Goal: Task Accomplishment & Management: Manage account settings

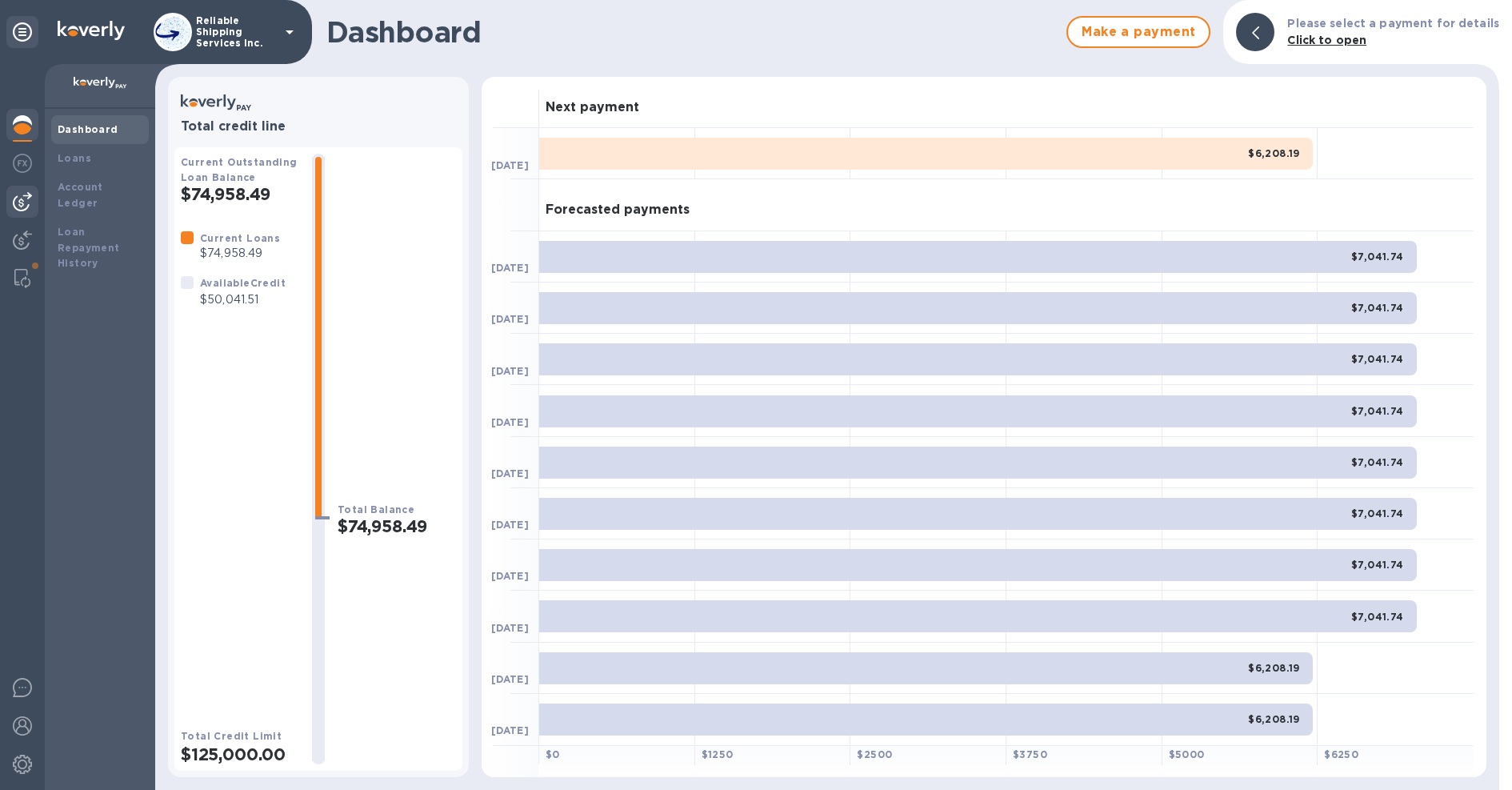
click at [22, 201] on img at bounding box center [23, 201] width 19 height 19
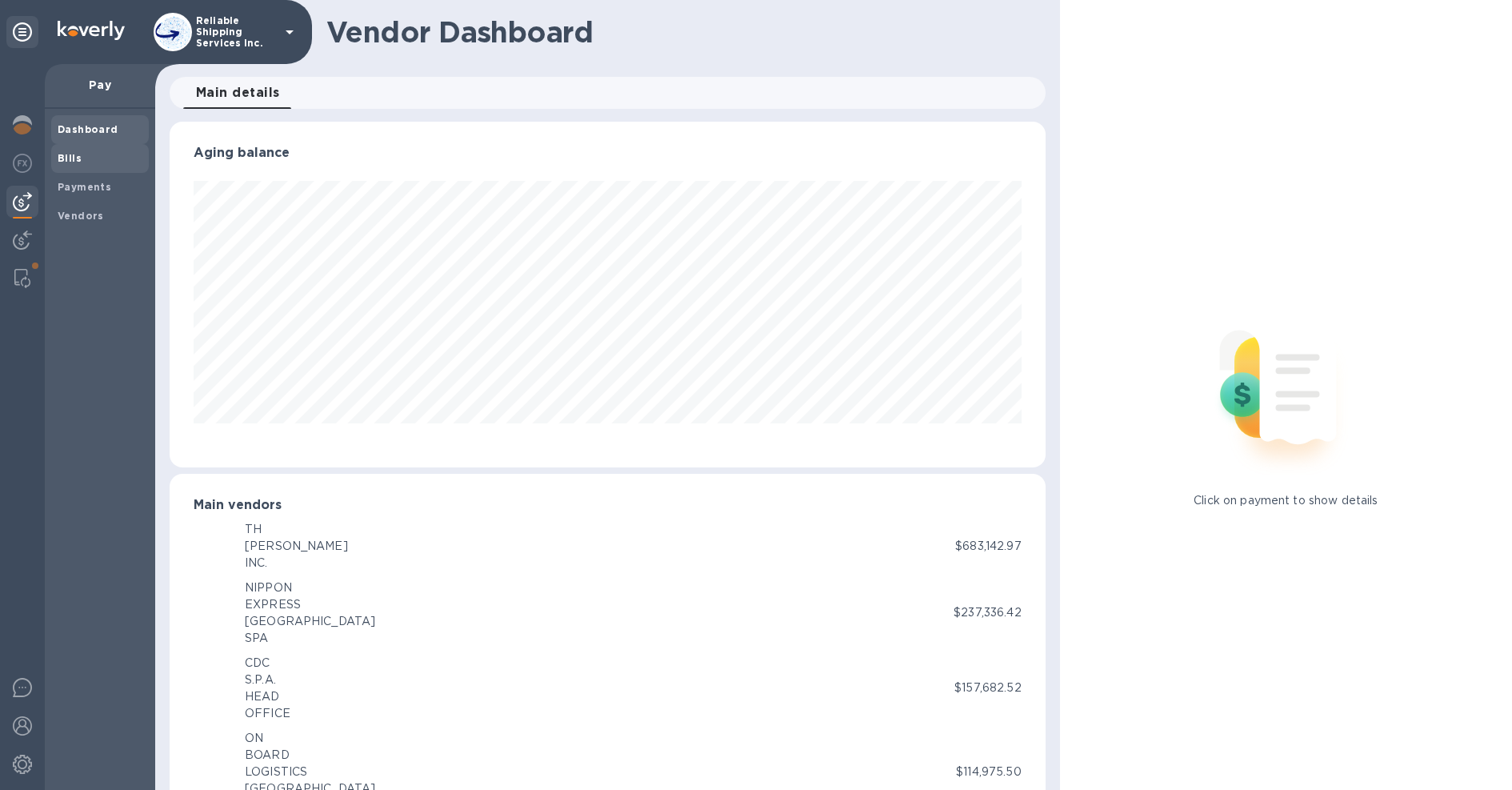
scroll to position [799810, 799095]
drag, startPoint x: 88, startPoint y: 159, endPoint x: 110, endPoint y: 159, distance: 22.0
click at [88, 158] on span "Bills" at bounding box center [100, 158] width 85 height 16
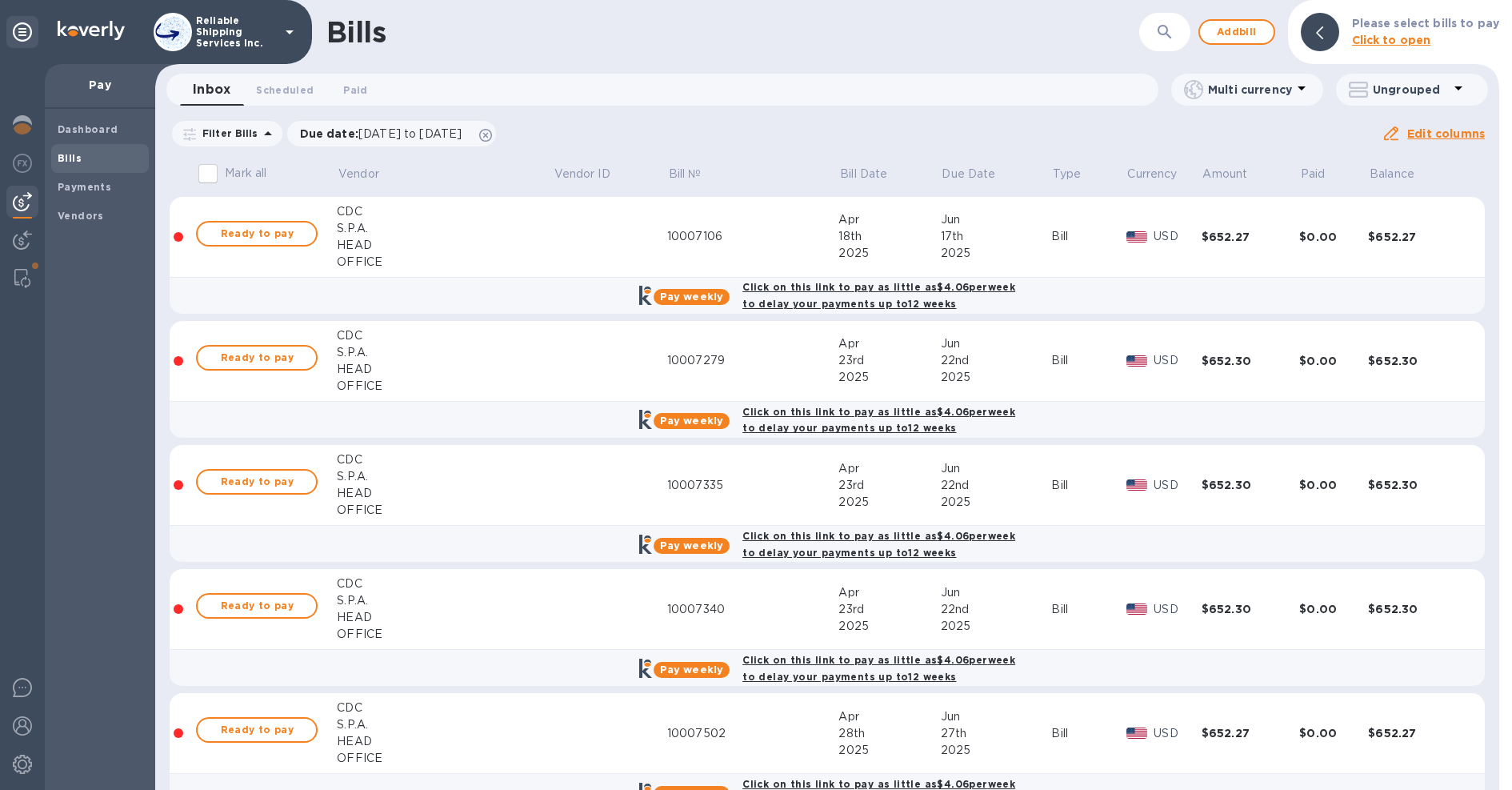
click at [1160, 30] on icon "button" at bounding box center [1164, 32] width 19 height 19
click at [1171, 30] on icon "button" at bounding box center [1164, 32] width 14 height 14
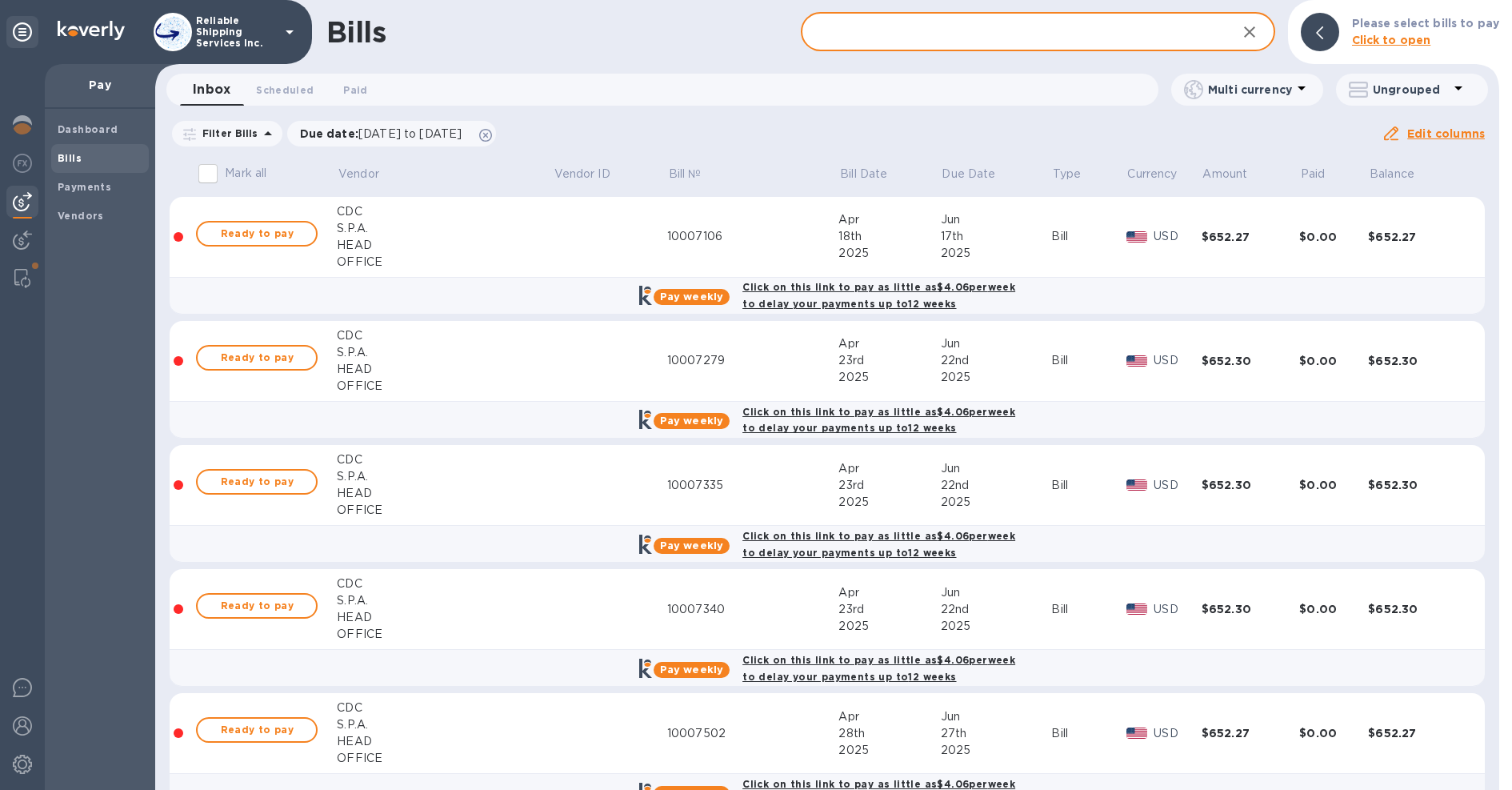
paste input "V125-031534"
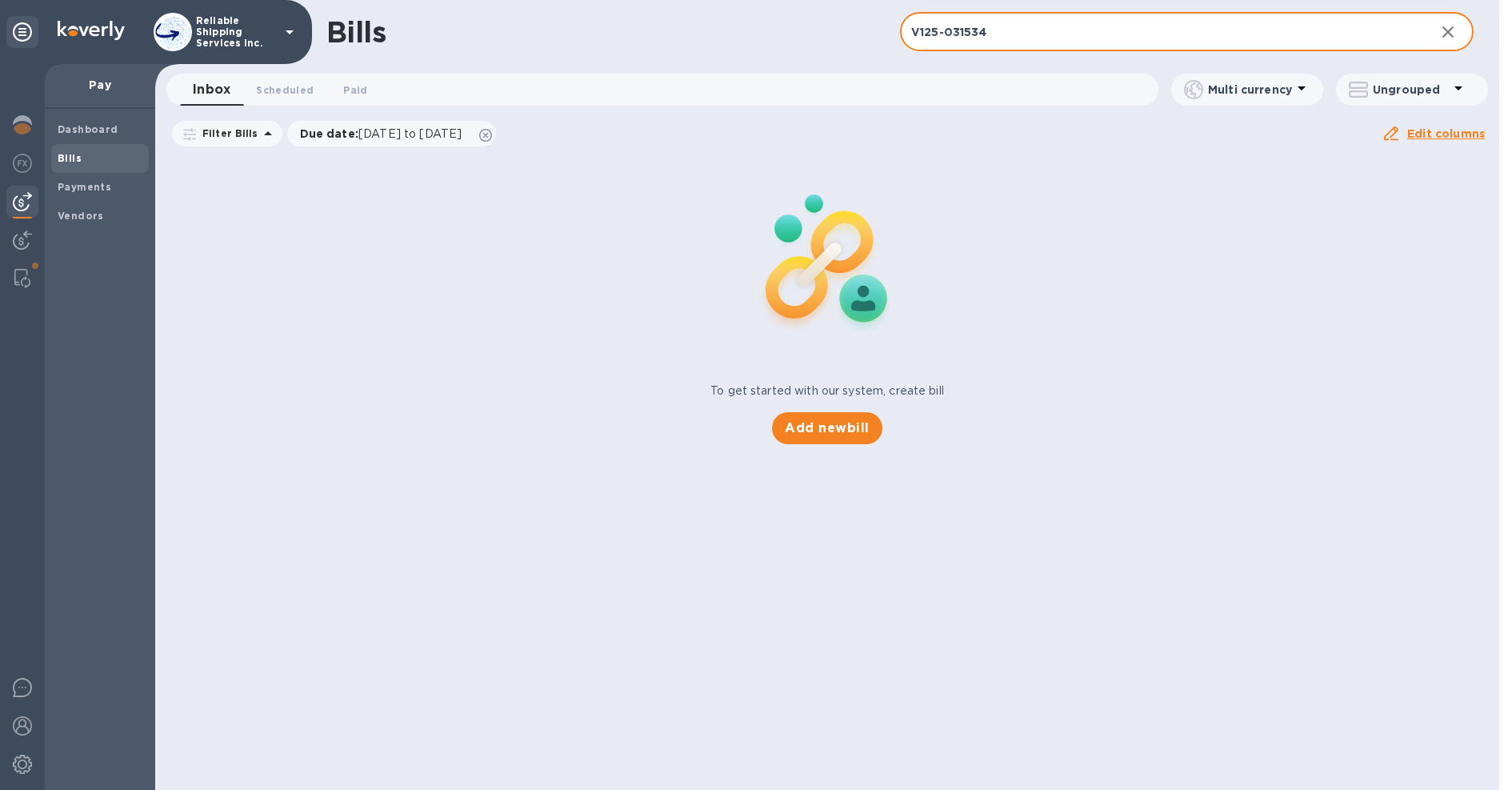
click at [946, 32] on input "V125-031534" at bounding box center [1161, 32] width 523 height 39
click at [1030, 25] on input "V125031534" at bounding box center [1161, 32] width 523 height 39
click at [1032, 36] on input "V125031534" at bounding box center [1161, 32] width 523 height 39
click at [1027, 35] on input "V1250" at bounding box center [1161, 32] width 523 height 39
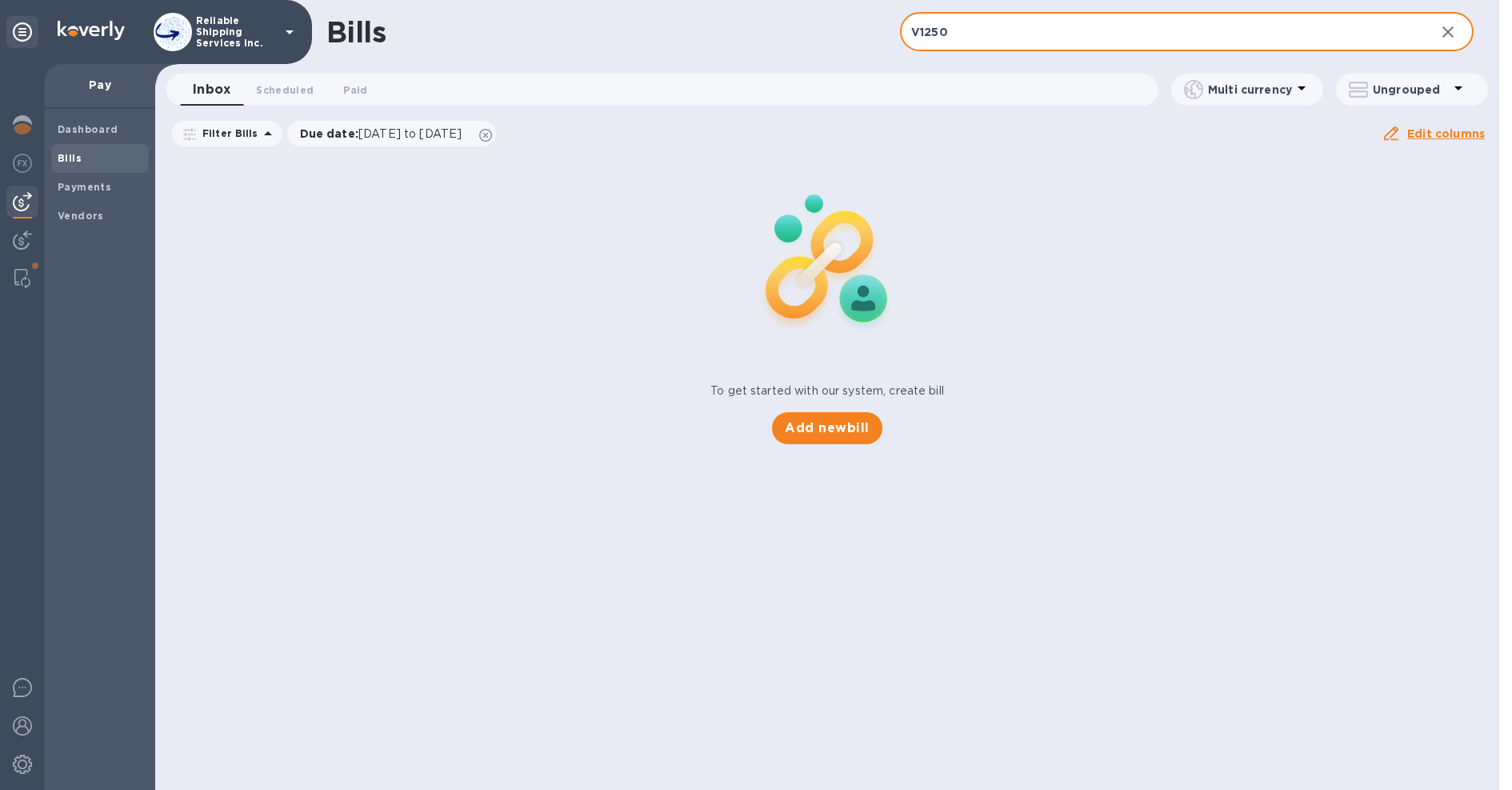
click at [1027, 35] on input "V1250" at bounding box center [1161, 32] width 523 height 39
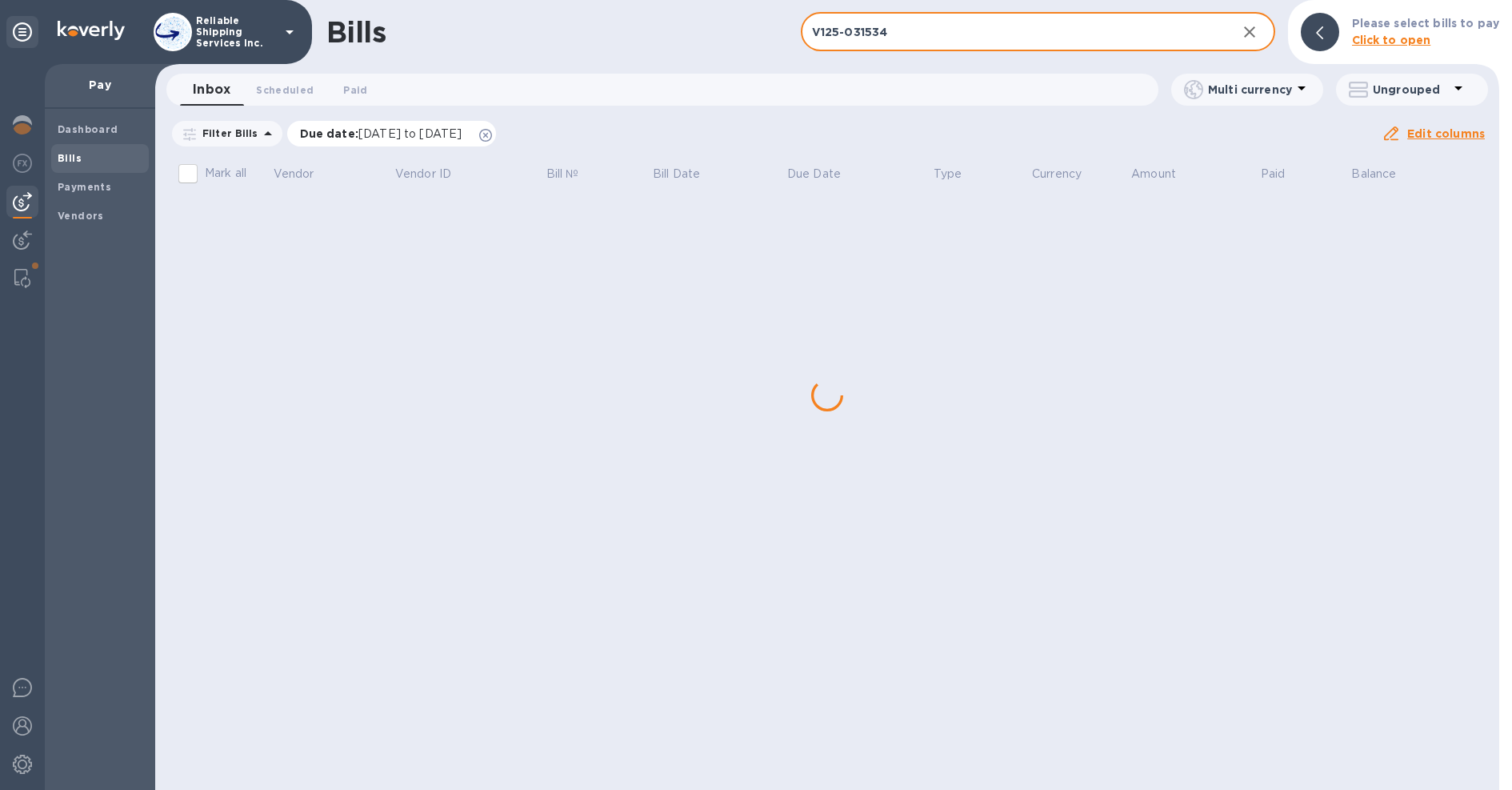
type input "V125-031534"
click at [492, 136] on icon at bounding box center [486, 135] width 13 height 13
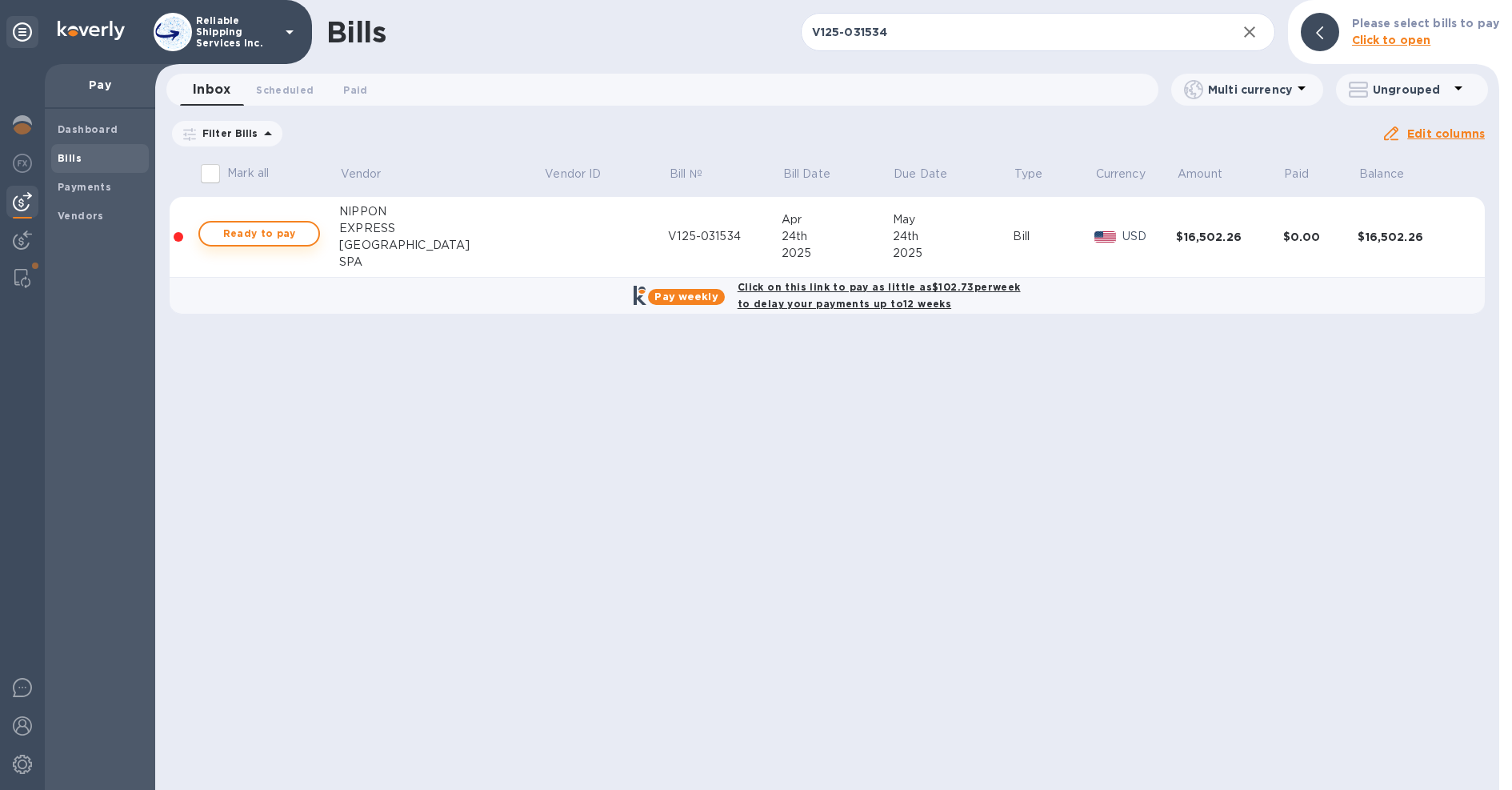
click at [292, 241] on span "Ready to pay" at bounding box center [258, 233] width 93 height 19
checkbox input "true"
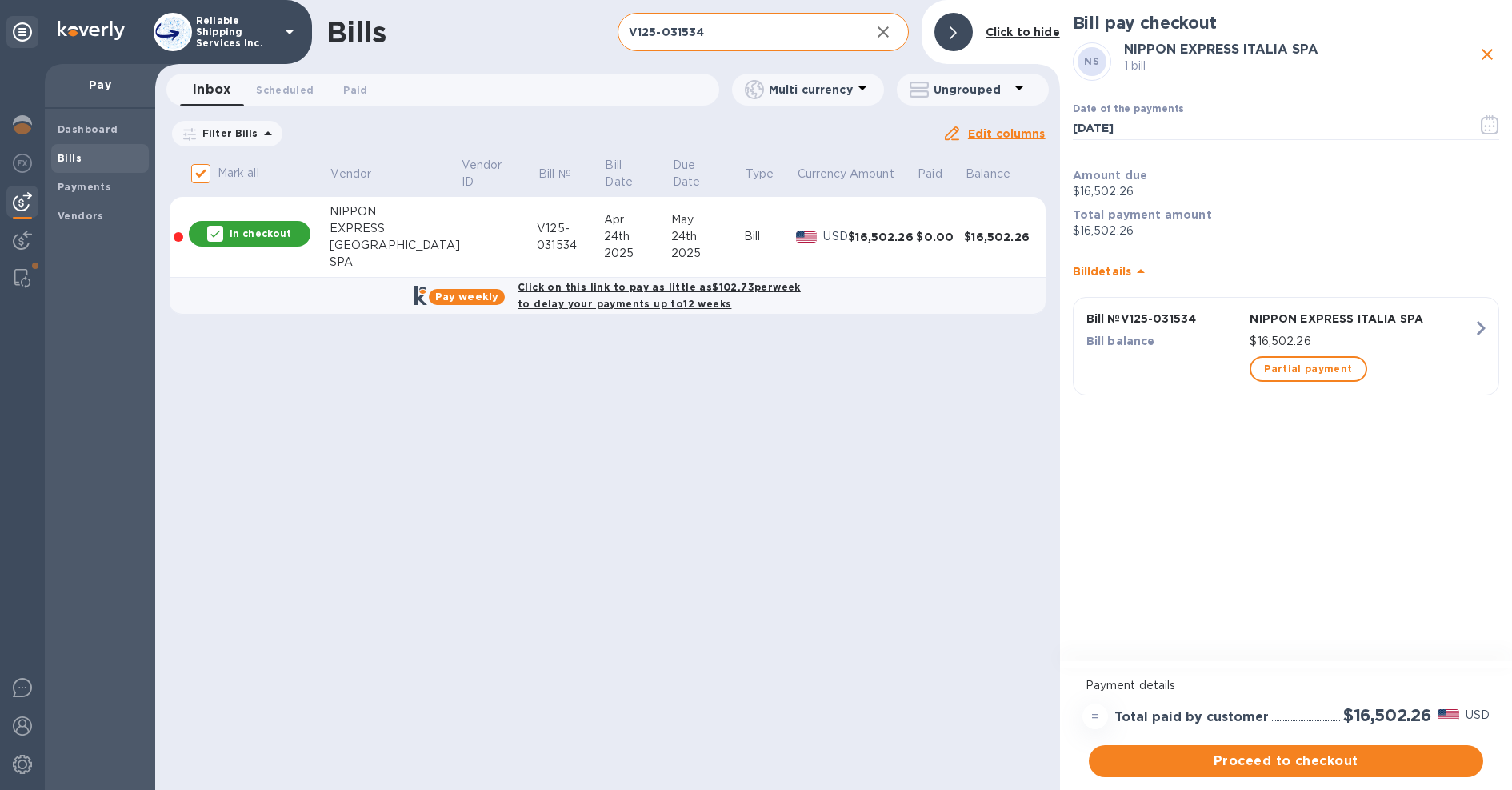
click at [678, 31] on input "V125-031534" at bounding box center [737, 32] width 240 height 39
click at [696, 33] on input "V125-031534" at bounding box center [737, 32] width 240 height 39
click at [695, 33] on input "V125-031534" at bounding box center [737, 32] width 240 height 39
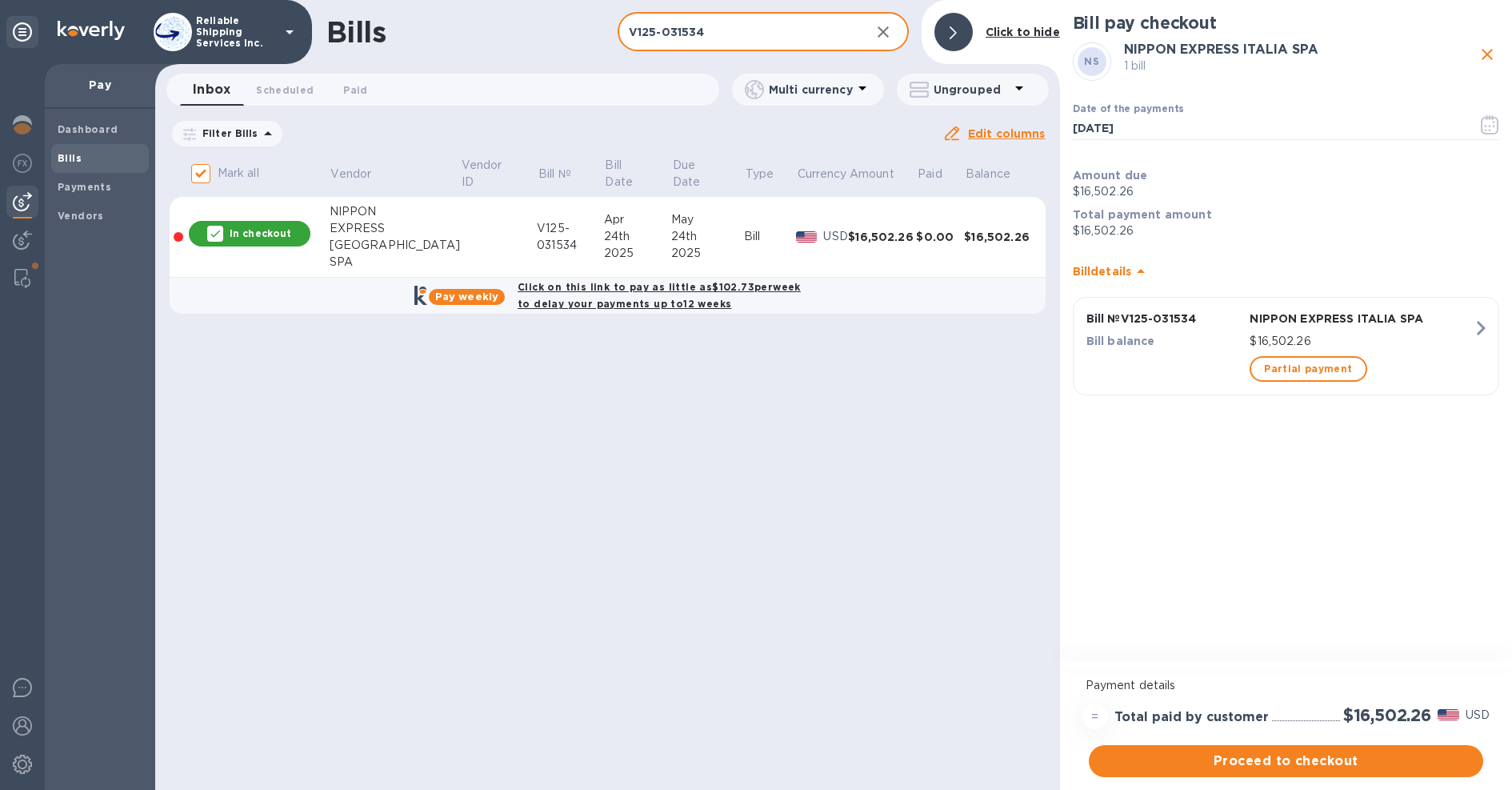
paste input "232"
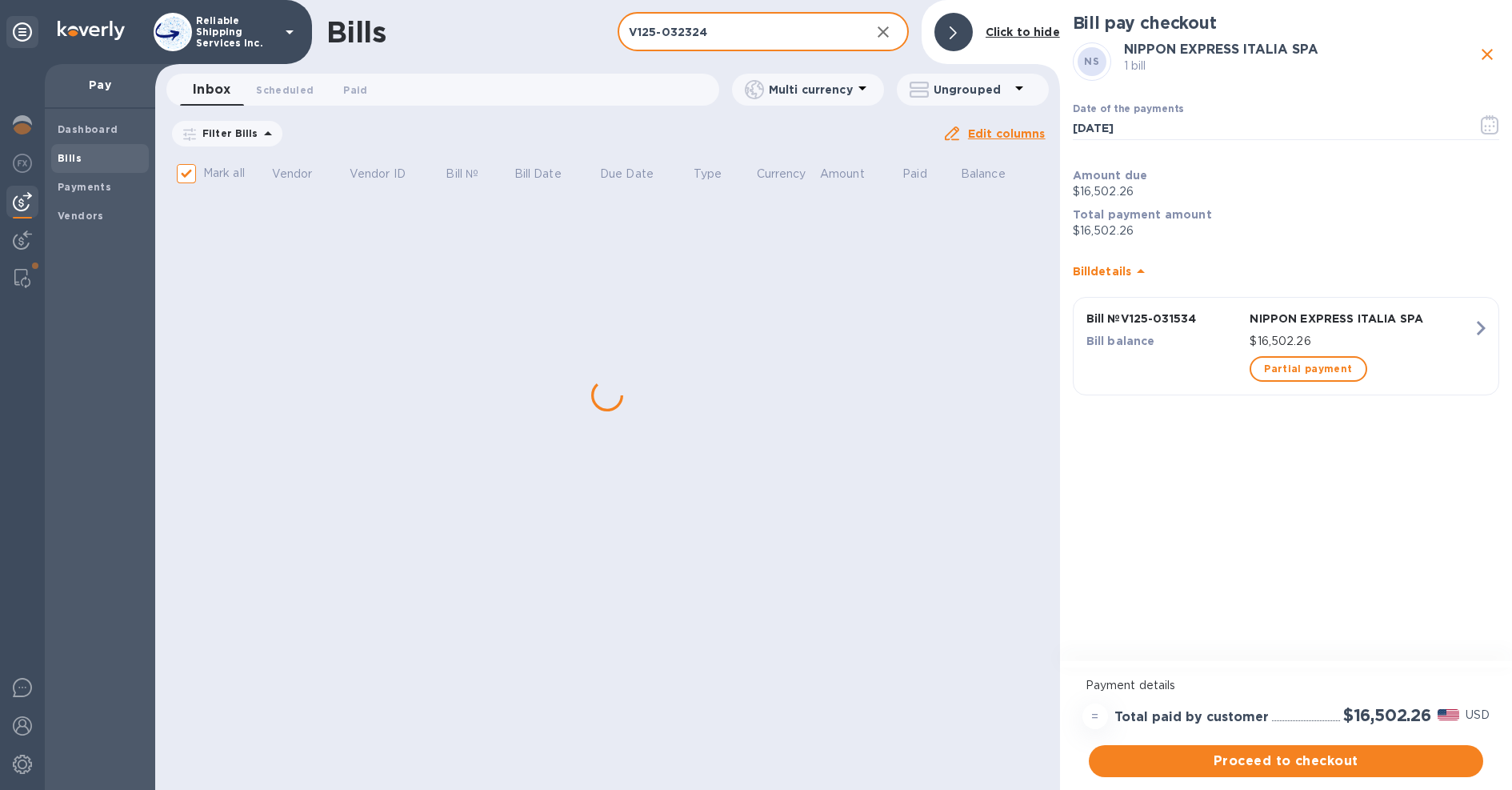
type input "V125-032324"
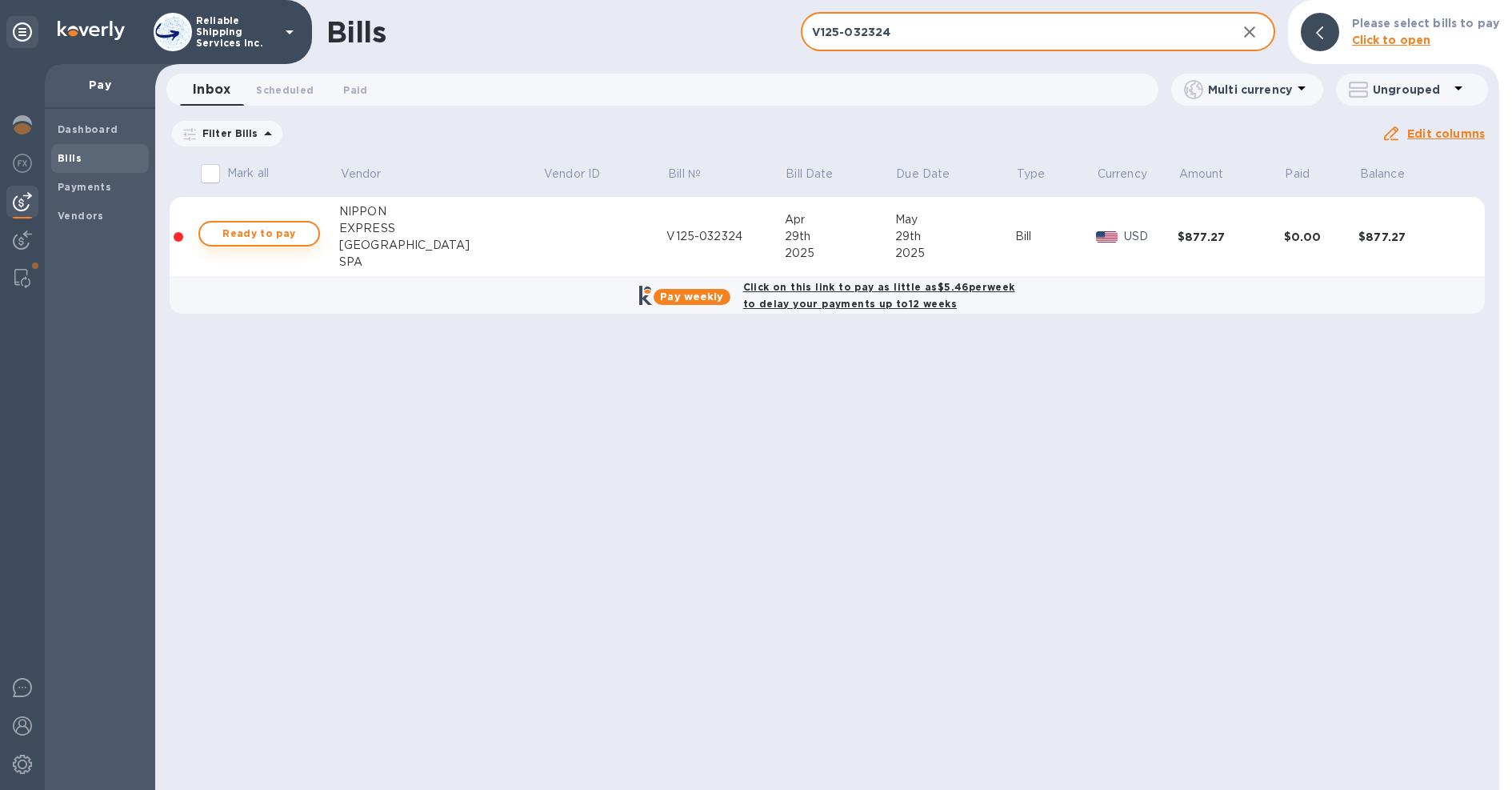
click at [253, 232] on span "Ready to pay" at bounding box center [258, 233] width 93 height 19
checkbox input "true"
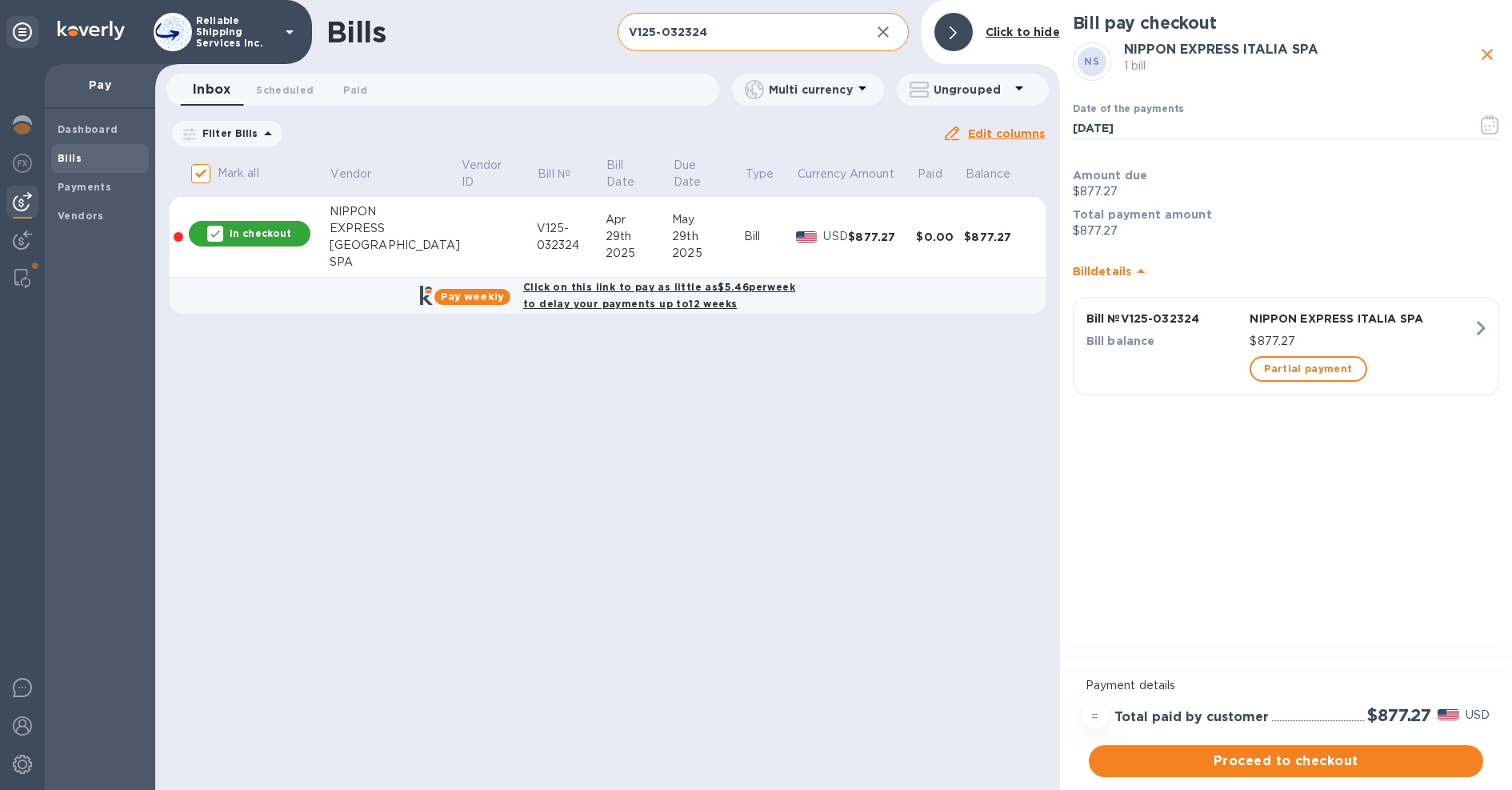
click at [699, 31] on input "V125-032324" at bounding box center [737, 32] width 240 height 39
paste input "47141"
type input "V125-047141"
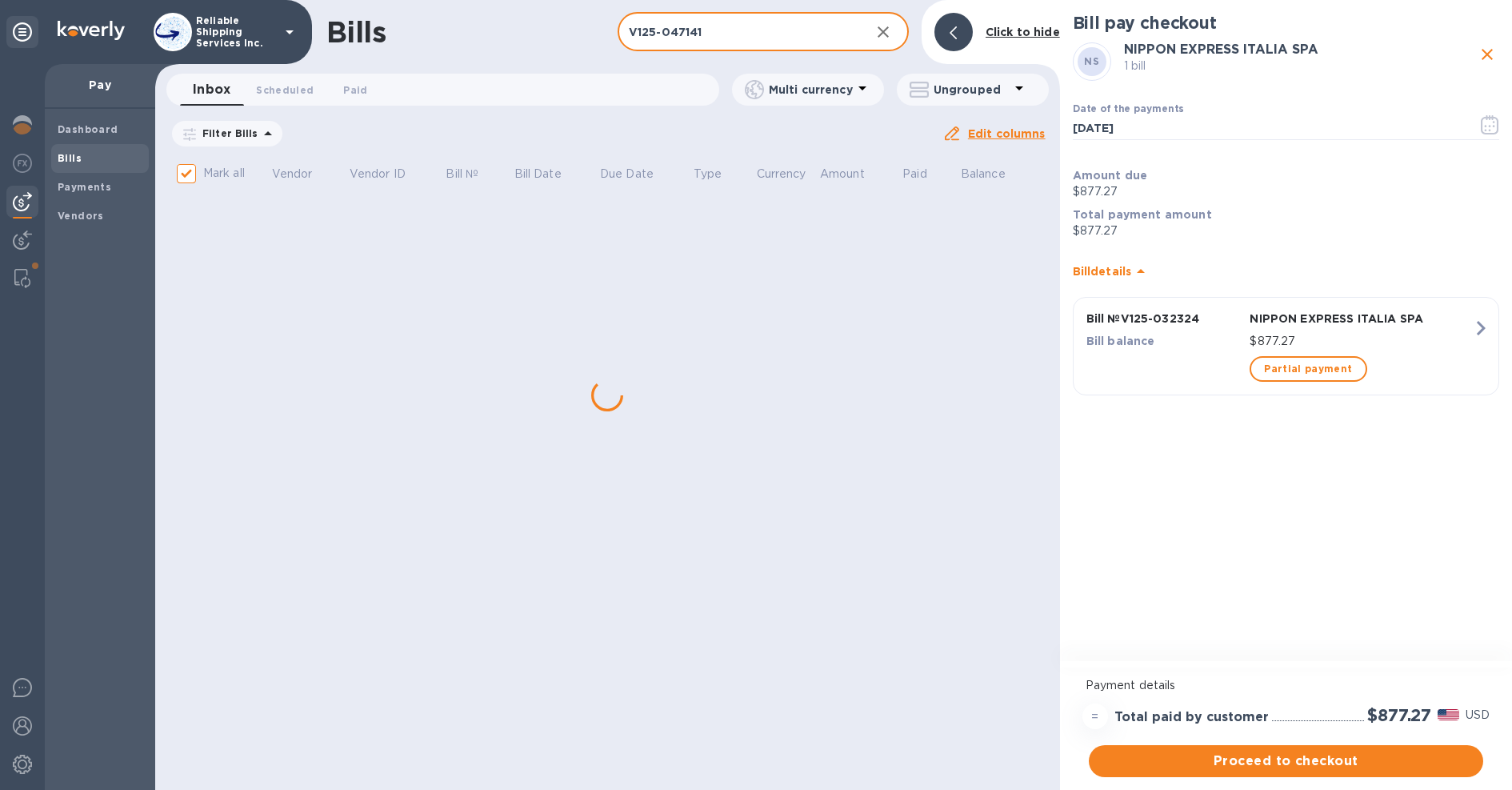
checkbox input "false"
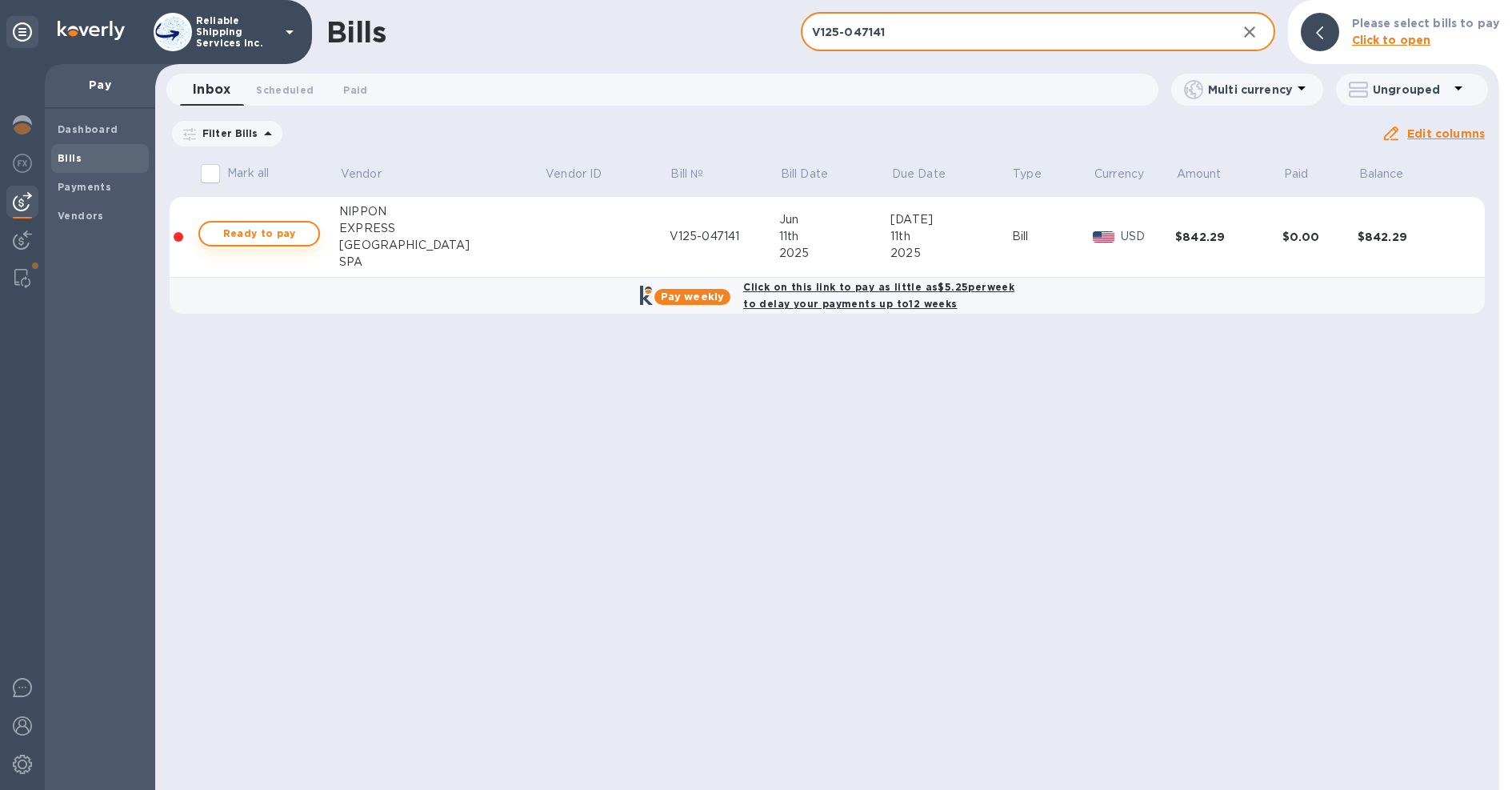
type input "V125-047141"
click at [245, 233] on span "Ready to pay" at bounding box center [258, 233] width 93 height 19
checkbox input "true"
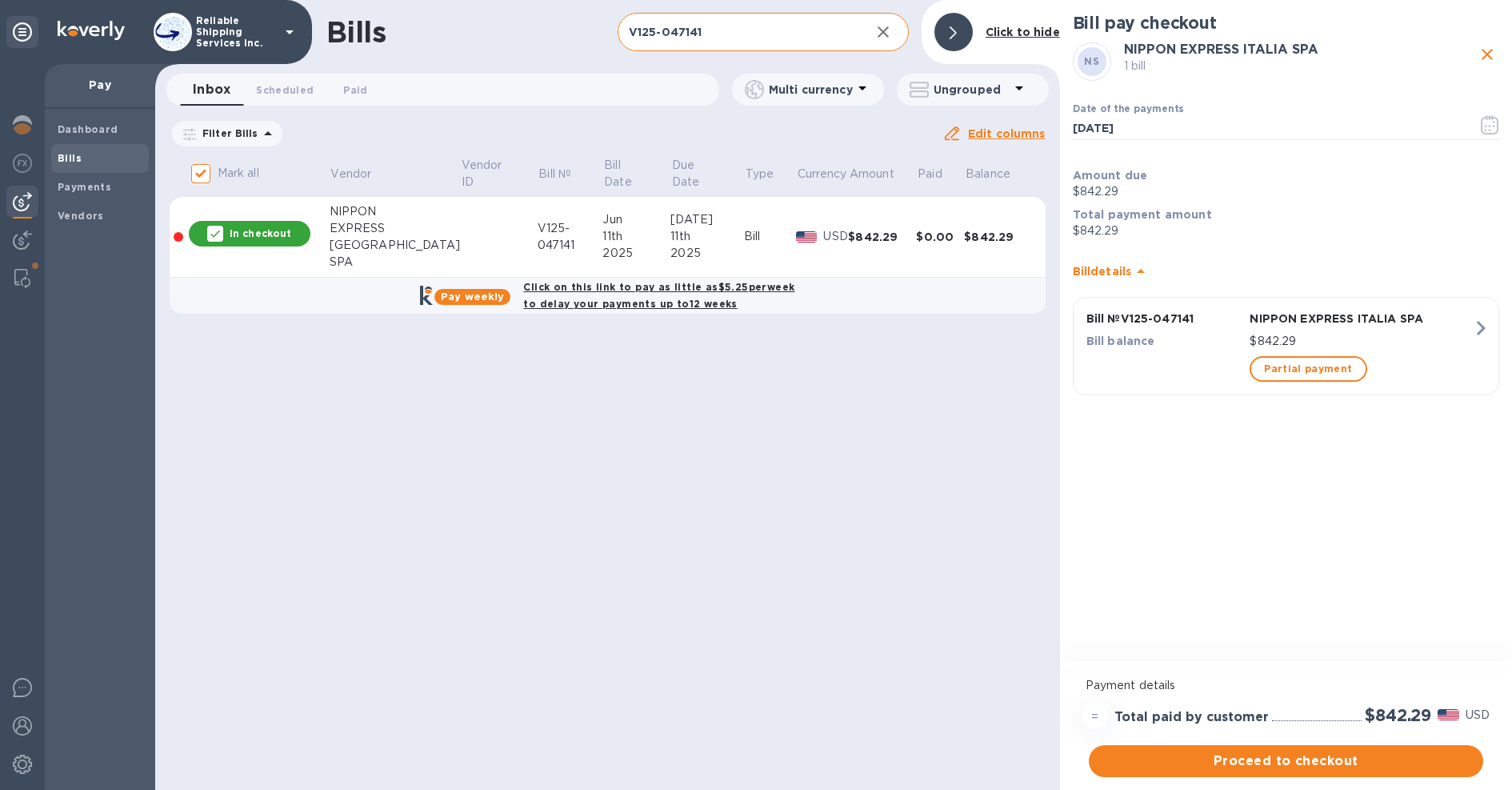
click at [691, 32] on input "V125-047141" at bounding box center [737, 32] width 240 height 39
paste input "0186"
type input "V125-040186"
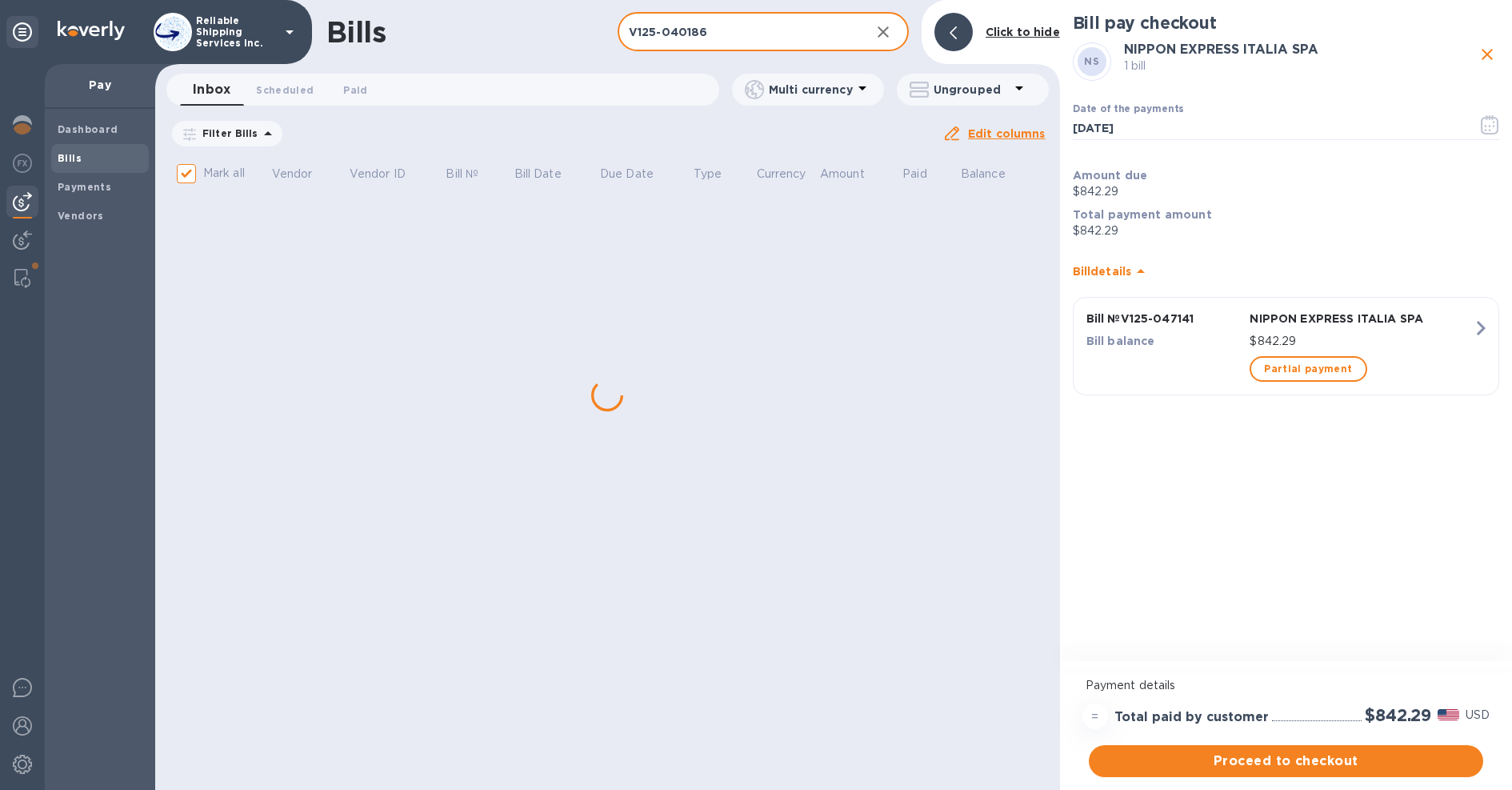
checkbox input "false"
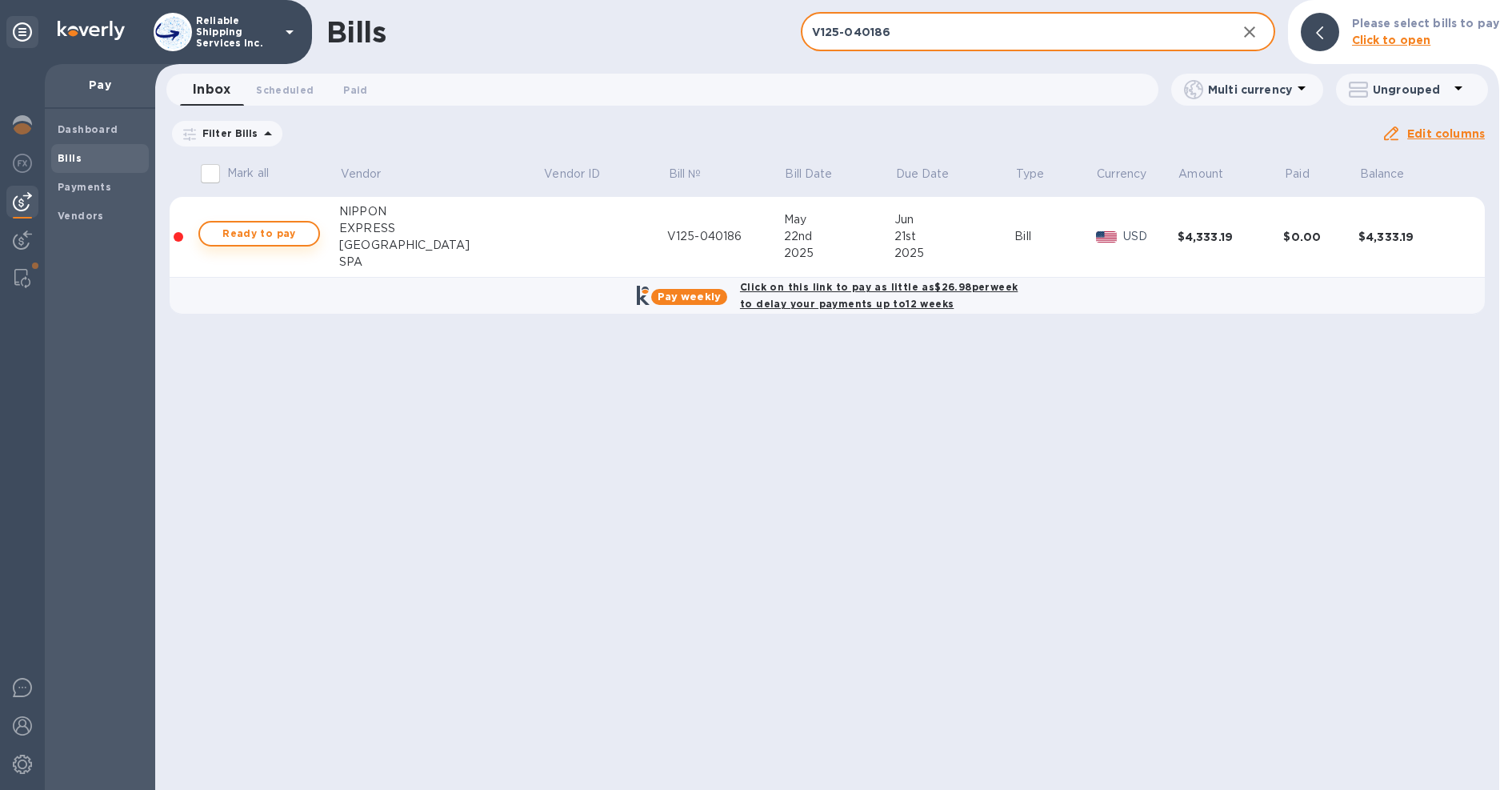
type input "V125-040186"
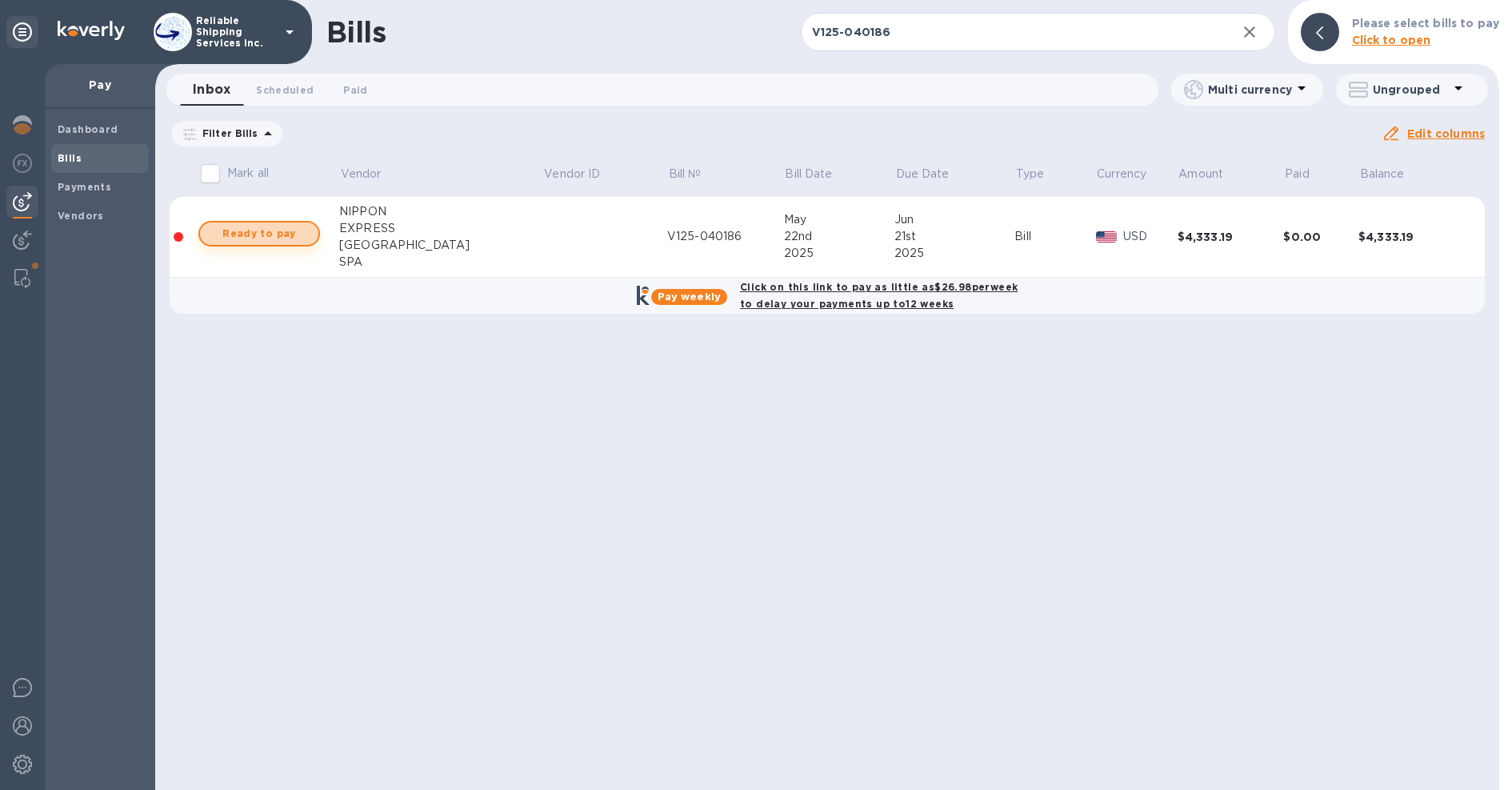
click at [261, 232] on span "Ready to pay" at bounding box center [258, 233] width 93 height 19
checkbox input "true"
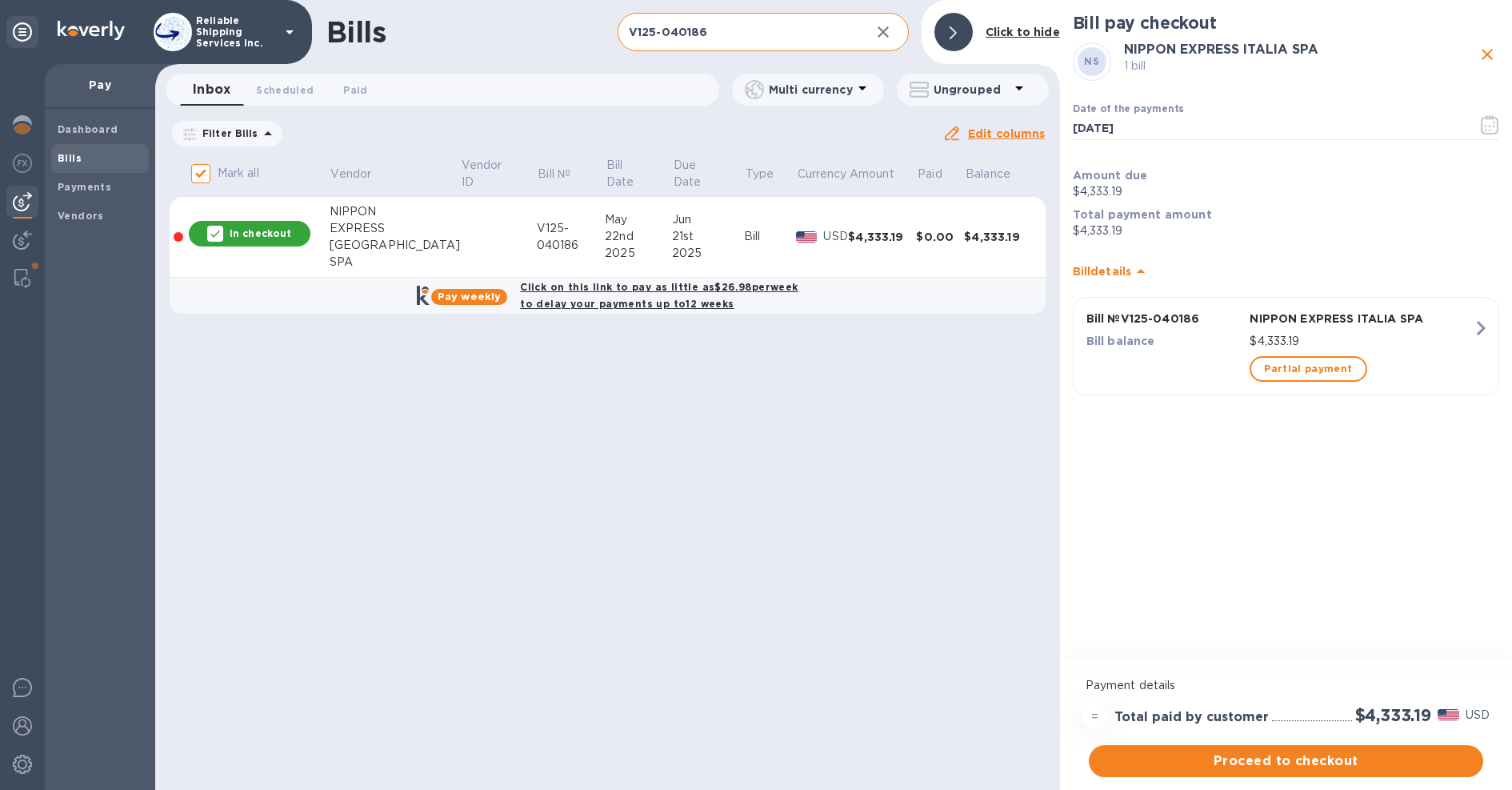
click at [686, 34] on input "V125-040186" at bounding box center [737, 32] width 240 height 39
paste input "1421"
type input "V125-041421"
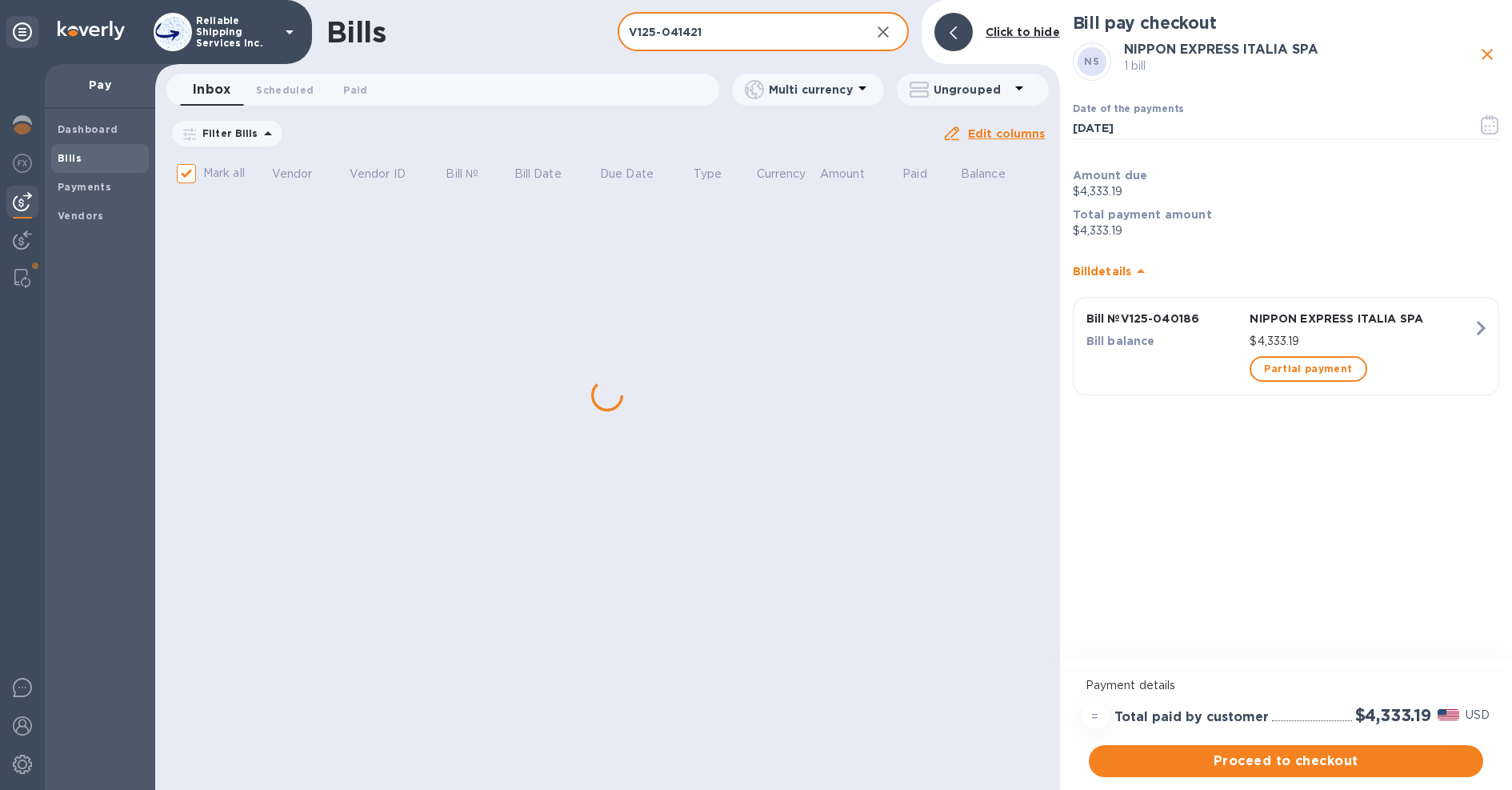
checkbox input "false"
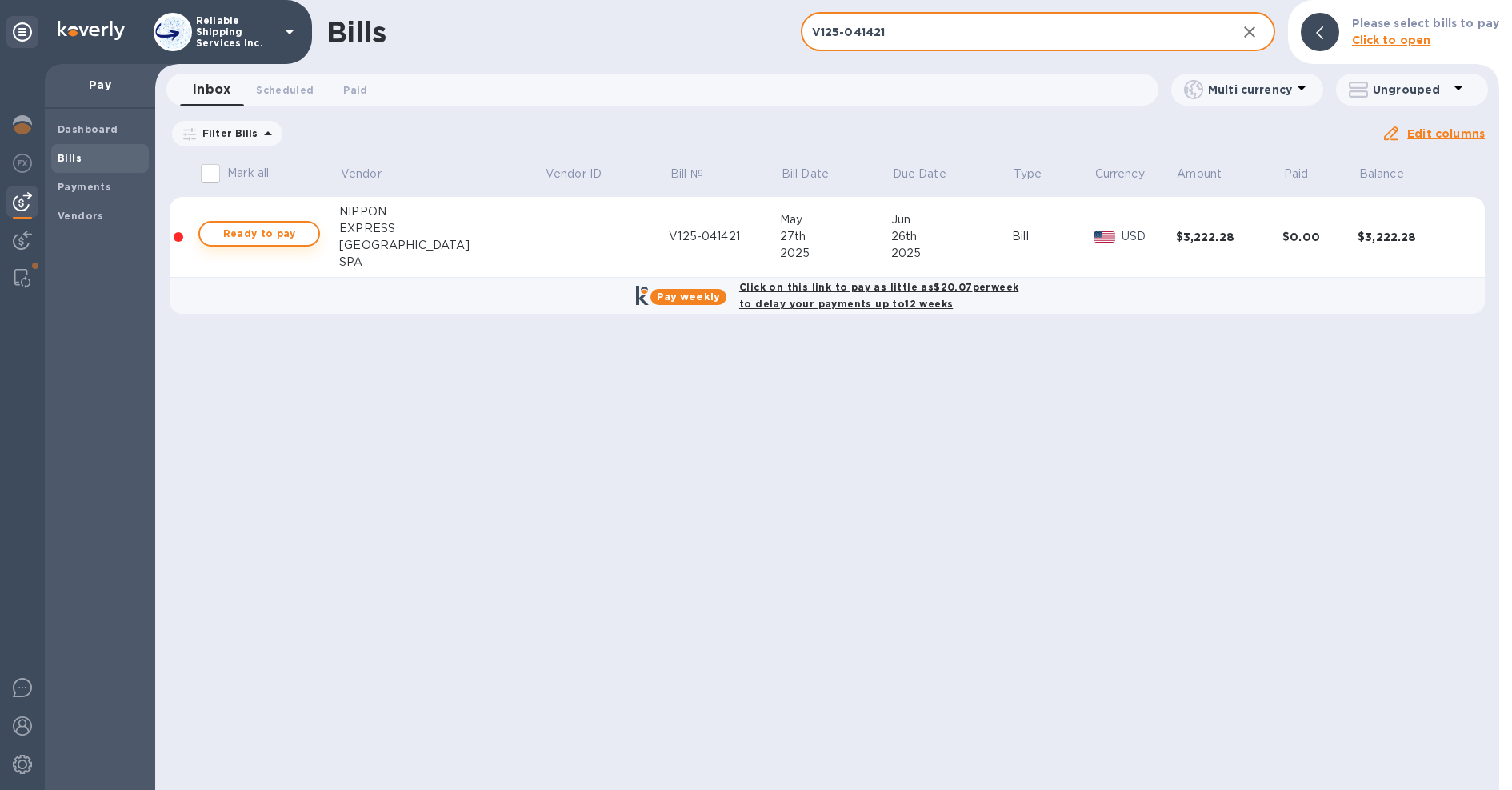
type input "V125-041421"
click at [275, 238] on span "Ready to pay" at bounding box center [258, 233] width 93 height 19
checkbox input "true"
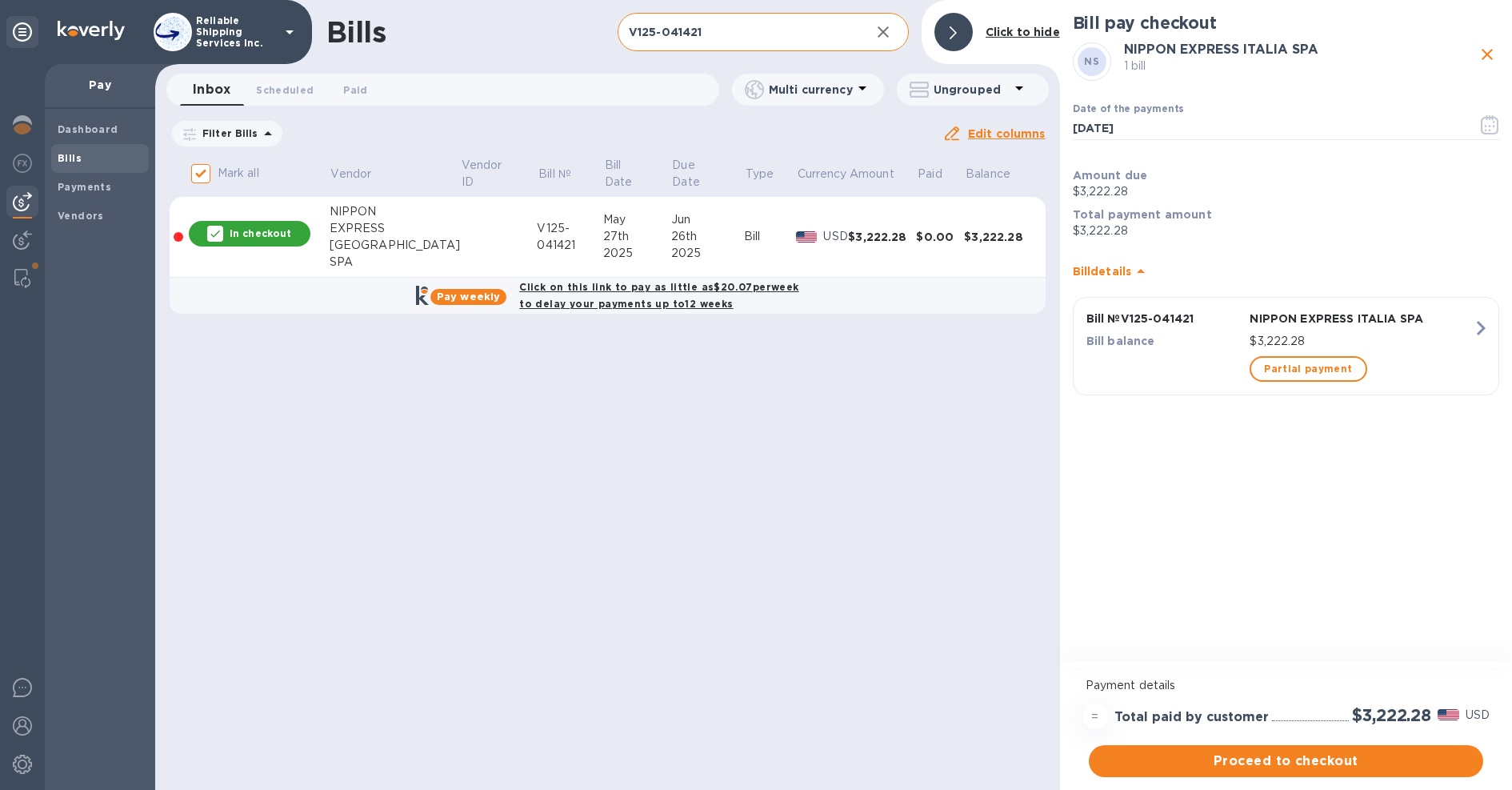
click at [685, 35] on input "V125-041421" at bounding box center [737, 32] width 240 height 39
paste input "2557"
type input "V125-042557"
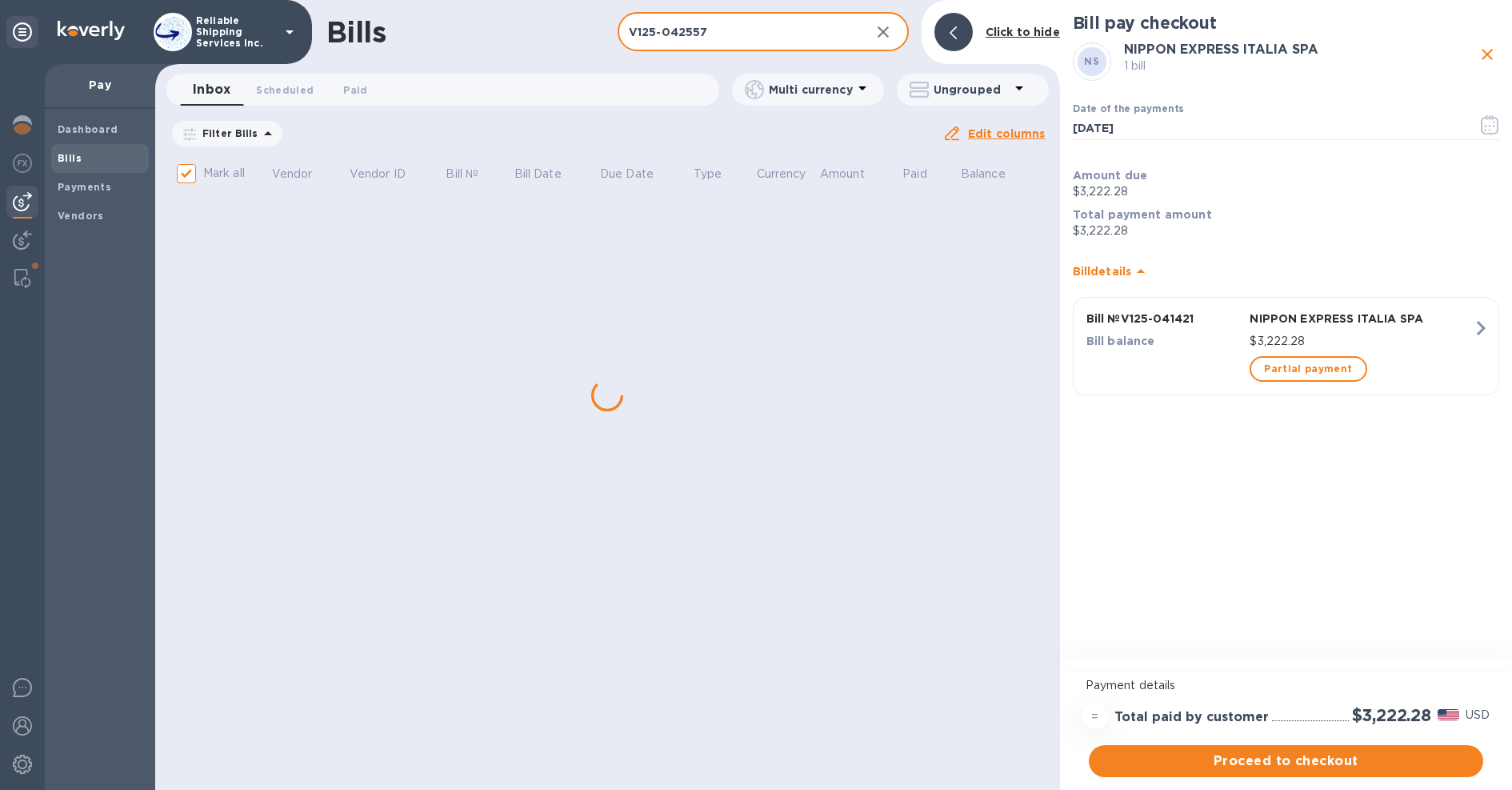
checkbox input "false"
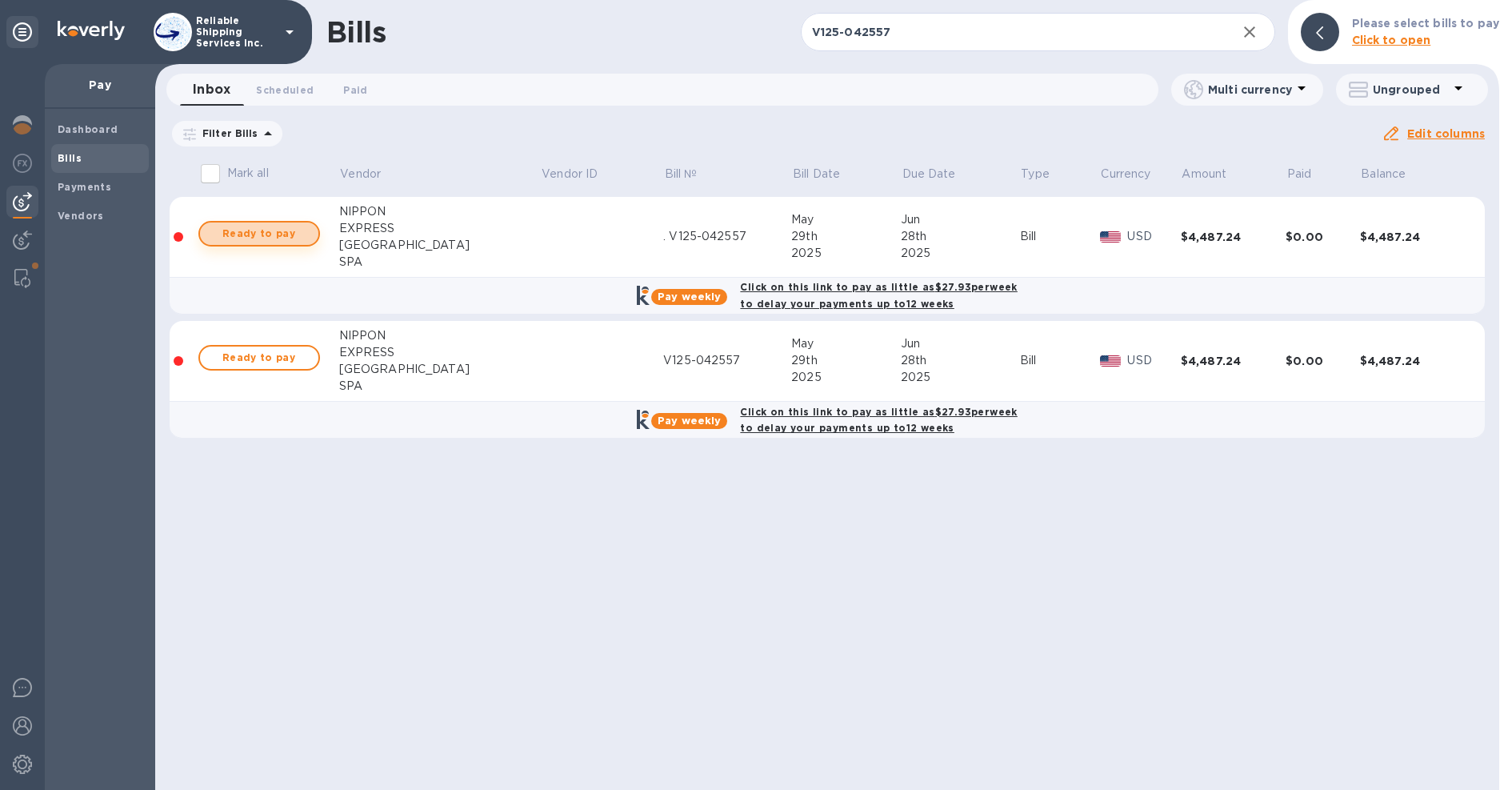
click at [237, 232] on span "Ready to pay" at bounding box center [258, 233] width 93 height 19
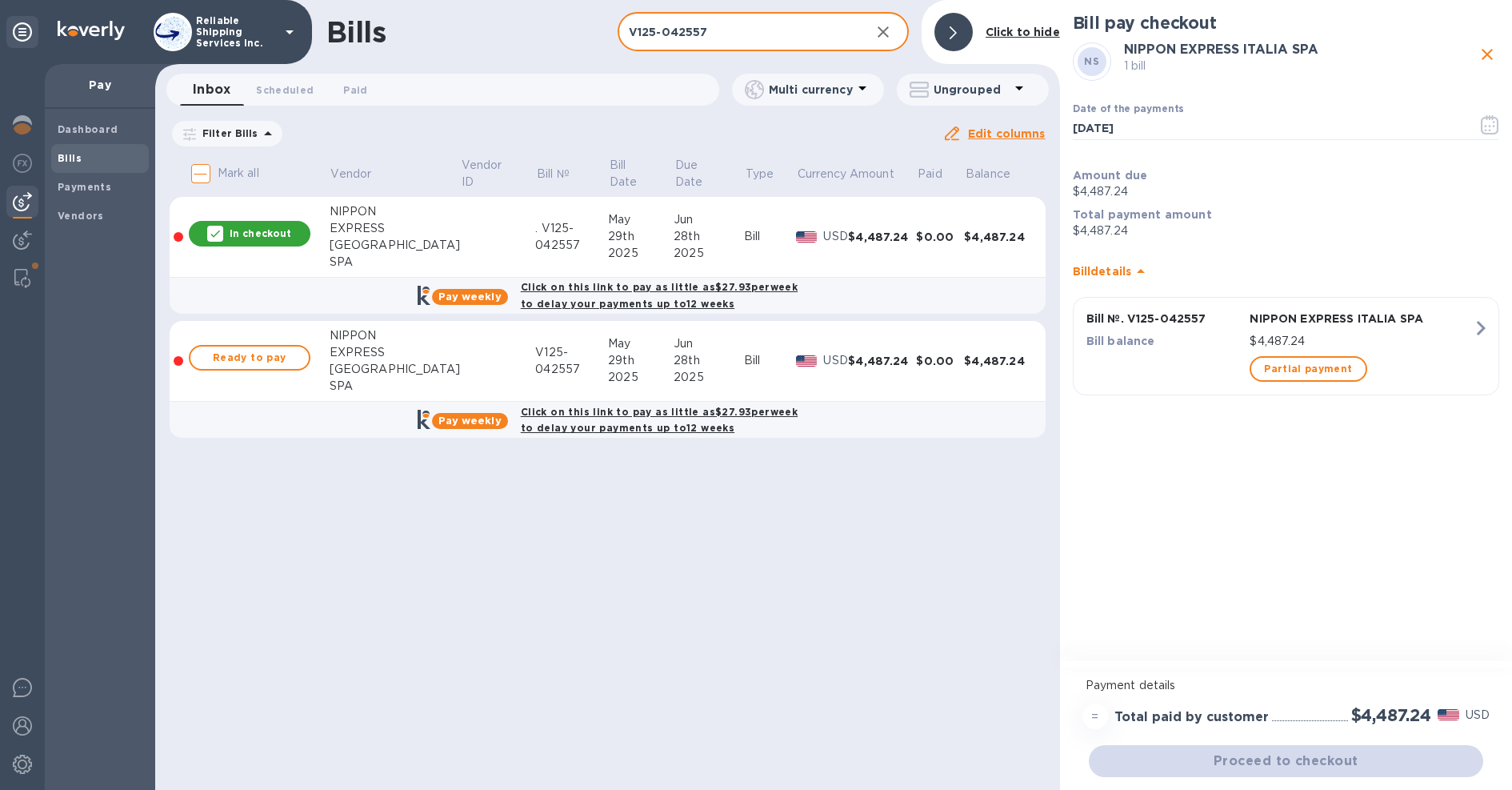
click at [693, 36] on input "V125-042557" at bounding box center [737, 32] width 240 height 39
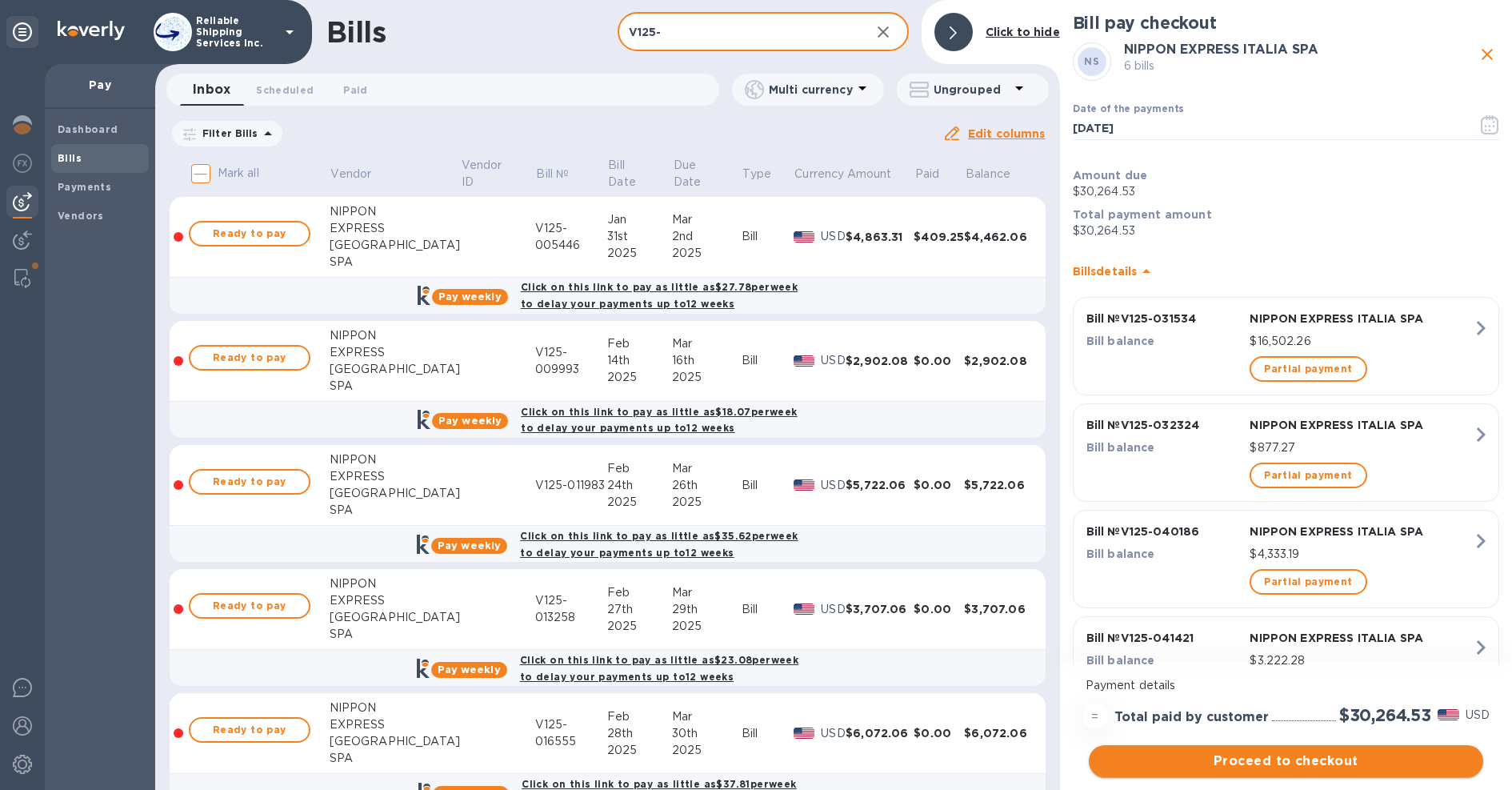
type input "V125-"
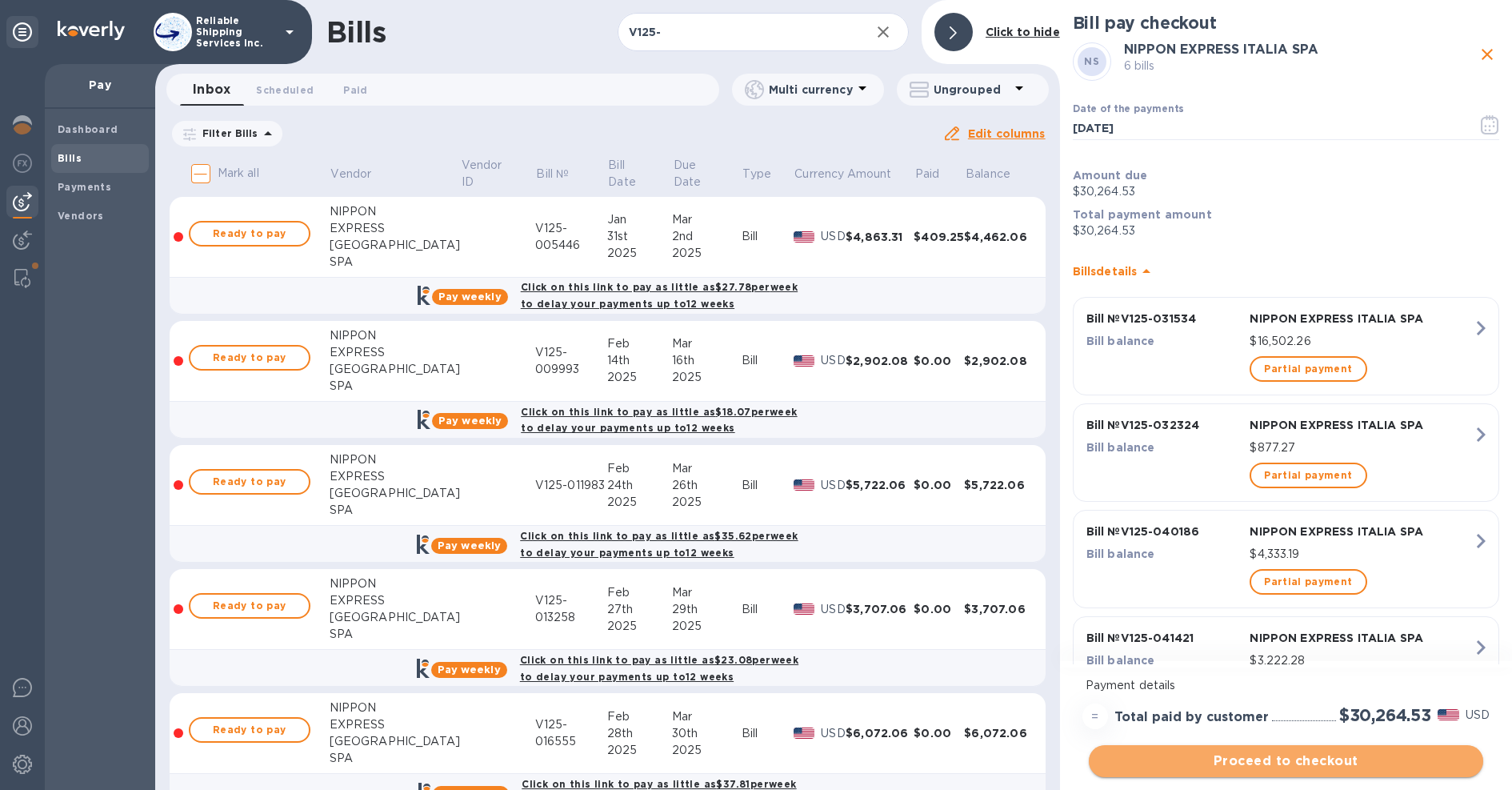
click at [1359, 771] on button "Proceed to checkout" at bounding box center [1286, 761] width 394 height 32
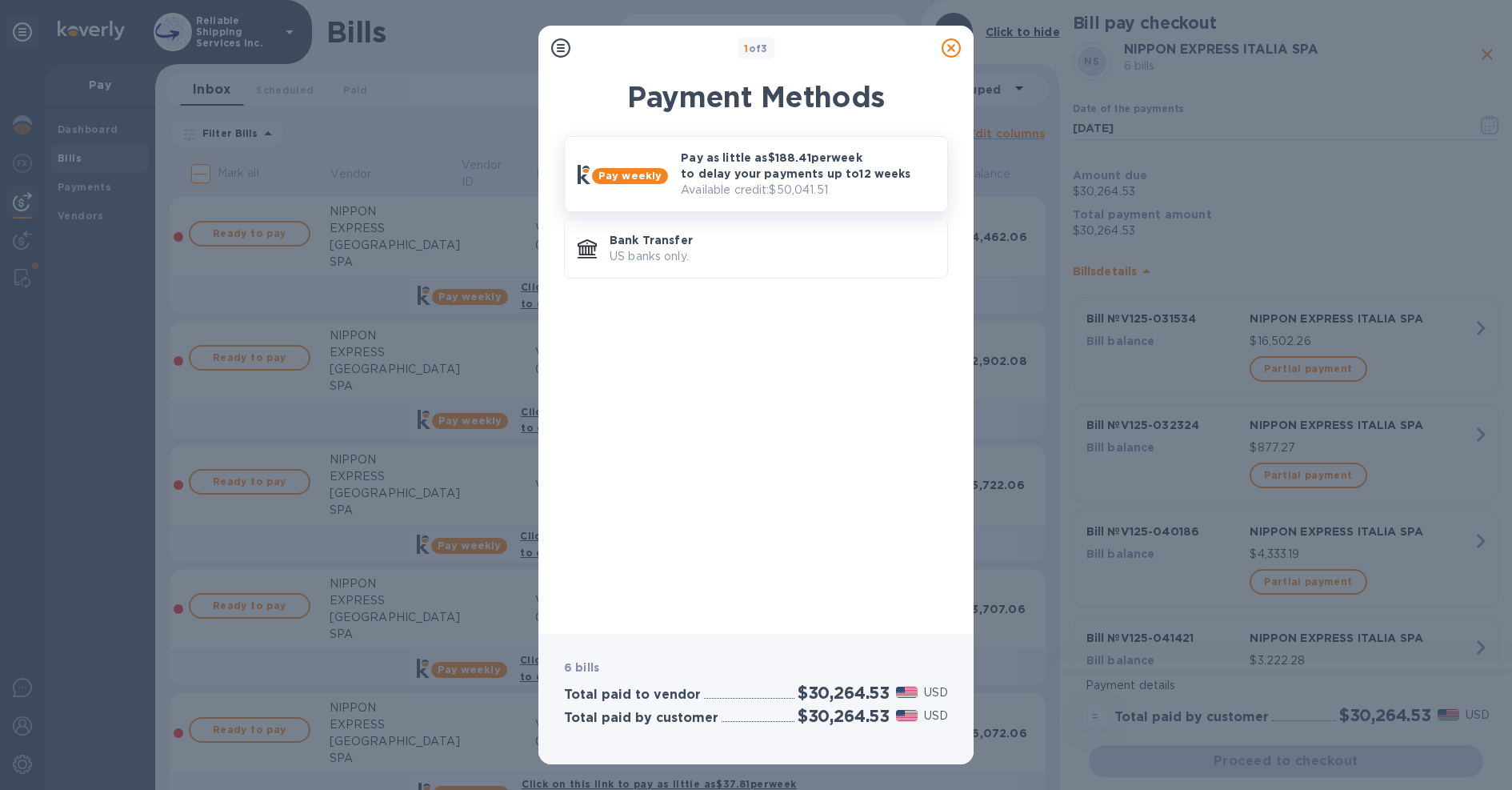
click at [750, 174] on p "Pay as little as $188.41 per week to delay your payments up to 12 weeks" at bounding box center [807, 166] width 253 height 32
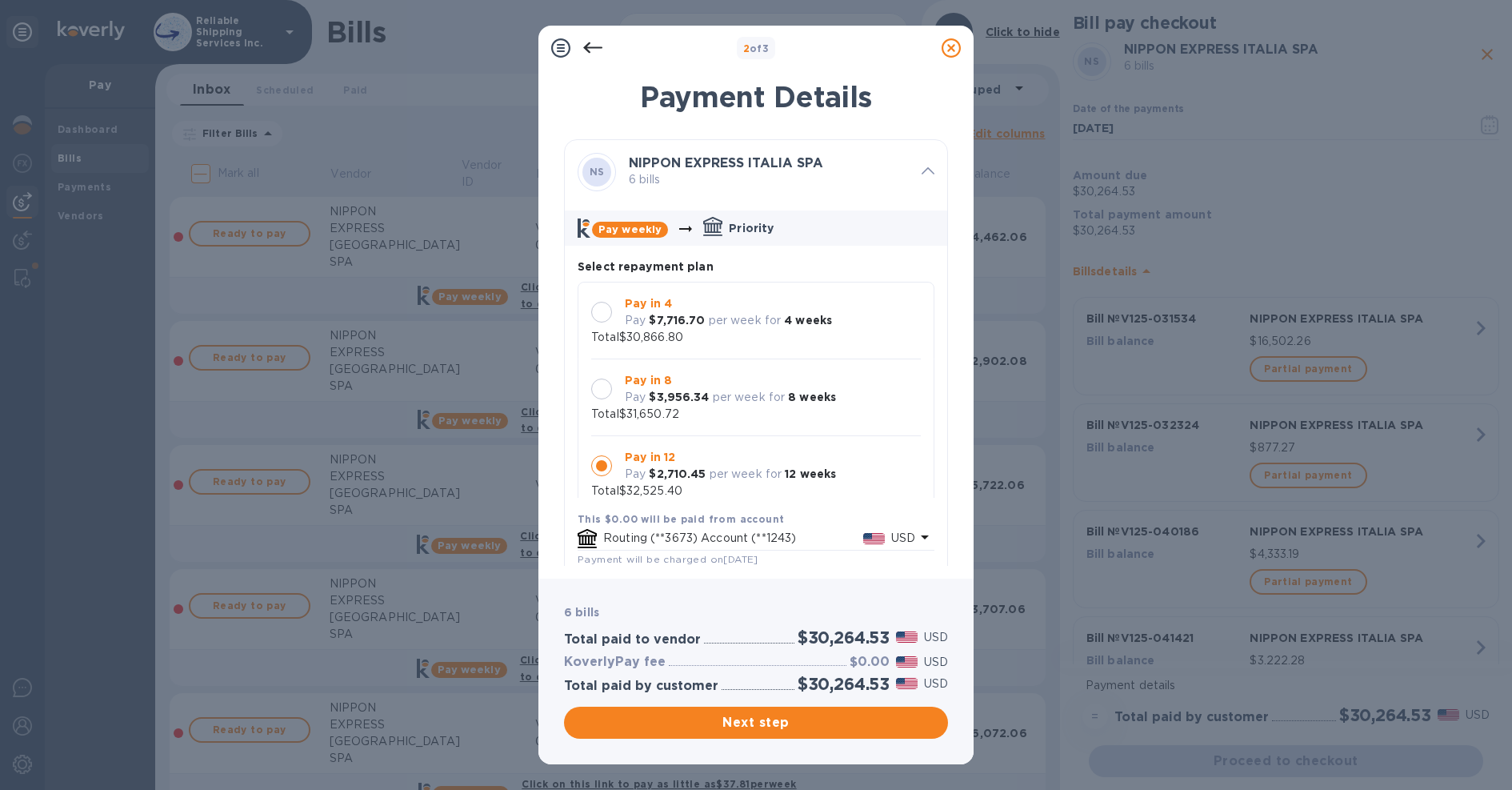
scroll to position [16, 0]
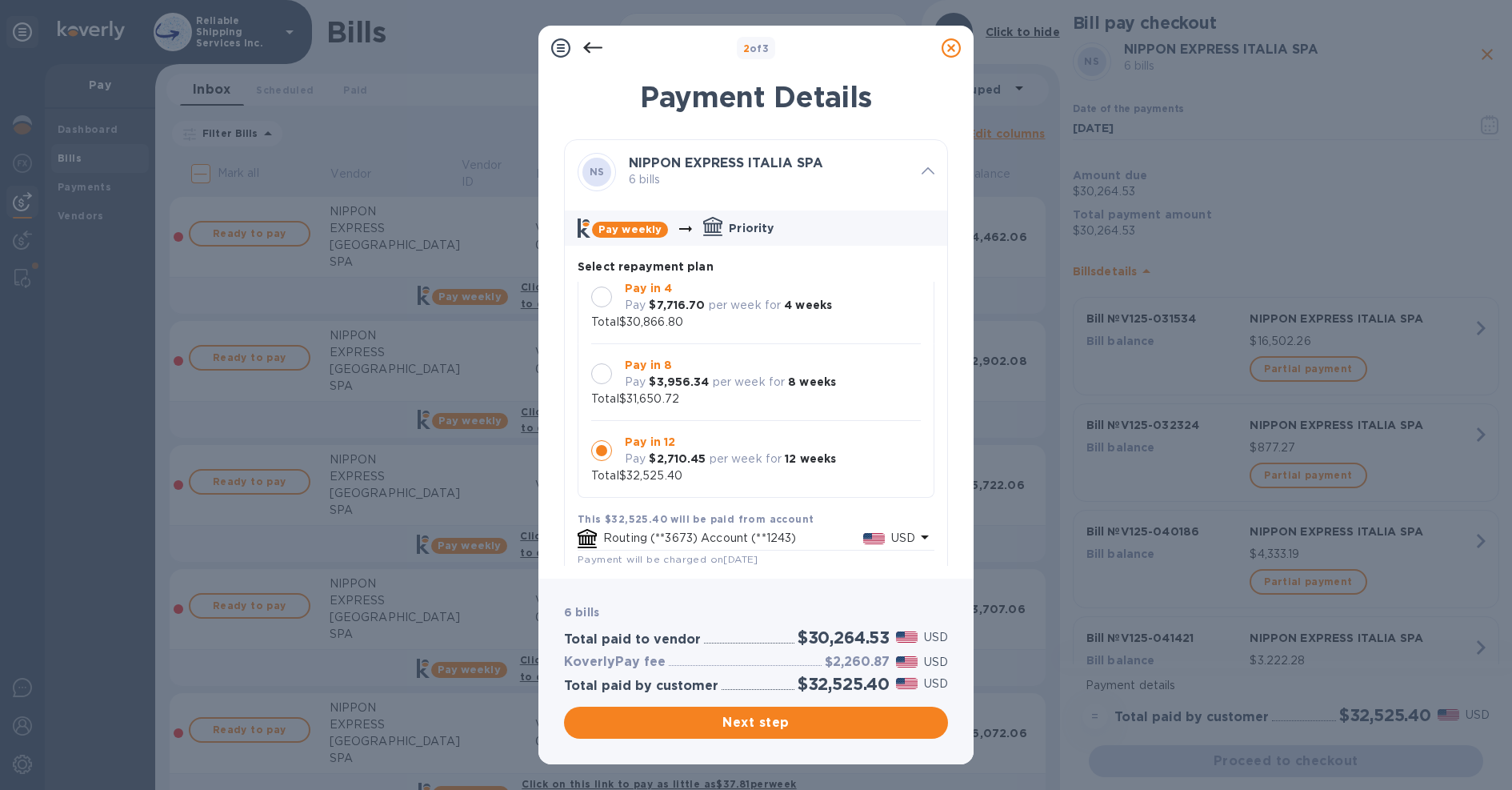
click at [605, 376] on div at bounding box center [602, 374] width 21 height 21
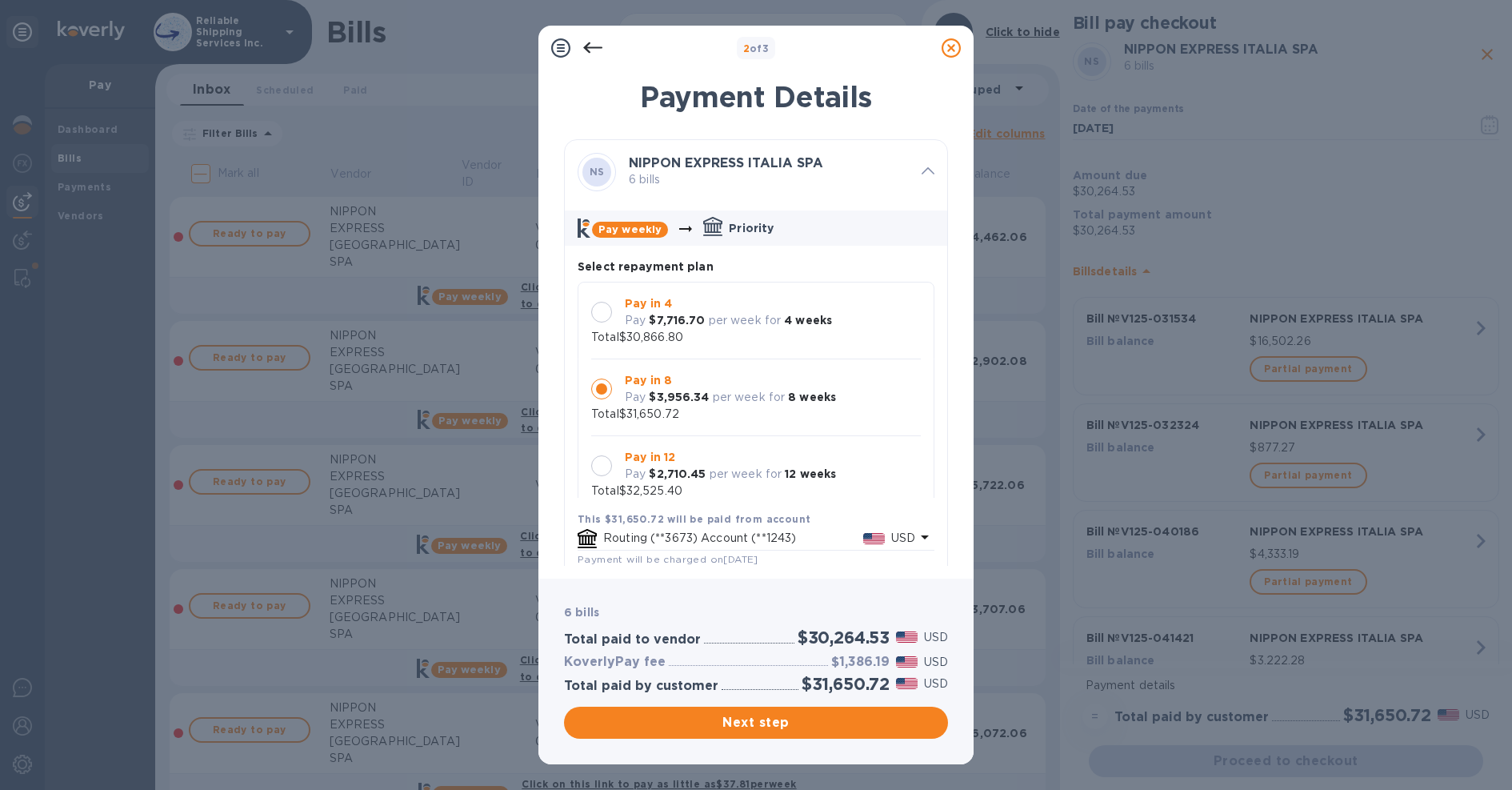
click at [608, 465] on div at bounding box center [602, 466] width 21 height 21
drag, startPoint x: 829, startPoint y: 660, endPoint x: 899, endPoint y: 660, distance: 70.0
click at [899, 660] on div "$2,260.87 USD" at bounding box center [886, 662] width 129 height 23
click at [607, 385] on div at bounding box center [602, 388] width 21 height 21
click at [605, 467] on div at bounding box center [602, 466] width 21 height 21
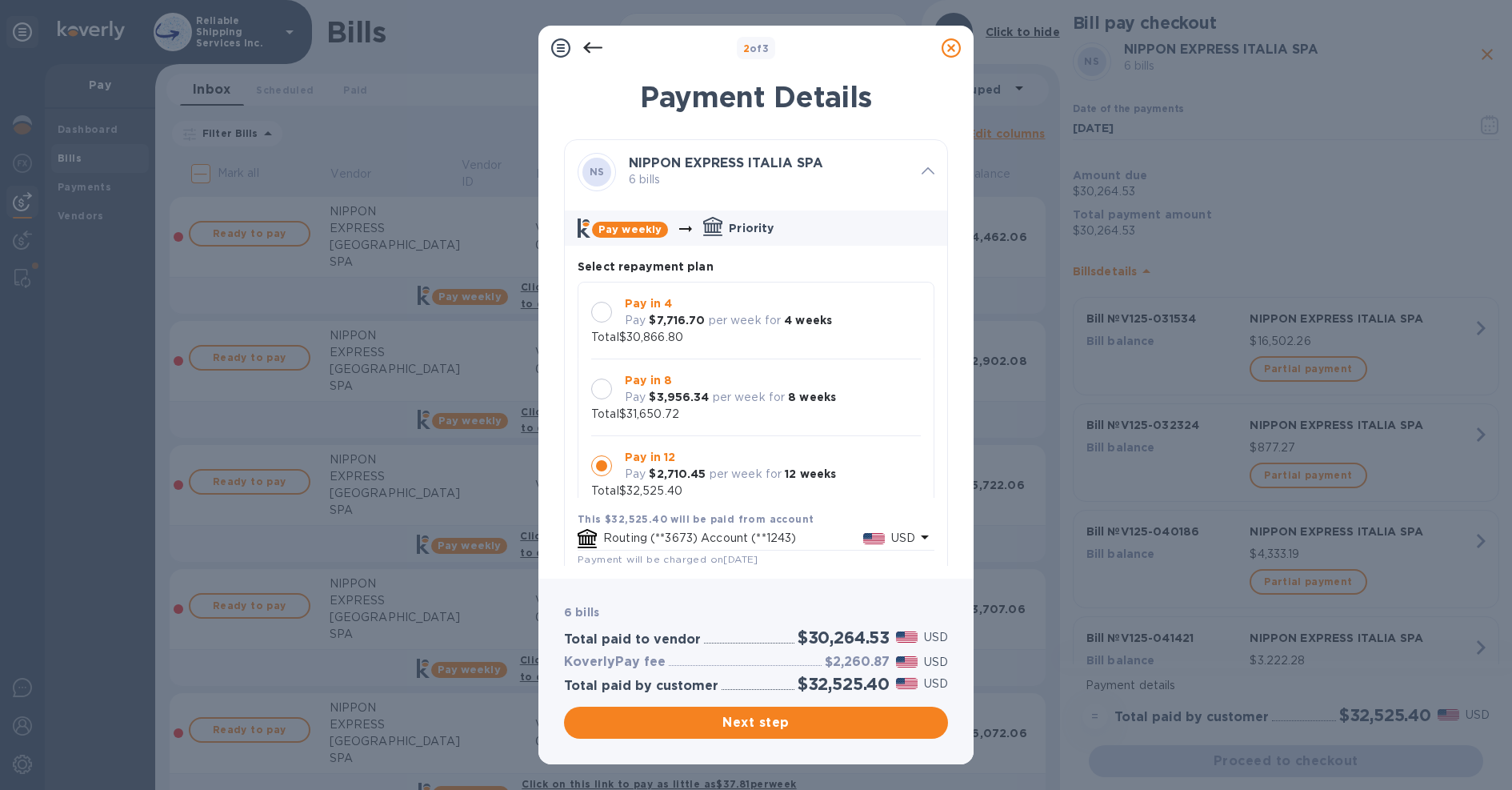
scroll to position [16, 0]
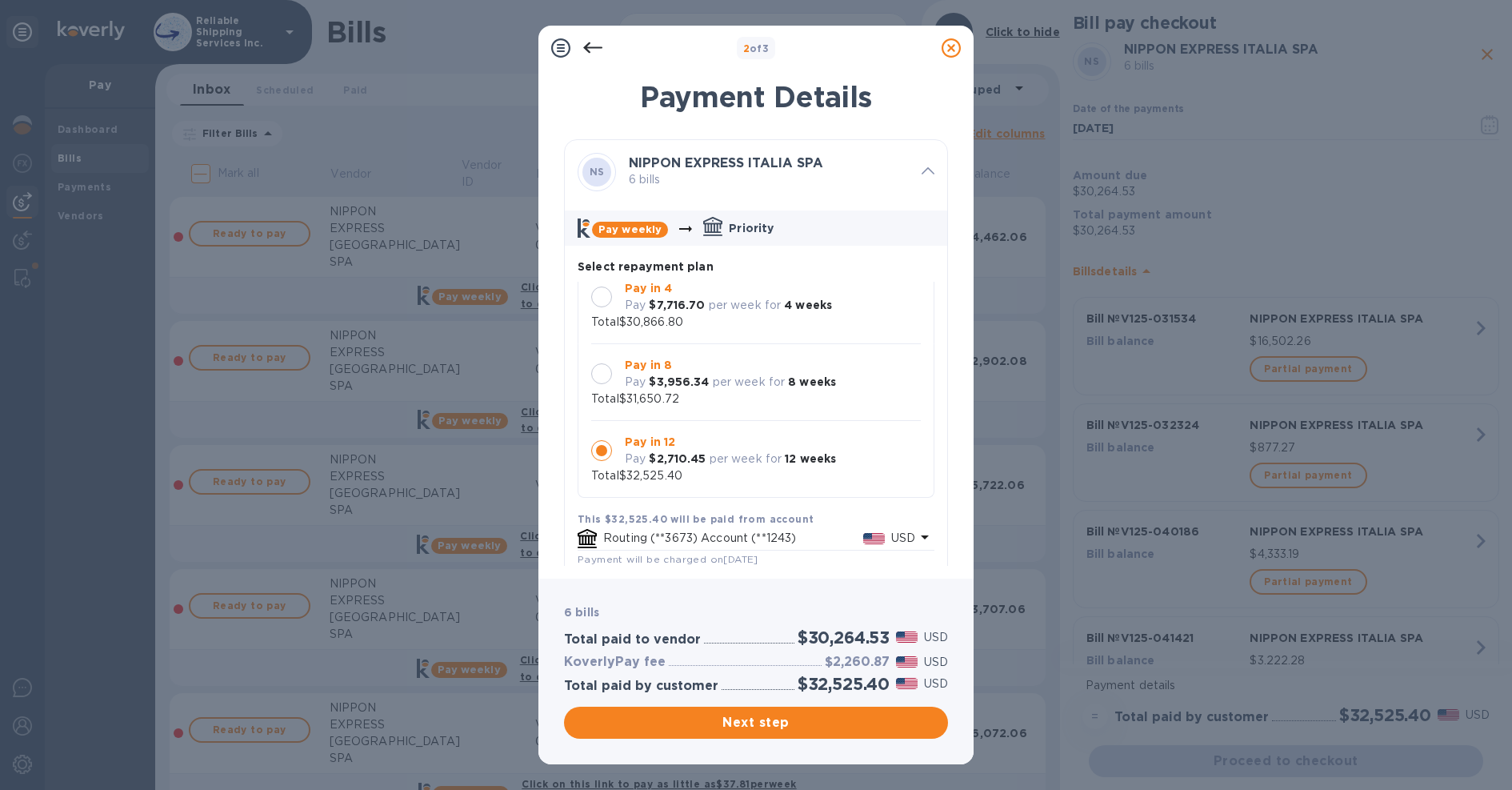
click at [605, 376] on div at bounding box center [602, 374] width 21 height 21
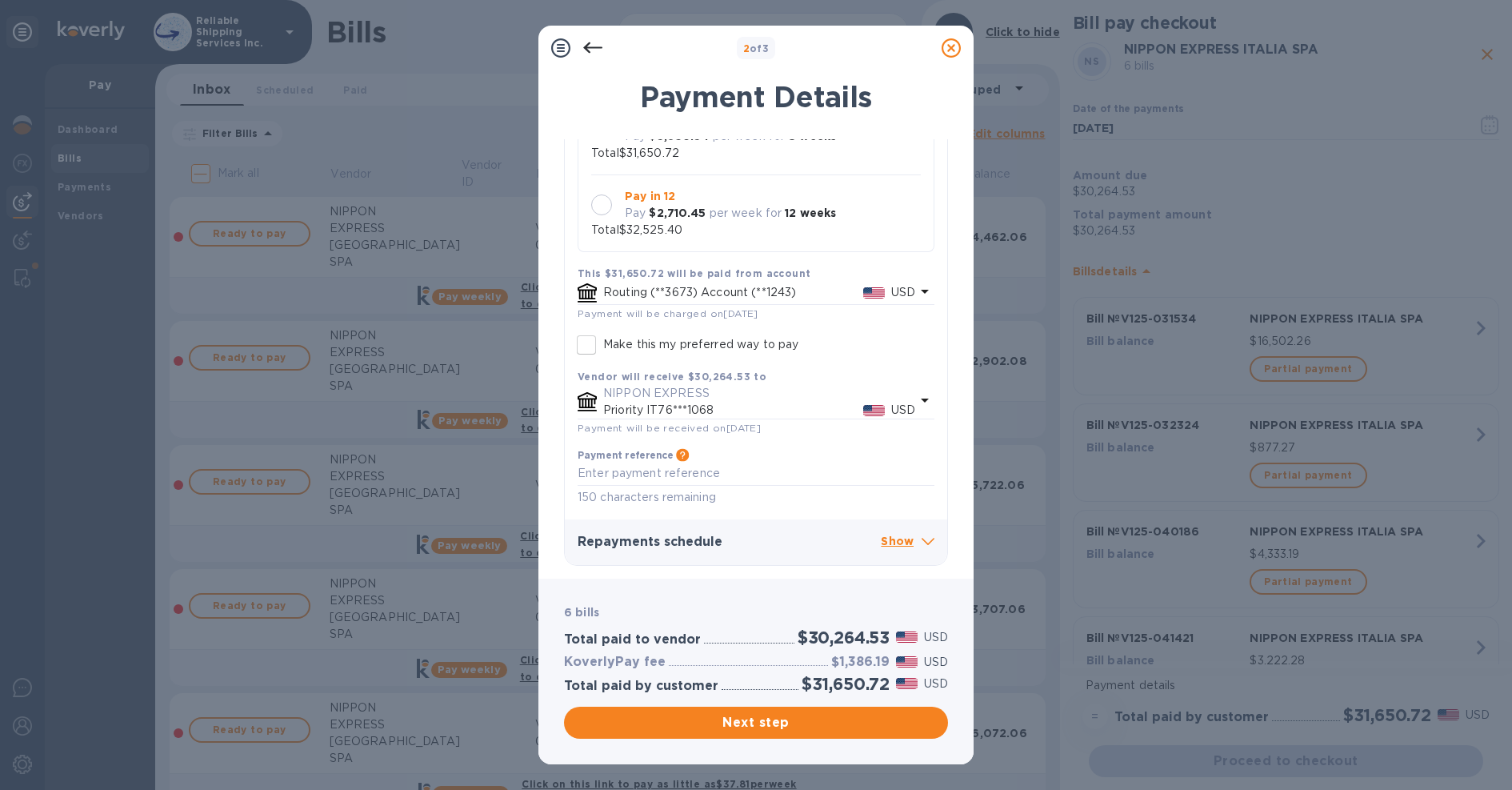
scroll to position [0, 0]
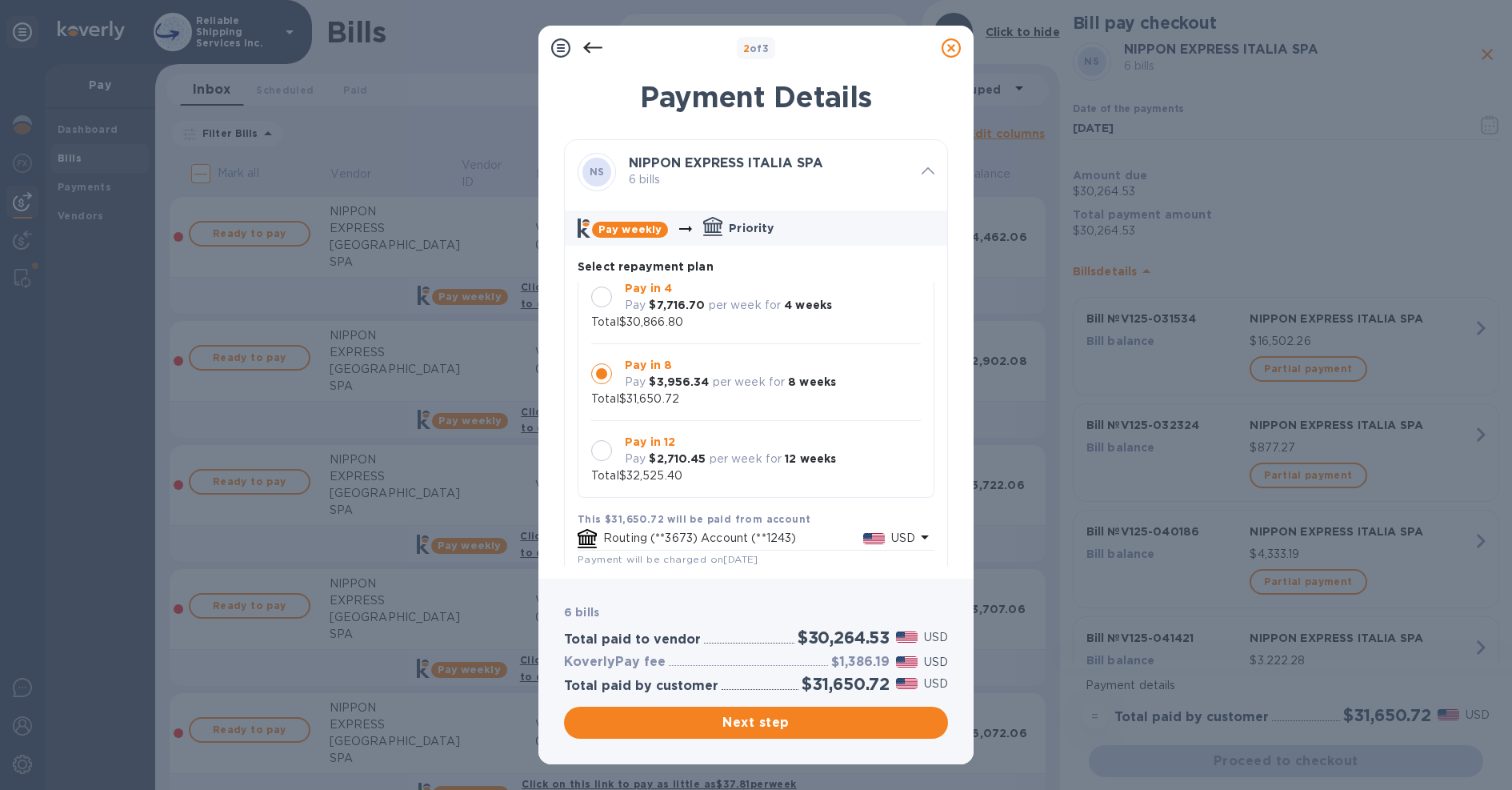
click at [601, 452] on div at bounding box center [602, 450] width 21 height 21
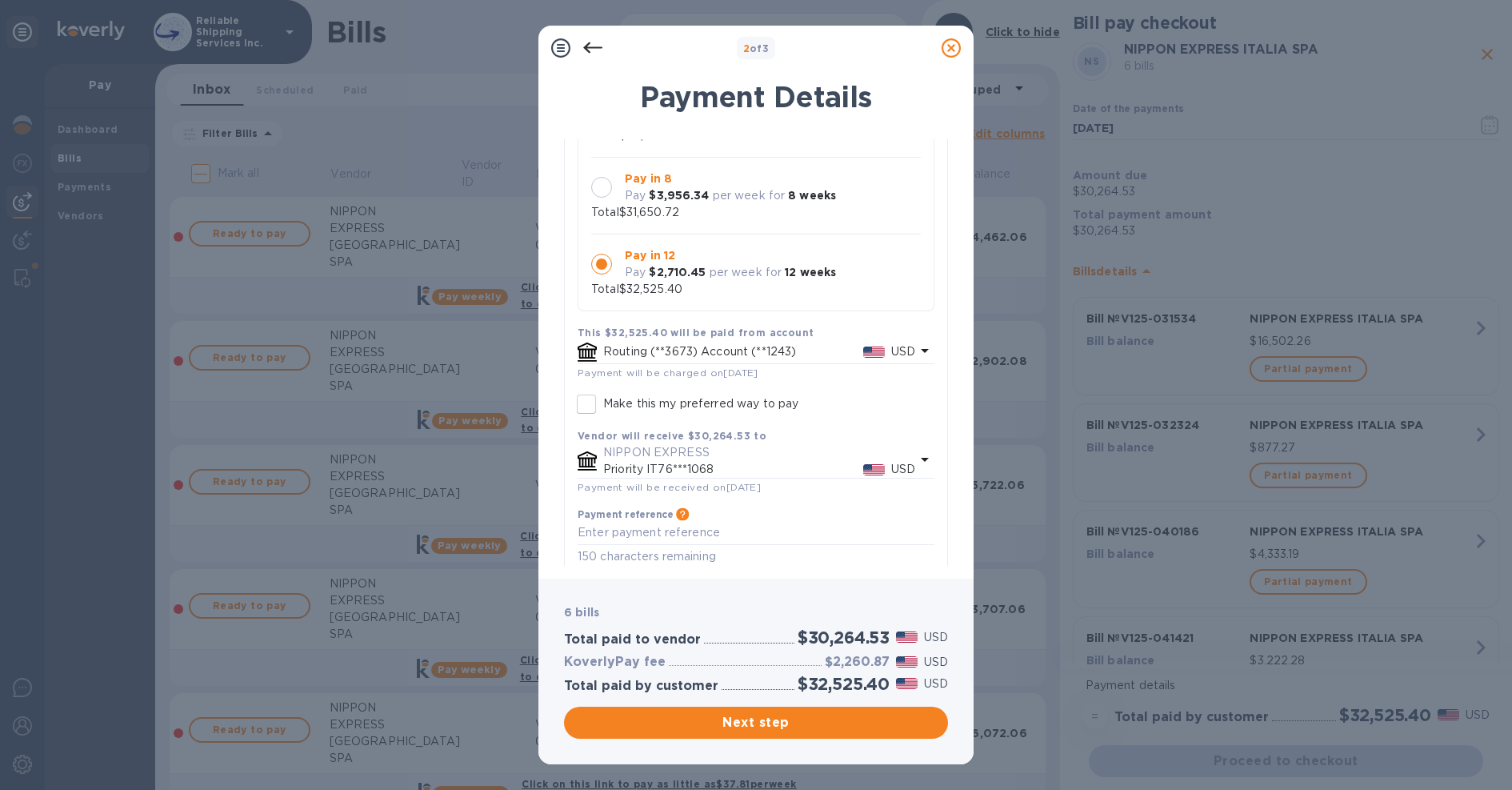
scroll to position [247, 0]
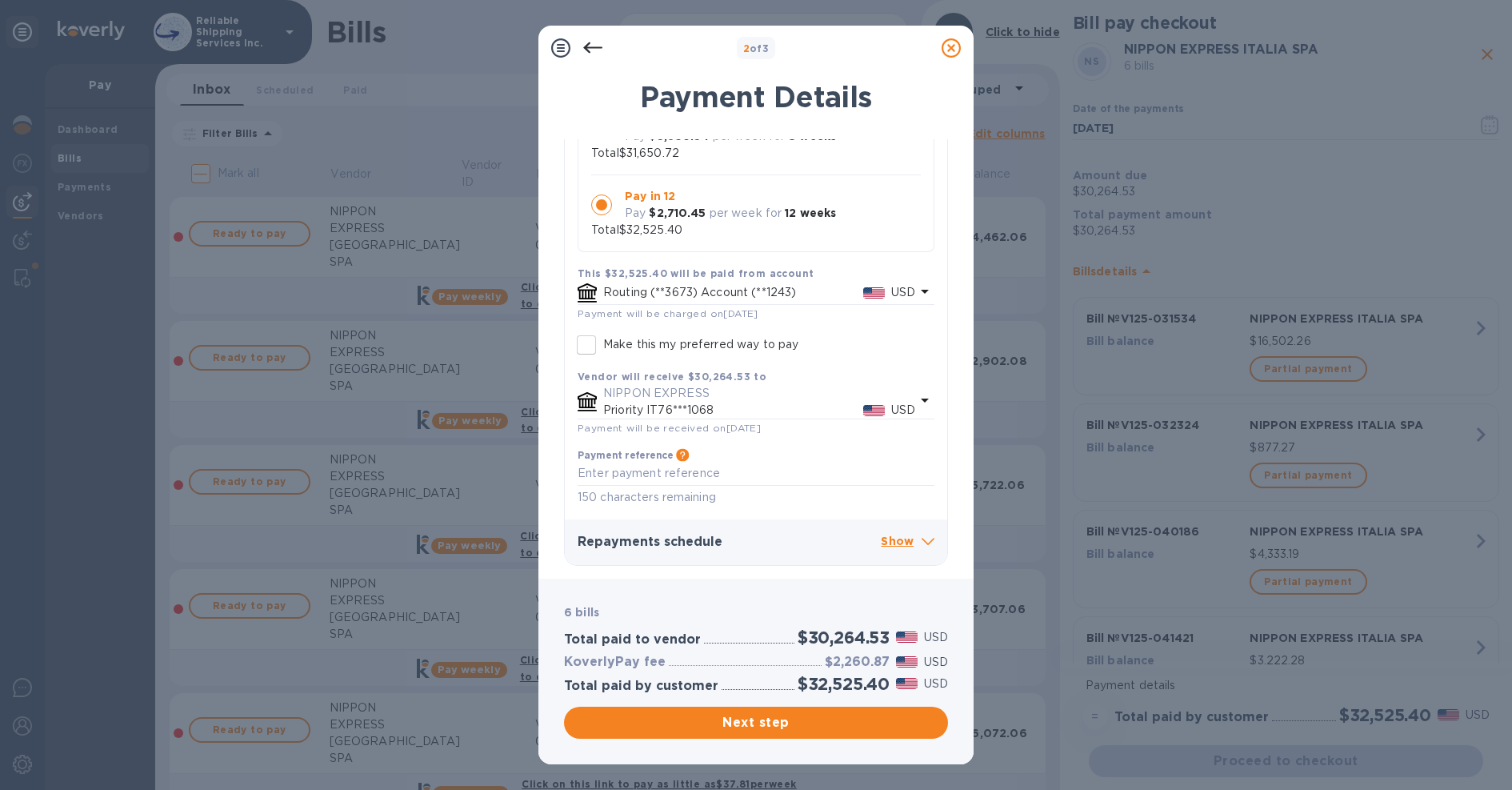
click at [612, 350] on p "Make this my preferred way to pay" at bounding box center [701, 344] width 195 height 16
click at [603, 350] on input "Make this my preferred way to pay" at bounding box center [586, 344] width 34 height 34
checkbox input "true"
click at [804, 728] on span "Next step" at bounding box center [755, 722] width 358 height 19
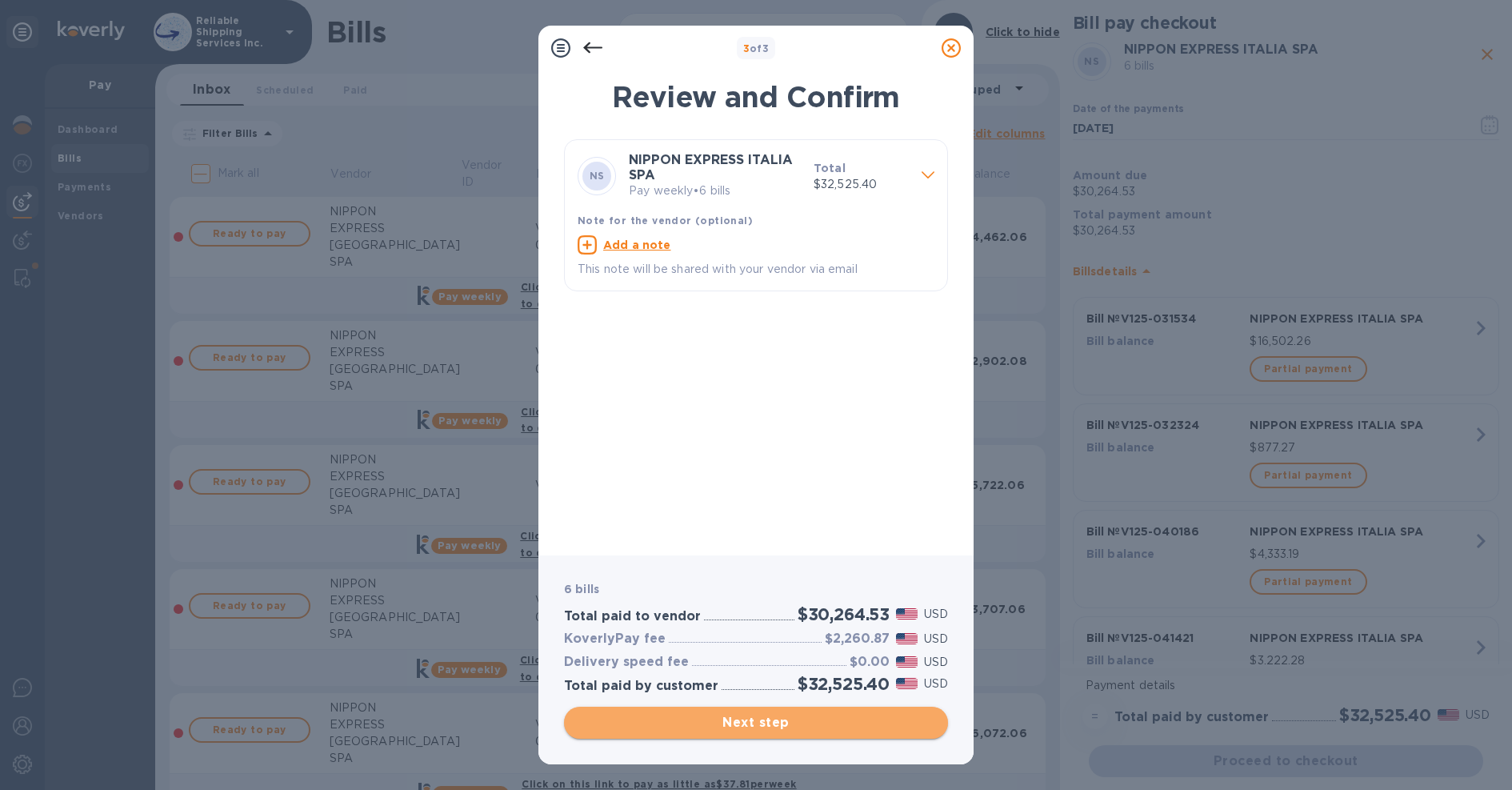
click at [792, 731] on span "Next step" at bounding box center [755, 722] width 358 height 19
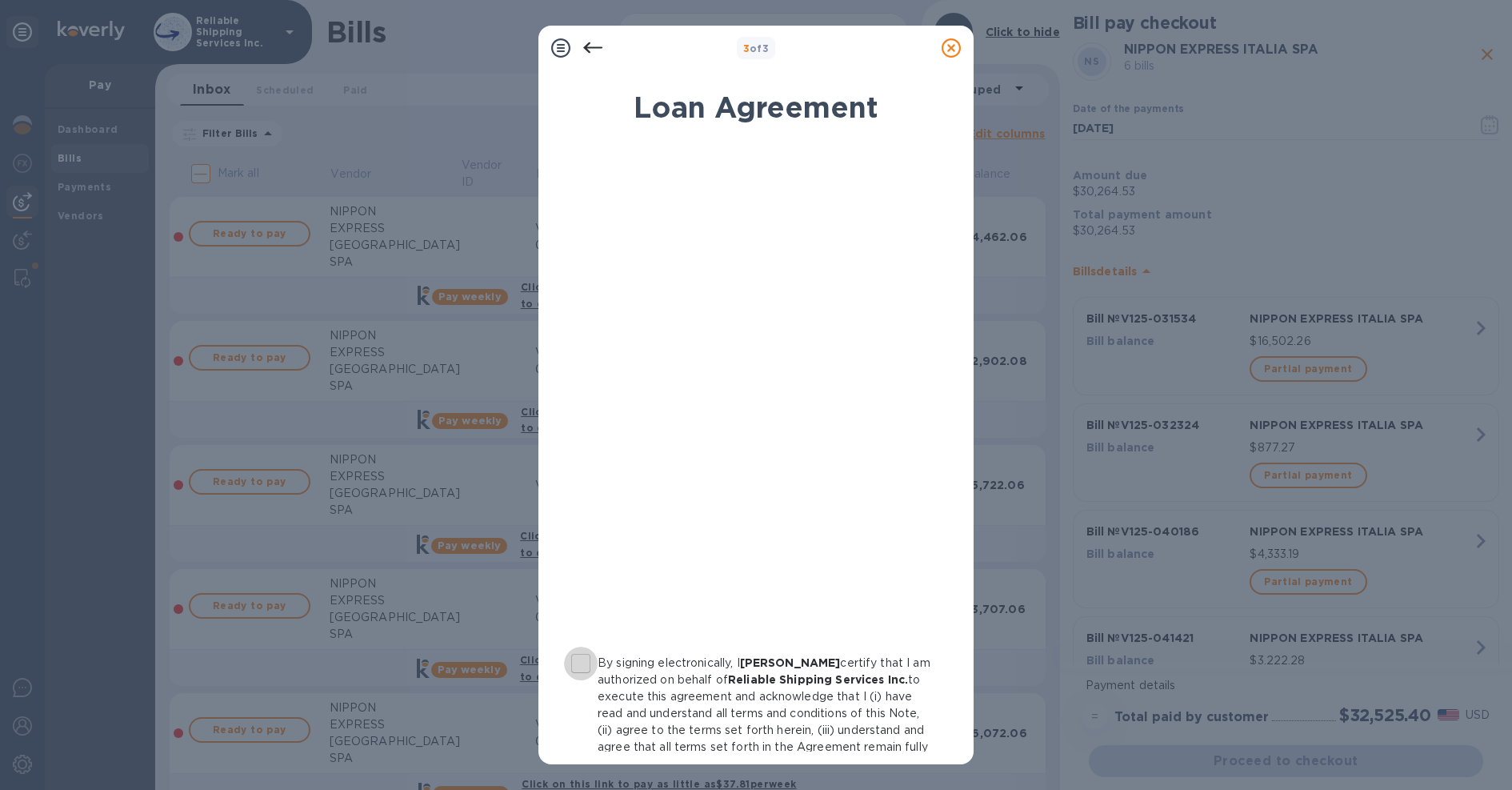
click at [582, 653] on input "By signing electronically, I [PERSON_NAME] certify that I am authorized on beha…" at bounding box center [581, 663] width 34 height 34
checkbox input "true"
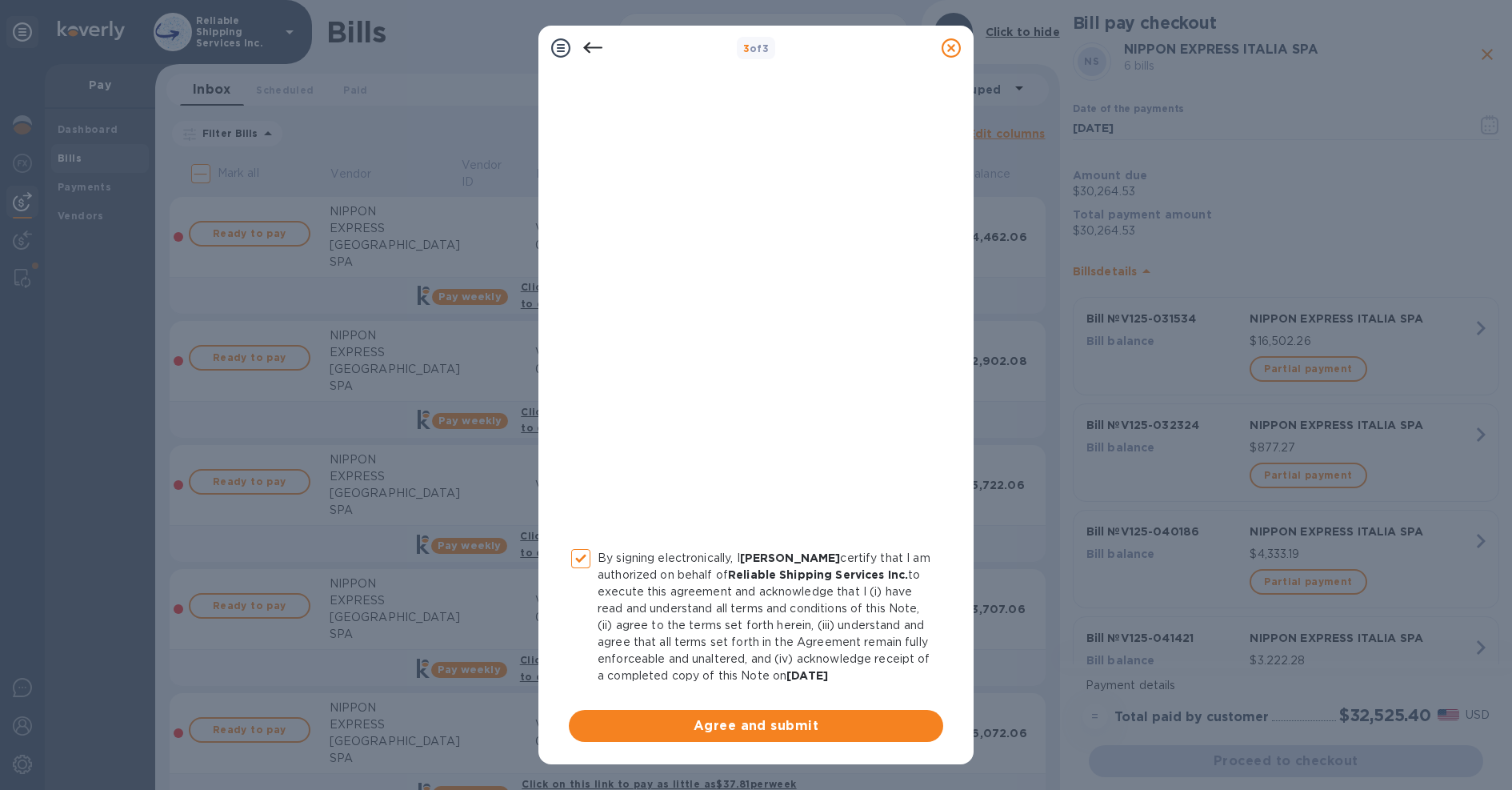
click at [798, 722] on span "Agree and submit" at bounding box center [756, 726] width 349 height 19
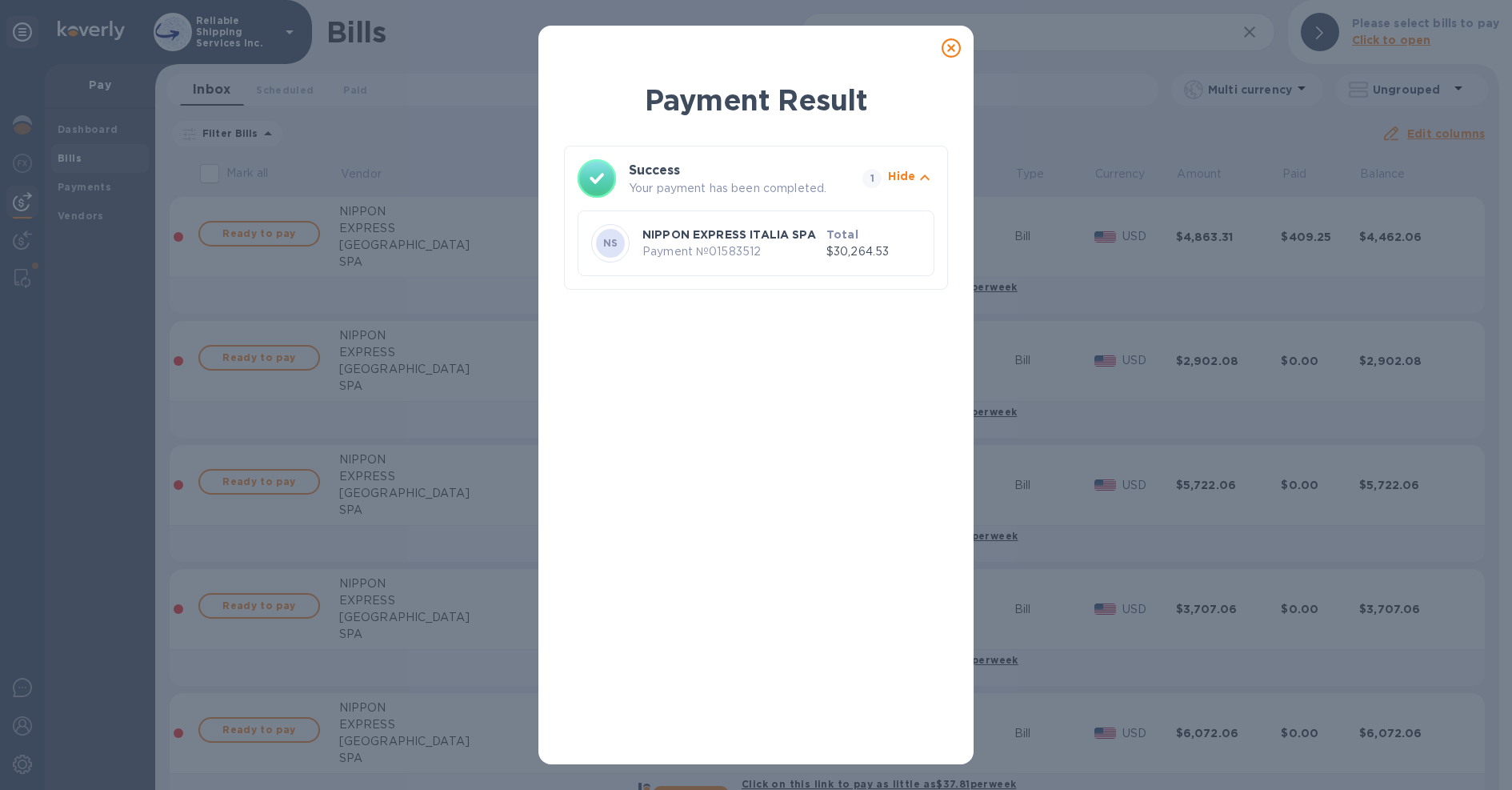
click at [947, 42] on icon at bounding box center [951, 48] width 19 height 19
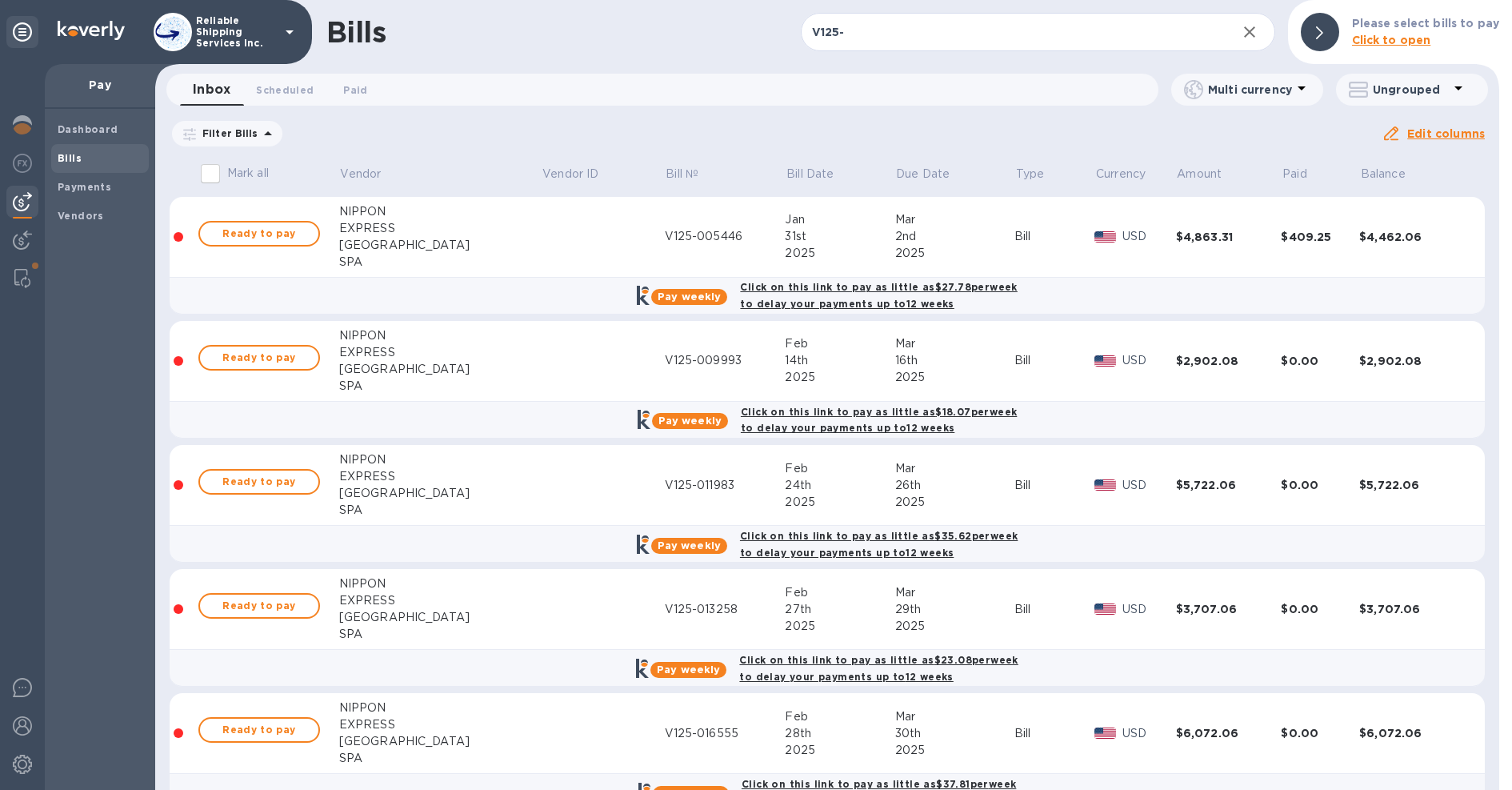
click at [691, 88] on div "Inbox 0 Scheduled 0 Paid 0" at bounding box center [669, 89] width 978 height 32
click at [77, 188] on b "Payments" at bounding box center [84, 187] width 54 height 12
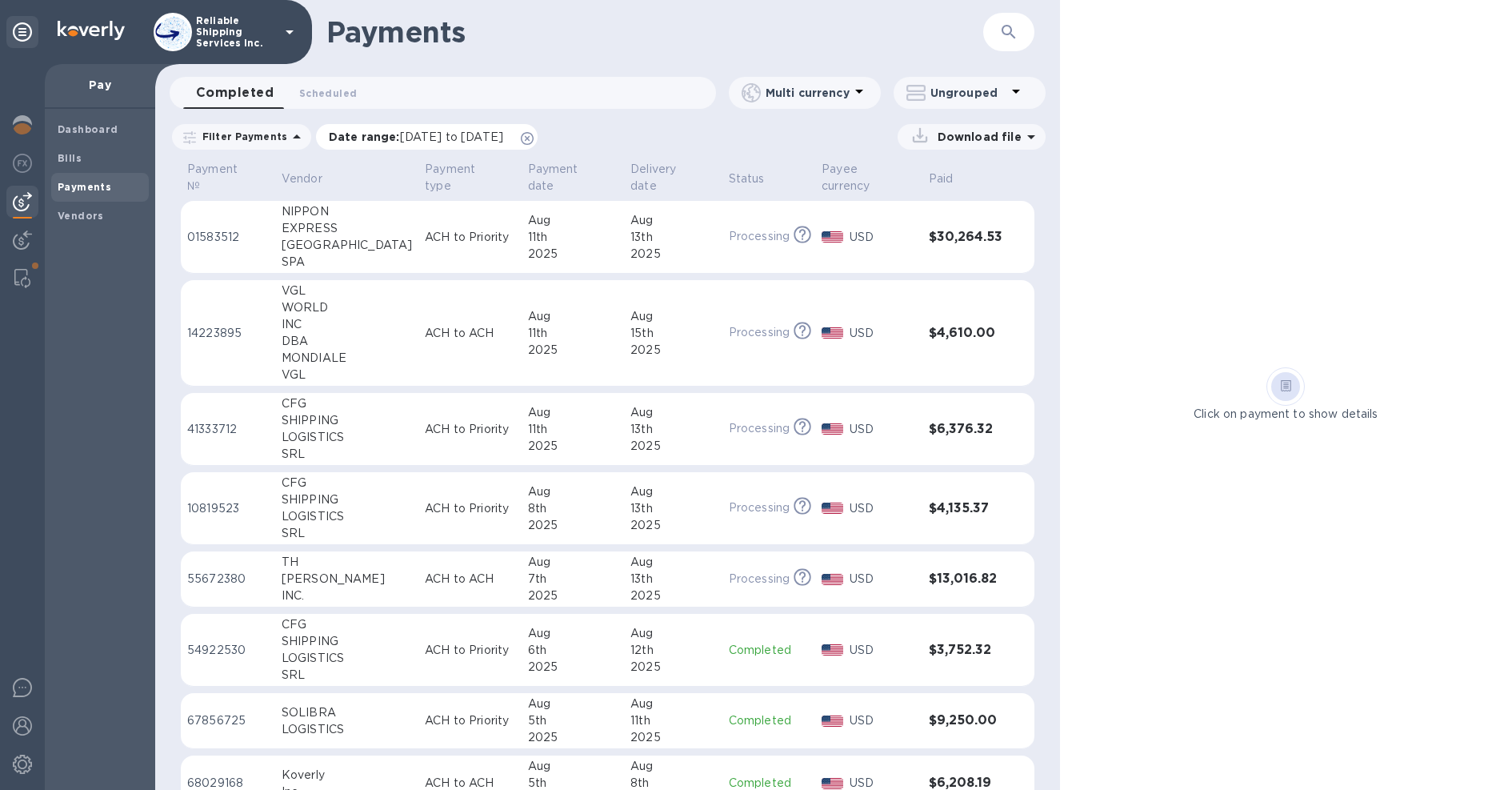
click at [533, 138] on icon at bounding box center [527, 138] width 13 height 13
click at [1001, 133] on p "Download file" at bounding box center [976, 137] width 90 height 16
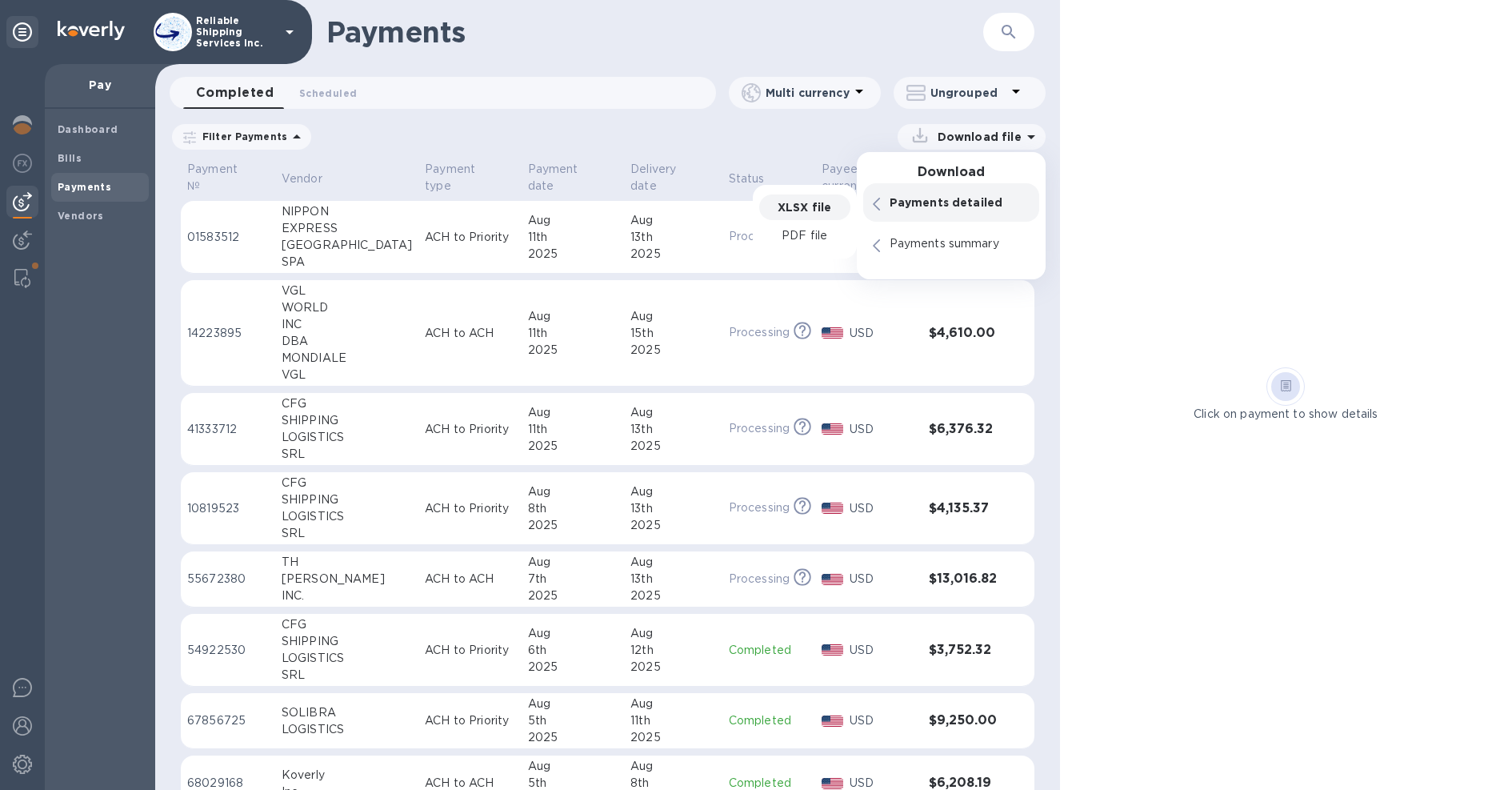
click at [824, 212] on p "XLSX file" at bounding box center [805, 207] width 54 height 16
click at [805, 200] on p "XLSX file" at bounding box center [805, 207] width 54 height 16
click at [751, 131] on div "Download file Download Payments detailed XLSX file PDF file Payments summary" at bounding box center [685, 137] width 720 height 26
click at [265, 136] on p "Filter Payments" at bounding box center [241, 136] width 91 height 14
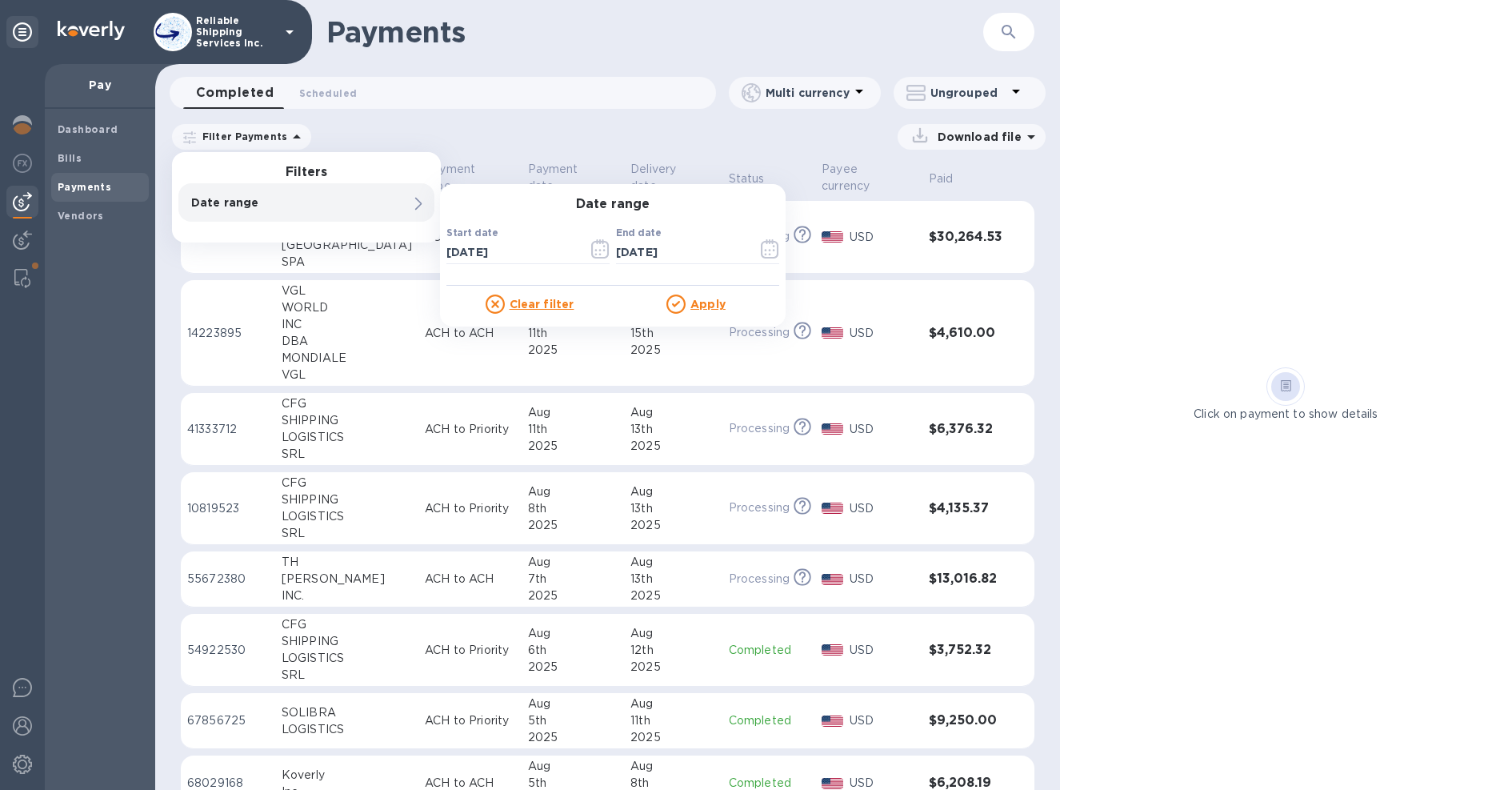
click at [489, 138] on div "Download file" at bounding box center [685, 137] width 720 height 26
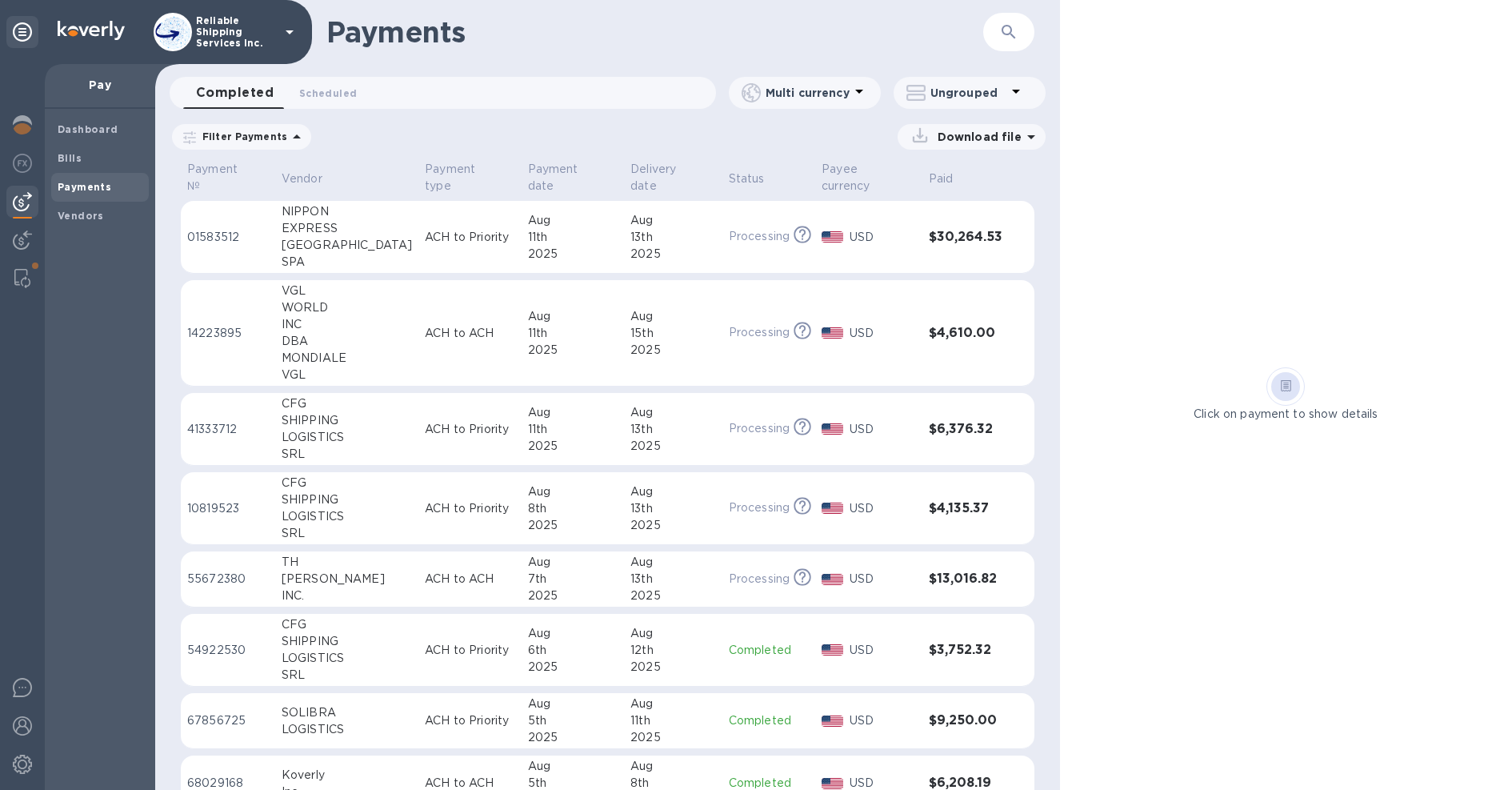
click at [1007, 89] on icon at bounding box center [1016, 91] width 19 height 19
click at [1228, 308] on div at bounding box center [756, 395] width 1512 height 790
click at [323, 85] on span "Scheduled 0" at bounding box center [328, 93] width 57 height 16
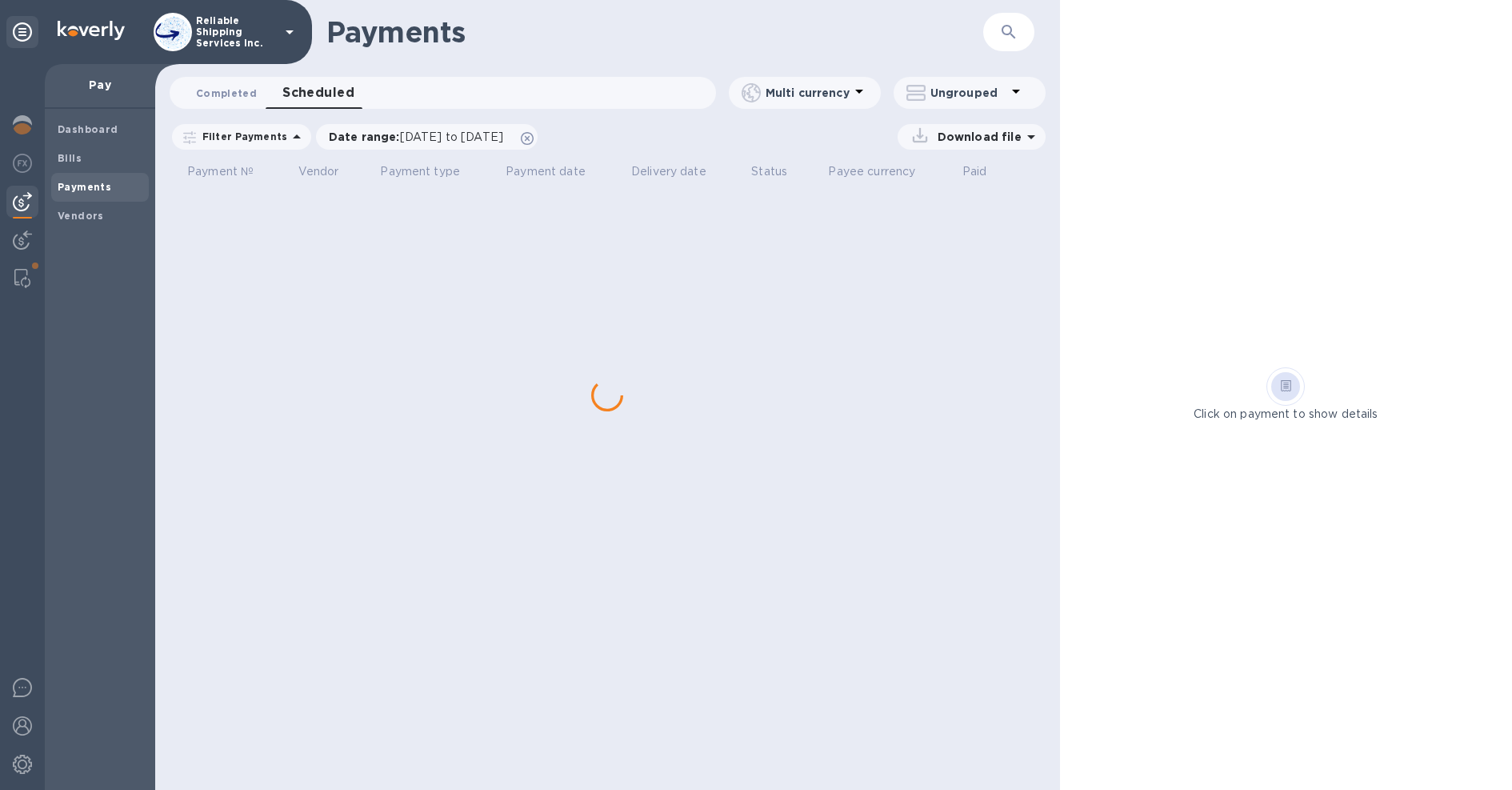
click at [223, 83] on button "Completed 0" at bounding box center [226, 93] width 87 height 32
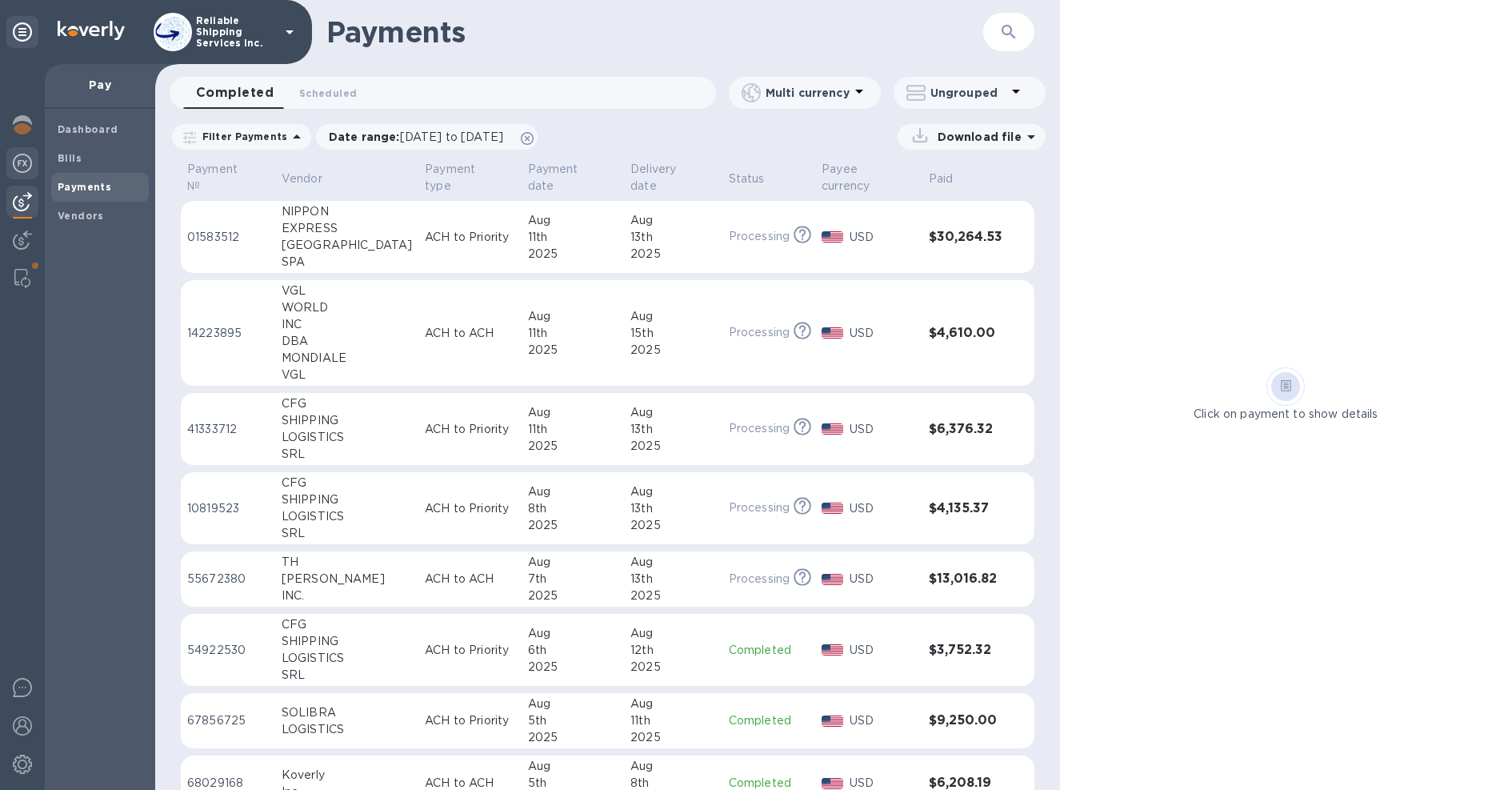
click at [33, 162] on div at bounding box center [22, 165] width 32 height 36
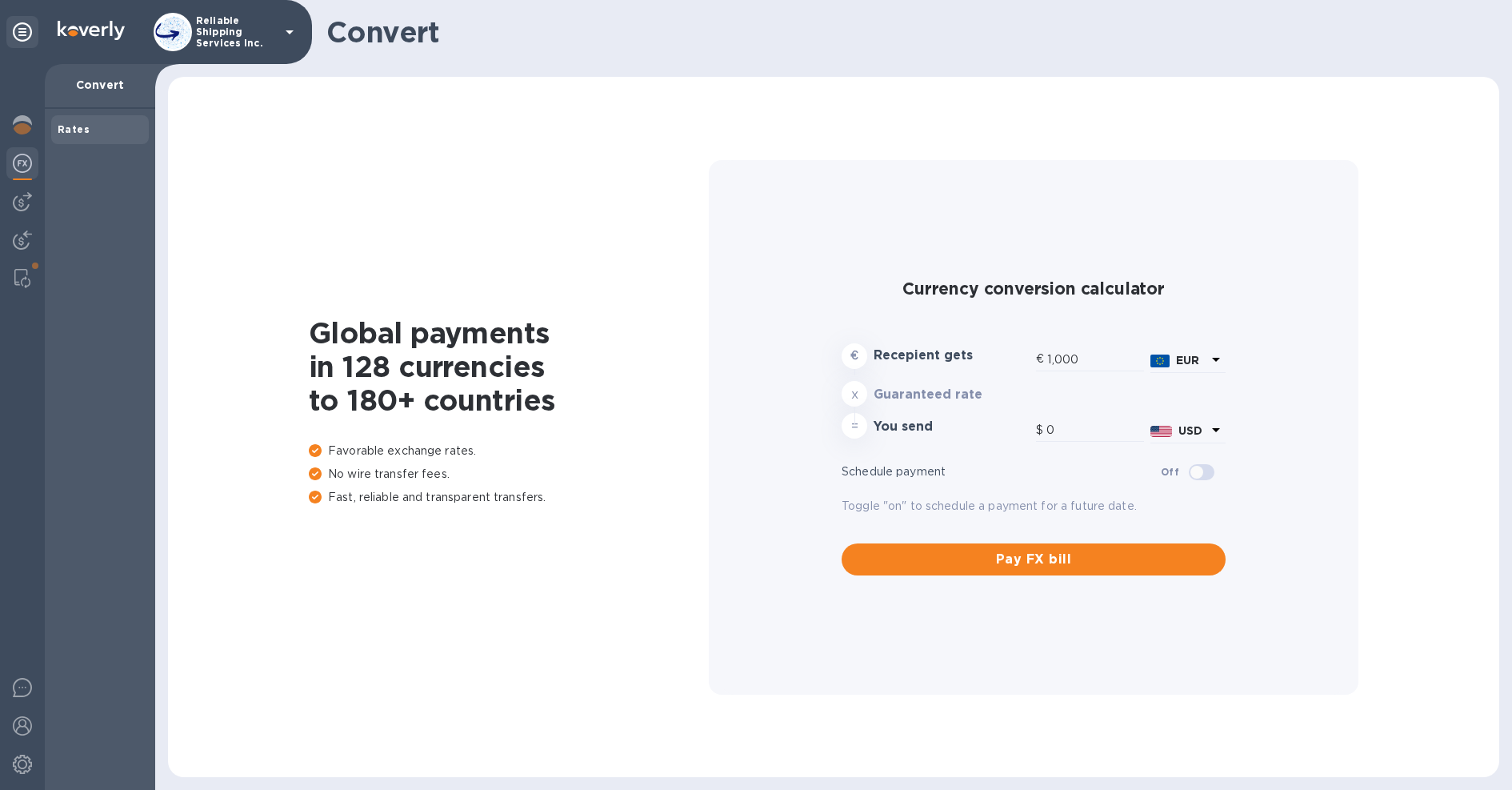
type input "1,168.12"
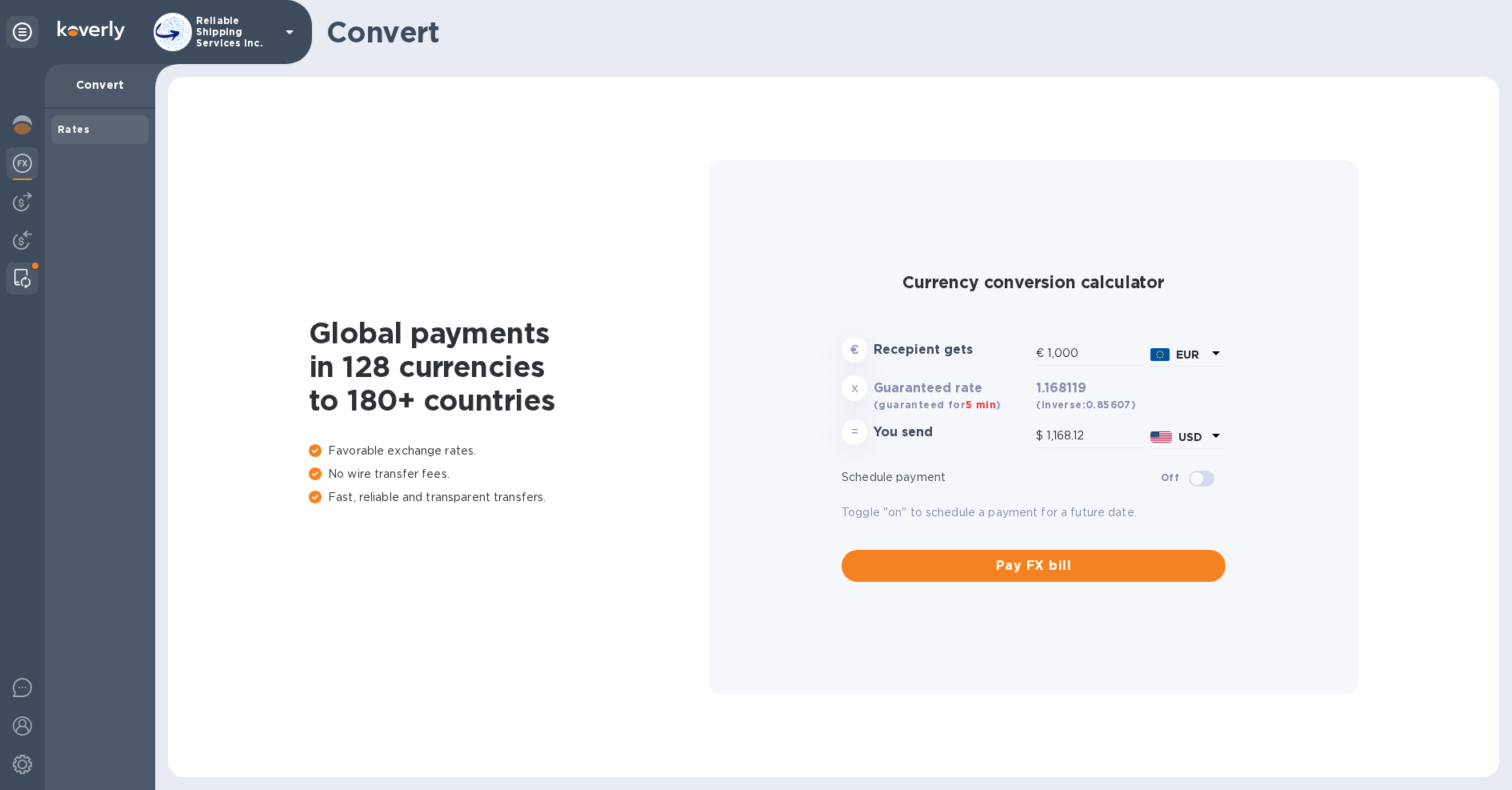
click at [21, 274] on img at bounding box center [23, 278] width 16 height 19
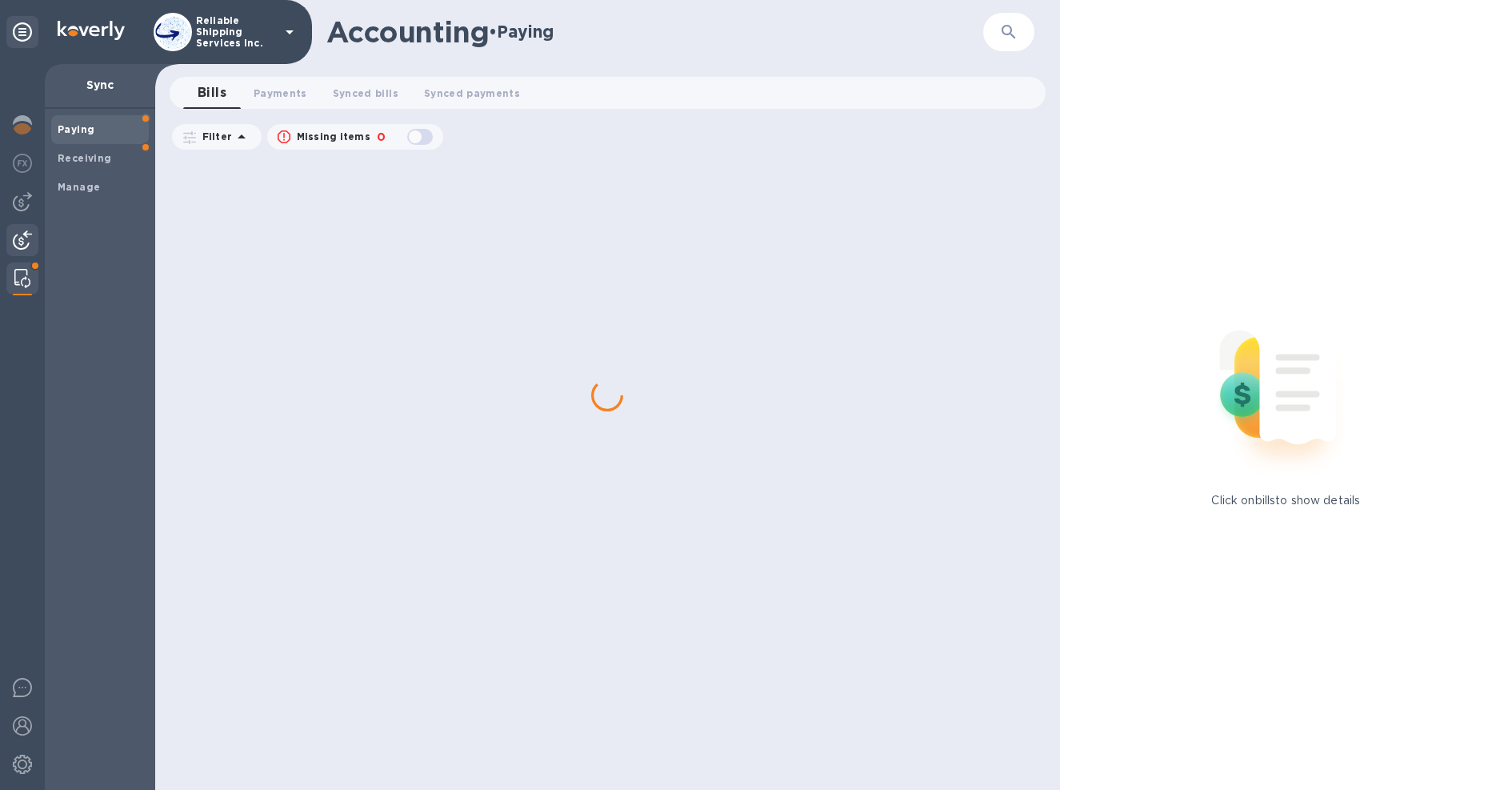
click at [26, 251] on div at bounding box center [22, 241] width 32 height 36
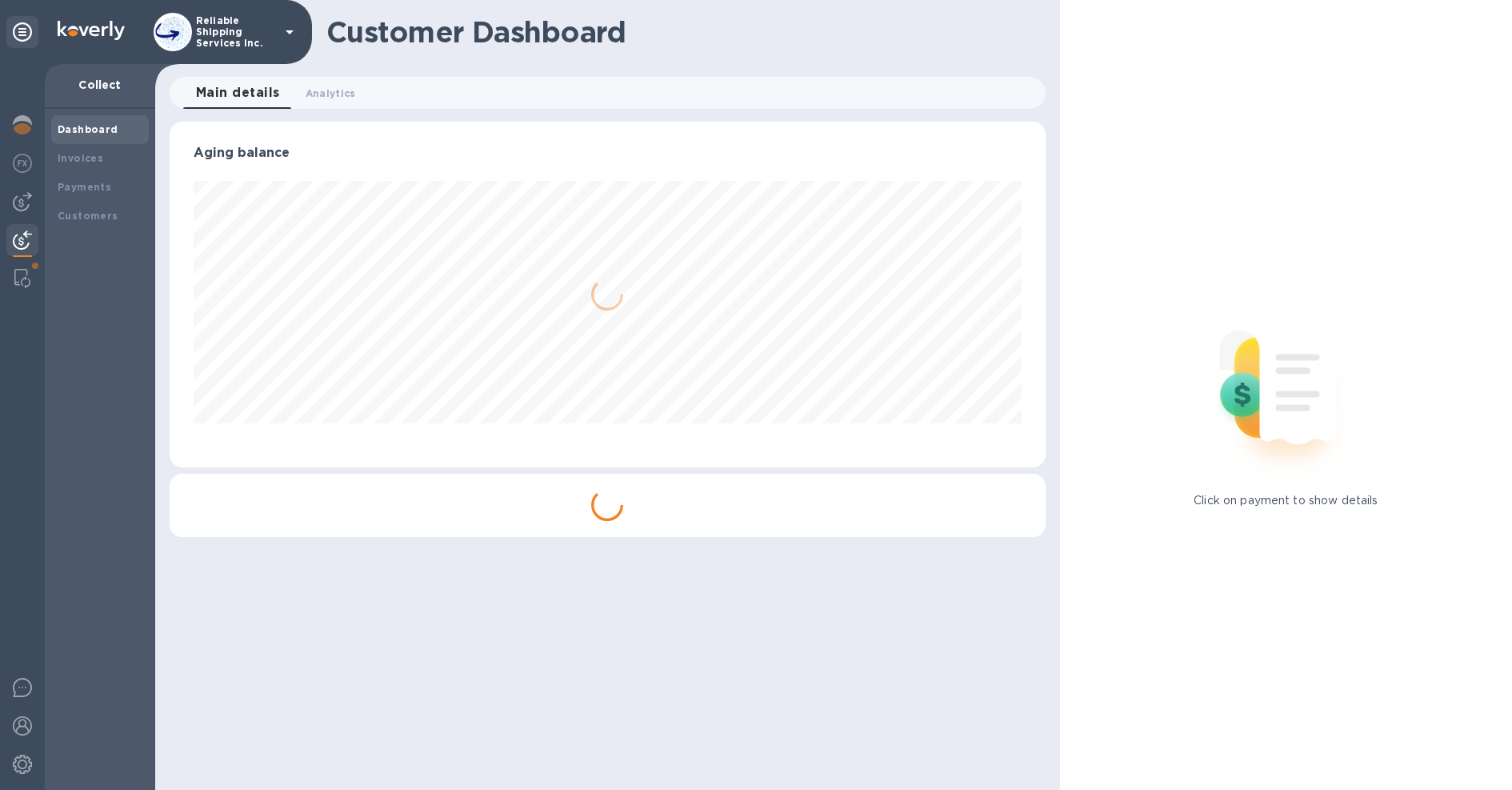
scroll to position [346, 876]
click at [23, 288] on div at bounding box center [22, 278] width 29 height 32
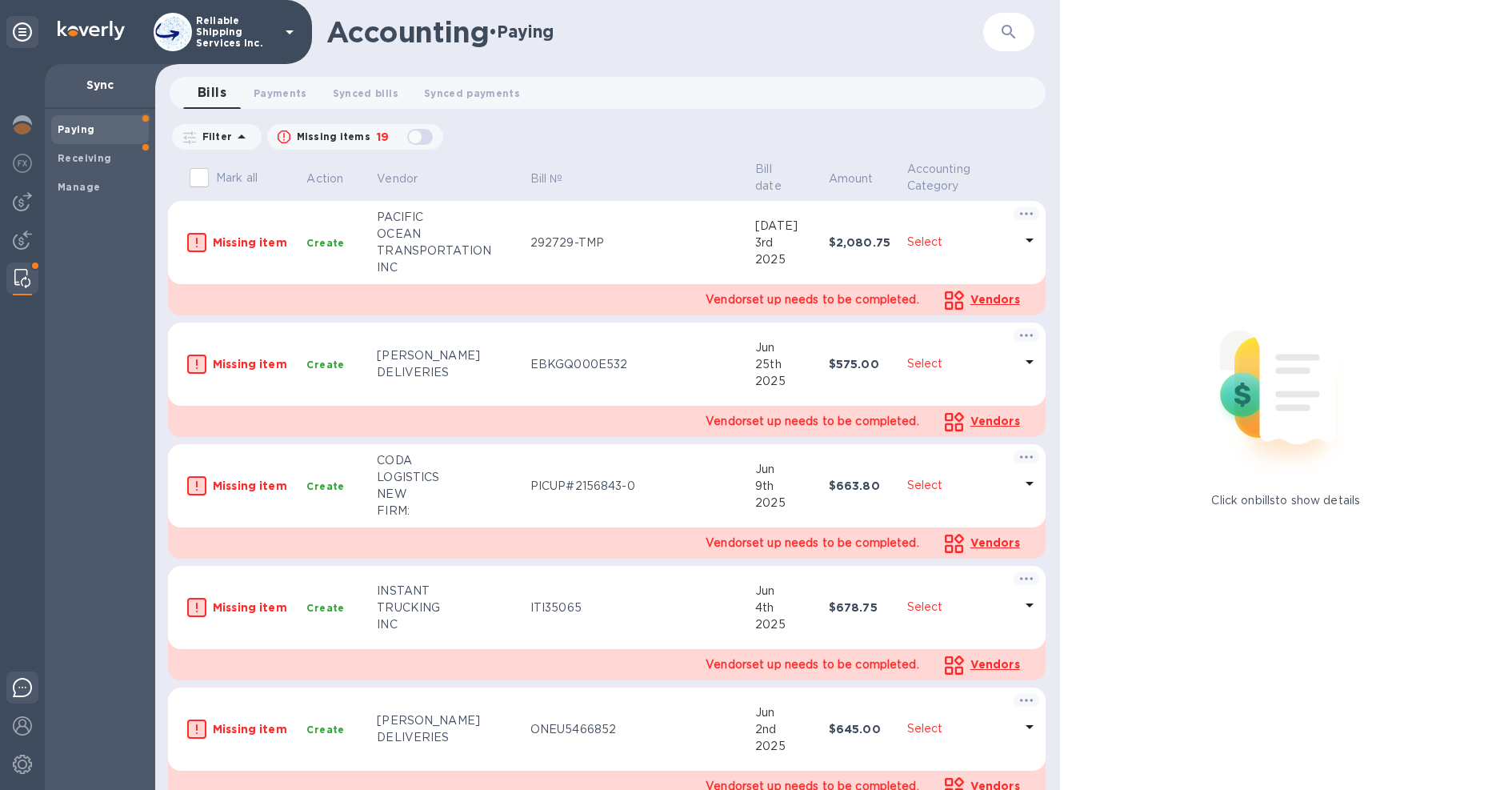
click at [15, 689] on img at bounding box center [23, 688] width 19 height 19
click at [828, 138] on div "Filter Missing items 19" at bounding box center [608, 136] width 876 height 30
click at [284, 91] on span "Payments 0" at bounding box center [280, 93] width 54 height 16
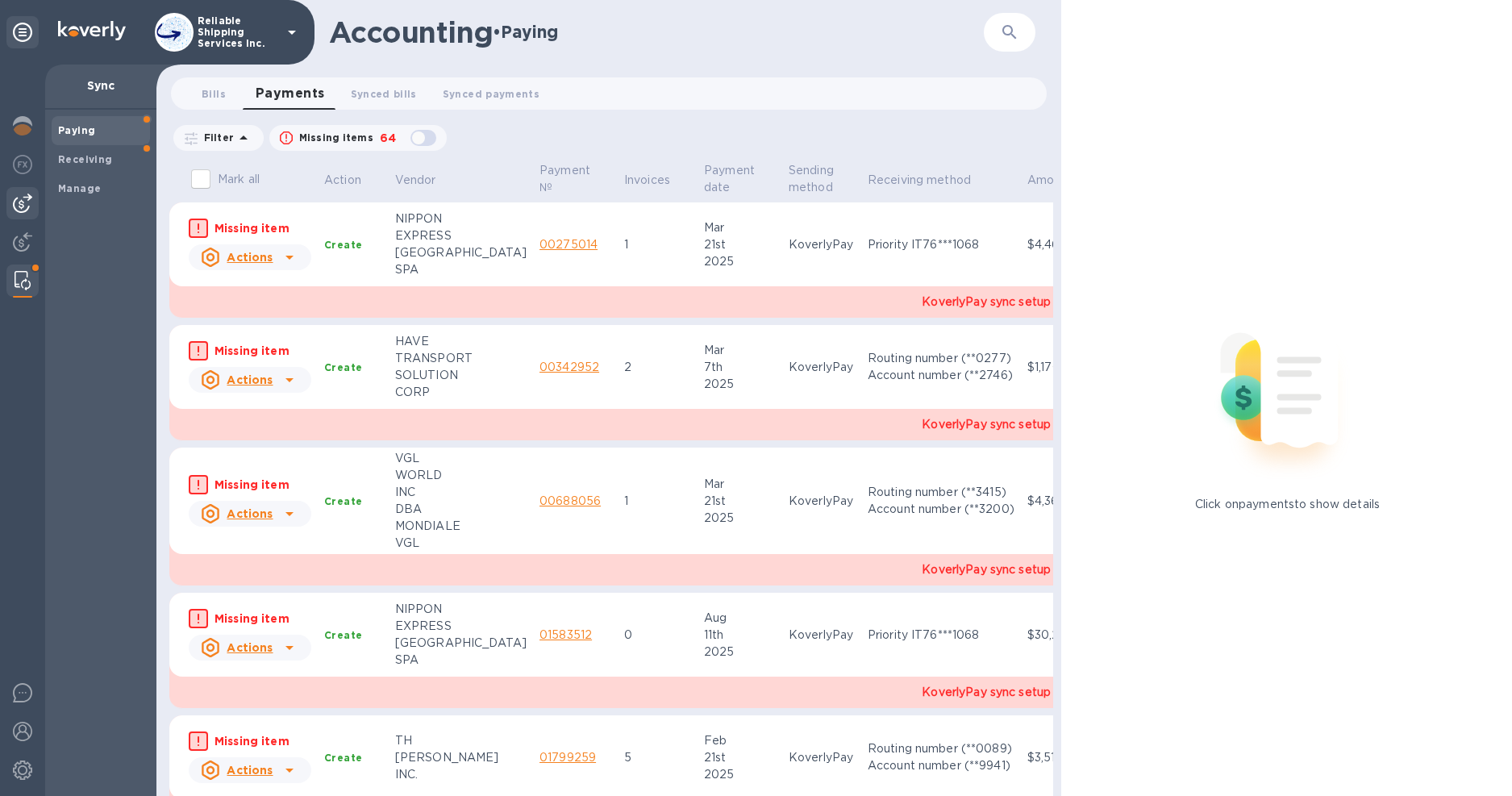
click at [21, 199] on img at bounding box center [23, 203] width 19 height 19
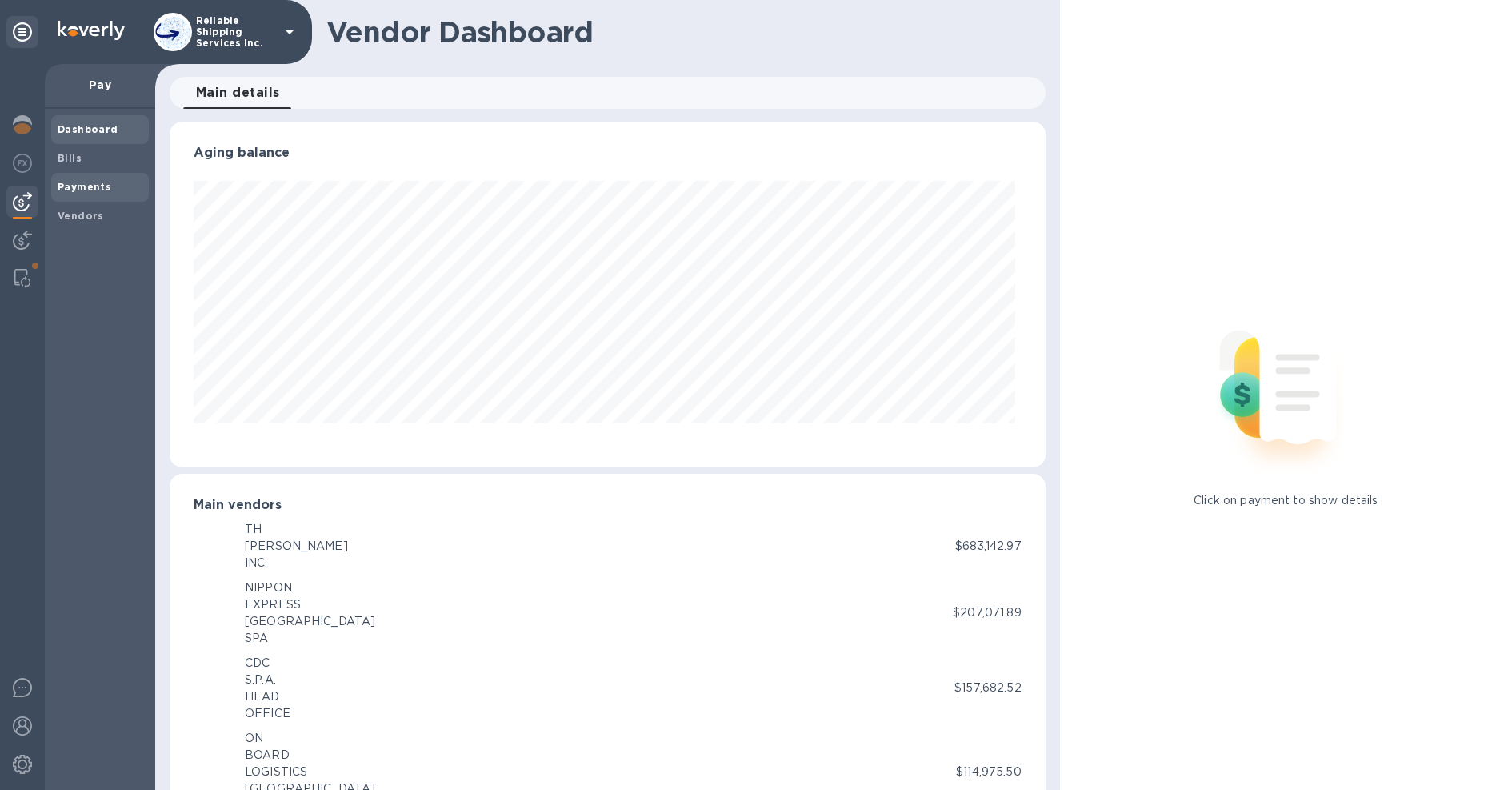
scroll to position [346, 870]
click at [131, 177] on div "Payments" at bounding box center [100, 186] width 98 height 29
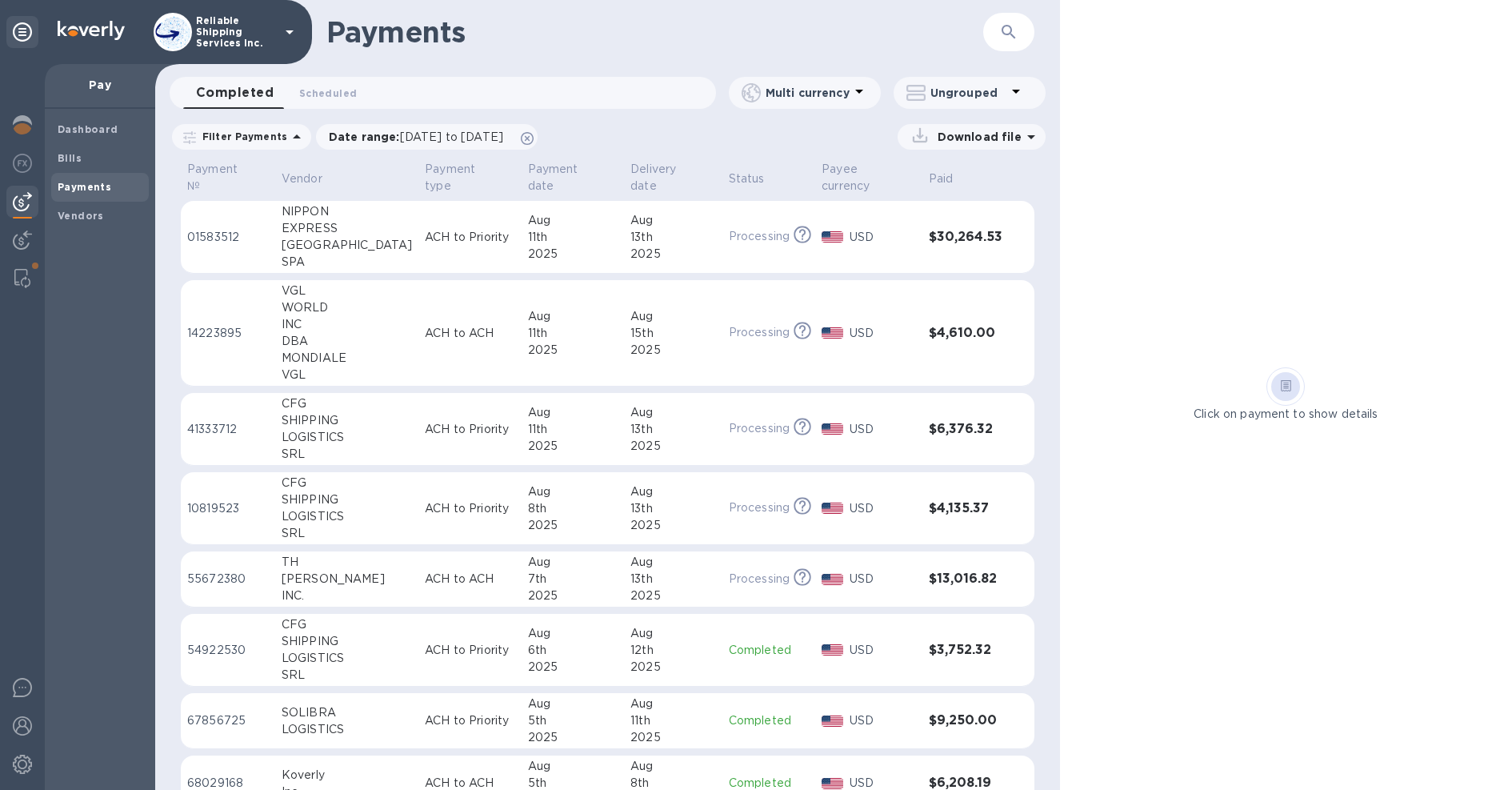
click at [1263, 90] on div "Click on payment to show details" at bounding box center [1286, 395] width 452 height 790
click at [1013, 24] on icon "button" at bounding box center [1008, 32] width 19 height 19
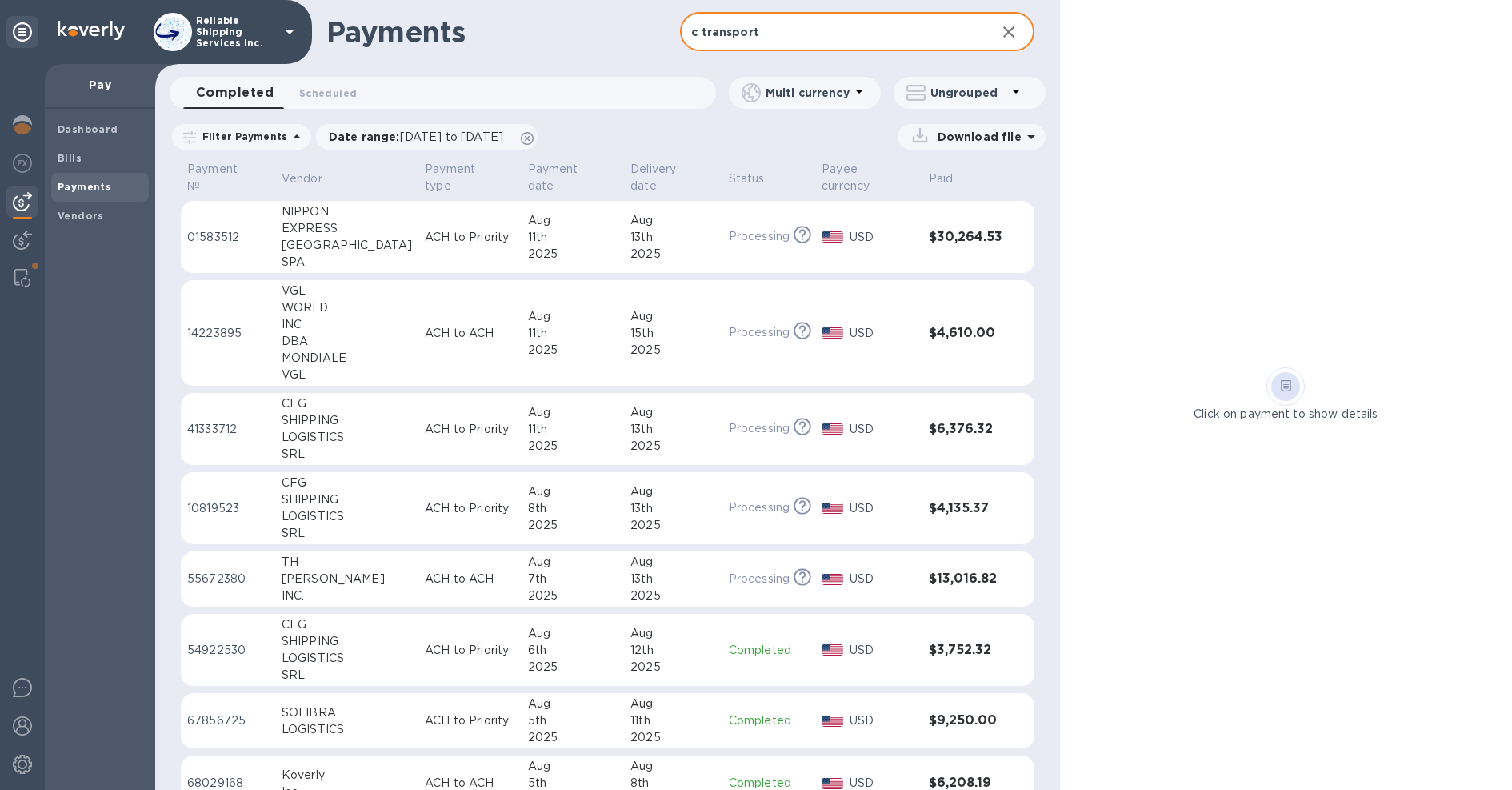
type input "c transport"
